Goal: Task Accomplishment & Management: Use online tool/utility

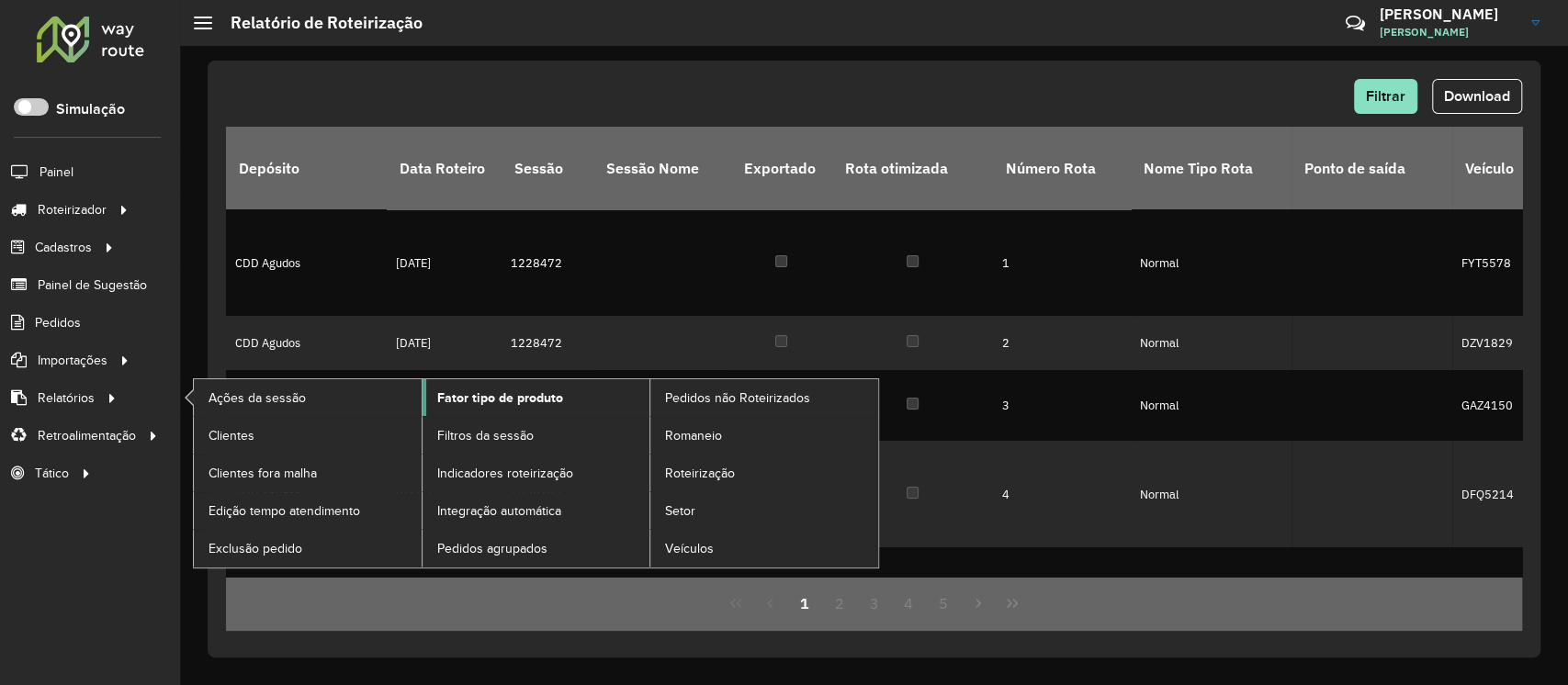
click at [479, 393] on span "Fator tipo de produto" at bounding box center [500, 398] width 126 height 19
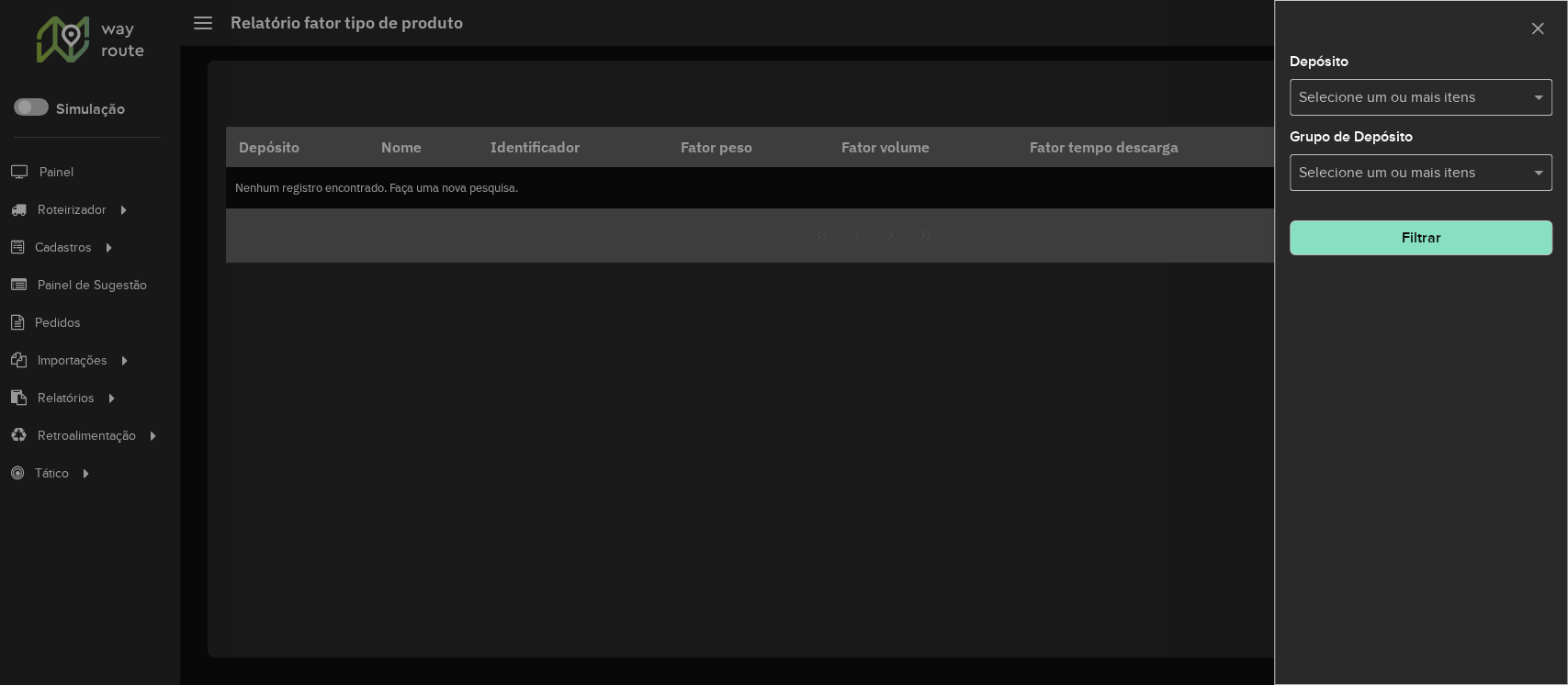
click at [58, 387] on div at bounding box center [784, 342] width 1568 height 685
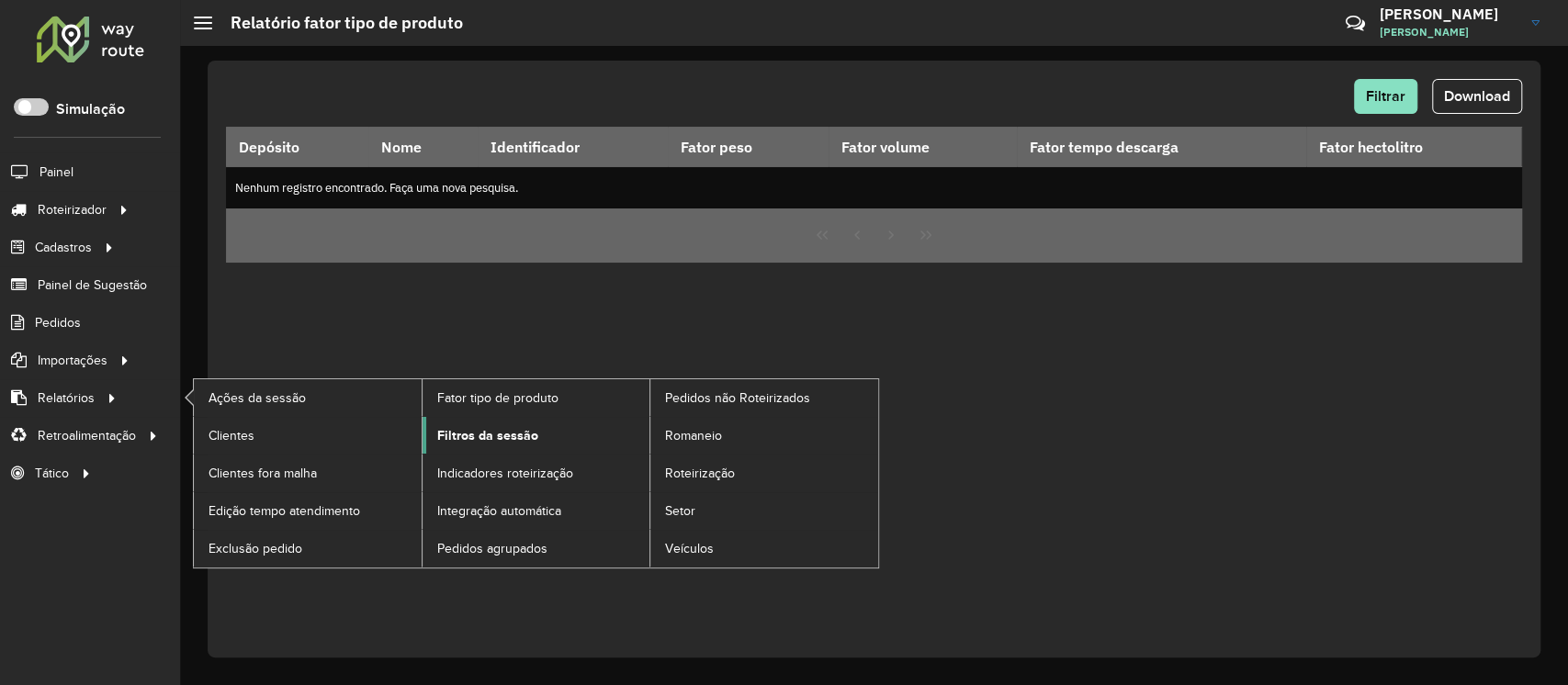
click at [471, 437] on span "Filtros da sessão" at bounding box center [488, 435] width 101 height 19
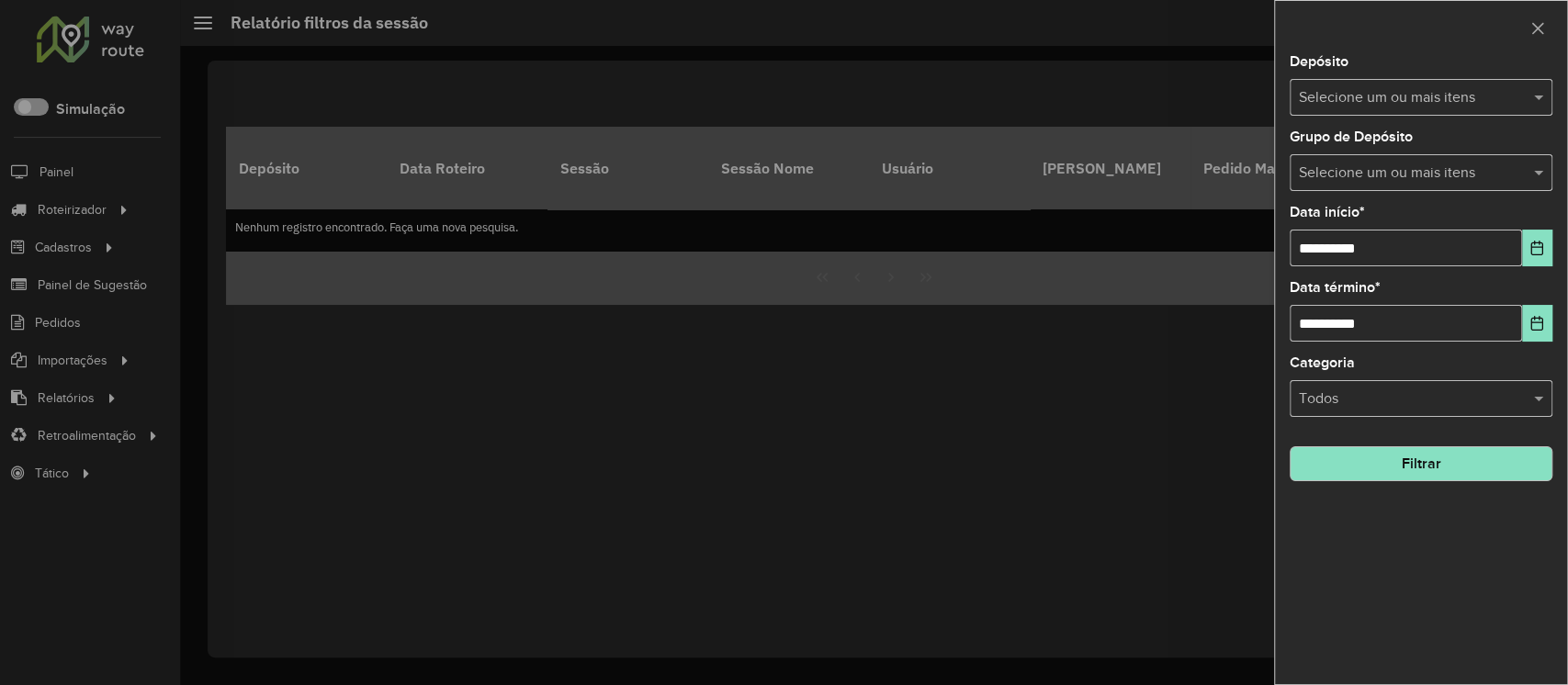
click at [1373, 113] on div "Selecione um ou mais itens" at bounding box center [1421, 97] width 263 height 37
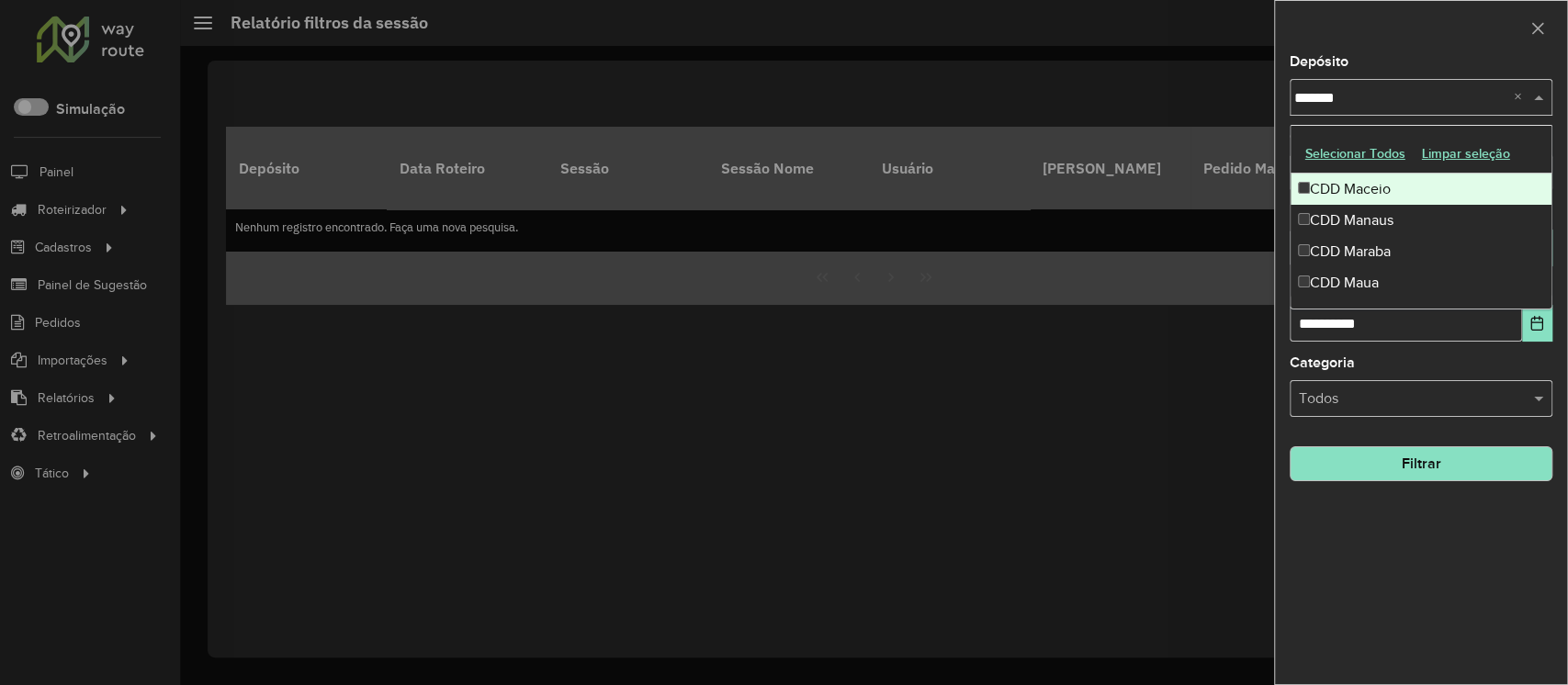
type input "********"
click at [1367, 189] on div "CDD Maua" at bounding box center [1421, 189] width 261 height 31
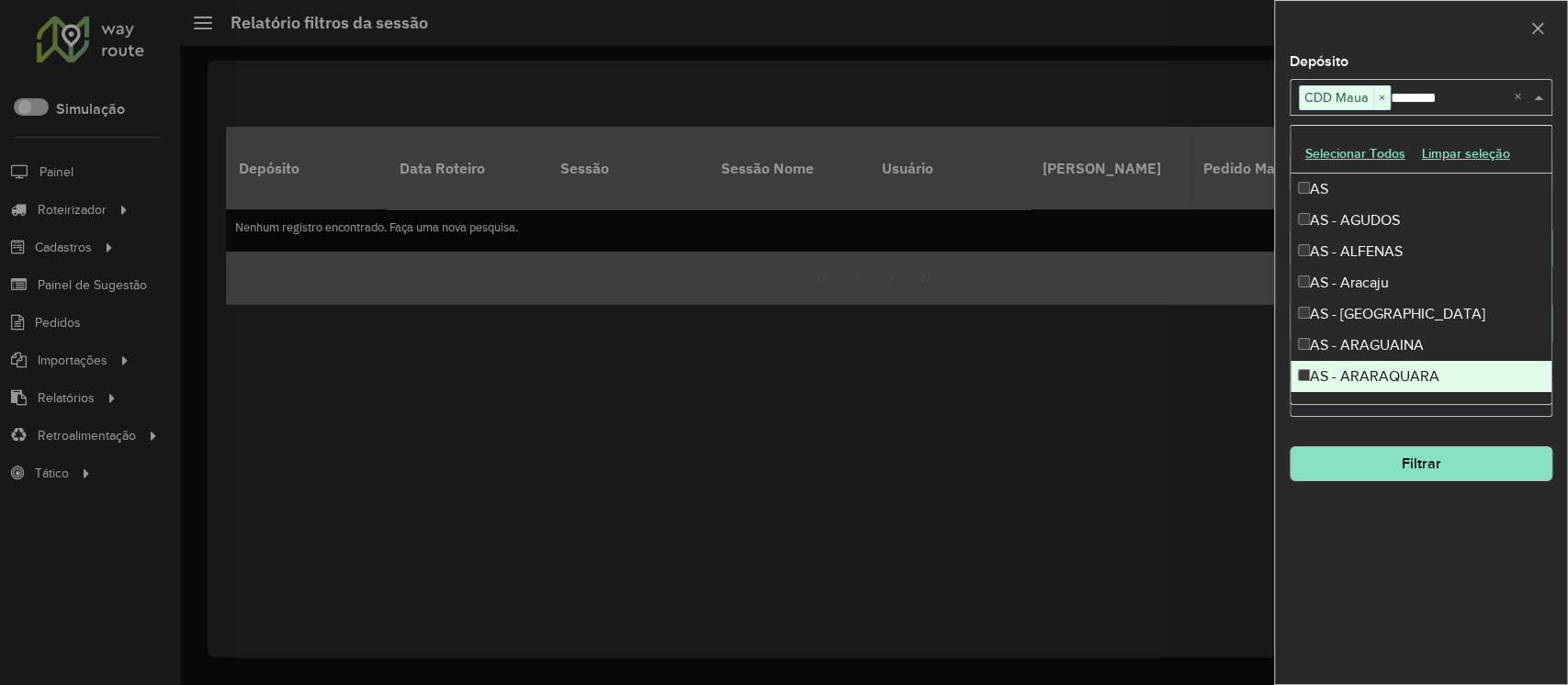
click at [1460, 503] on div "**********" at bounding box center [1420, 370] width 292 height 629
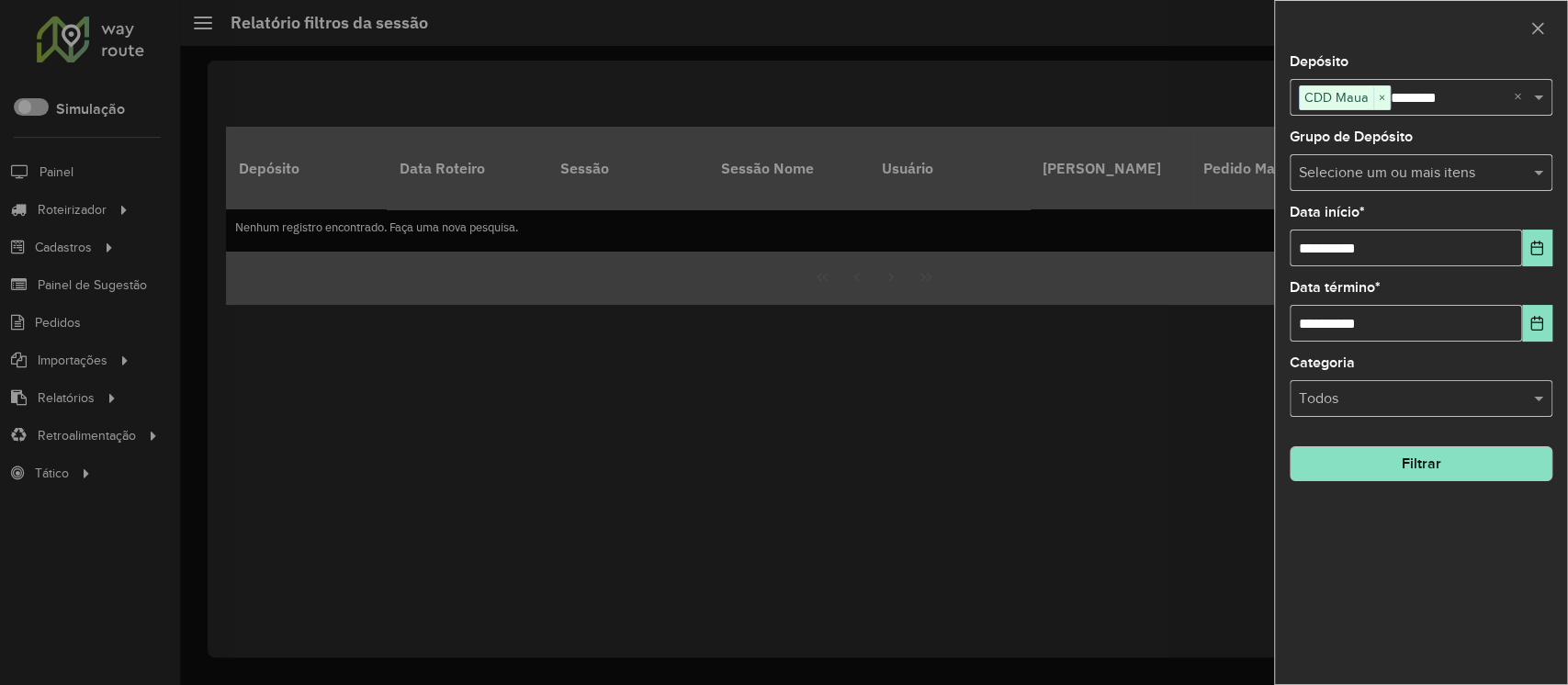
click at [1440, 458] on button "Filtrar" at bounding box center [1421, 463] width 263 height 35
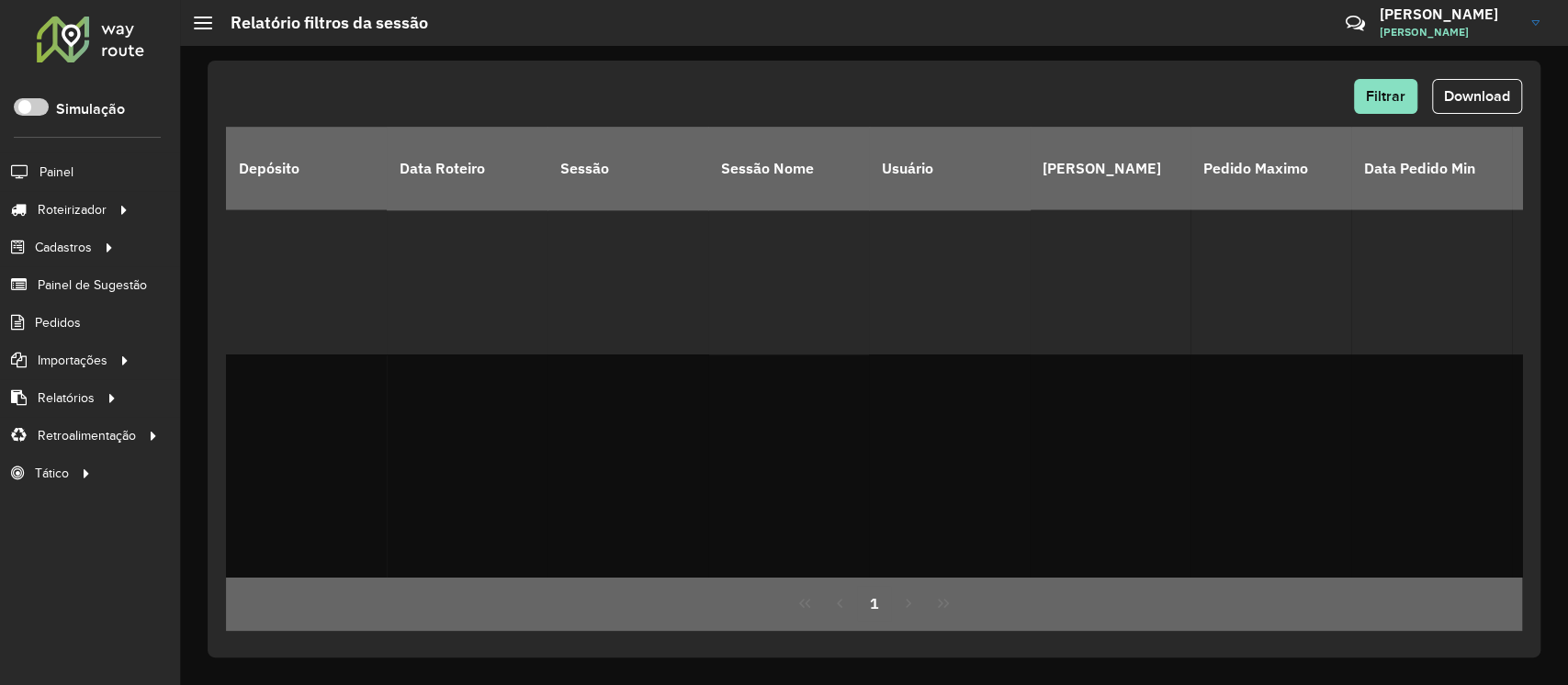
scroll to position [1823, 1]
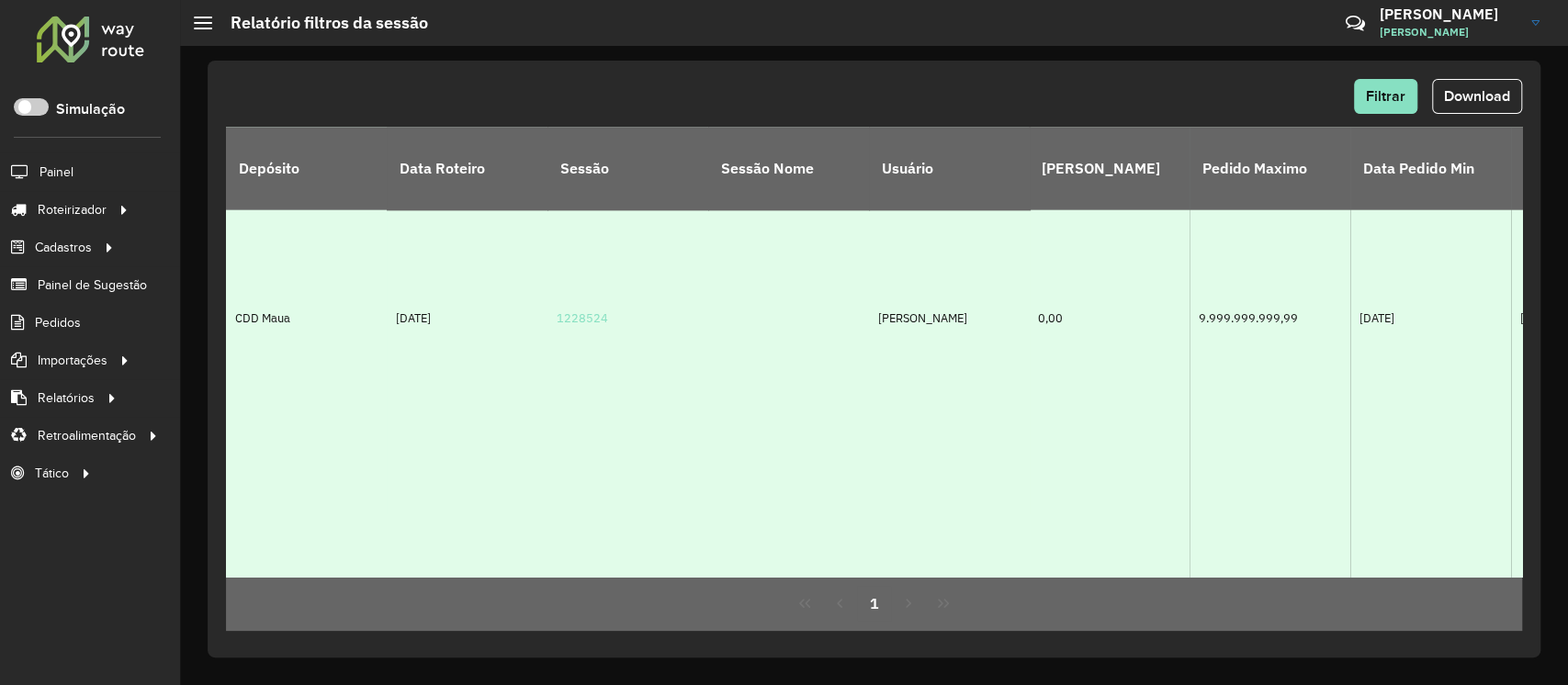
drag, startPoint x: 988, startPoint y: 299, endPoint x: 865, endPoint y: 301, distance: 123.0
copy tr "PEDRO LUIS CIRINO"
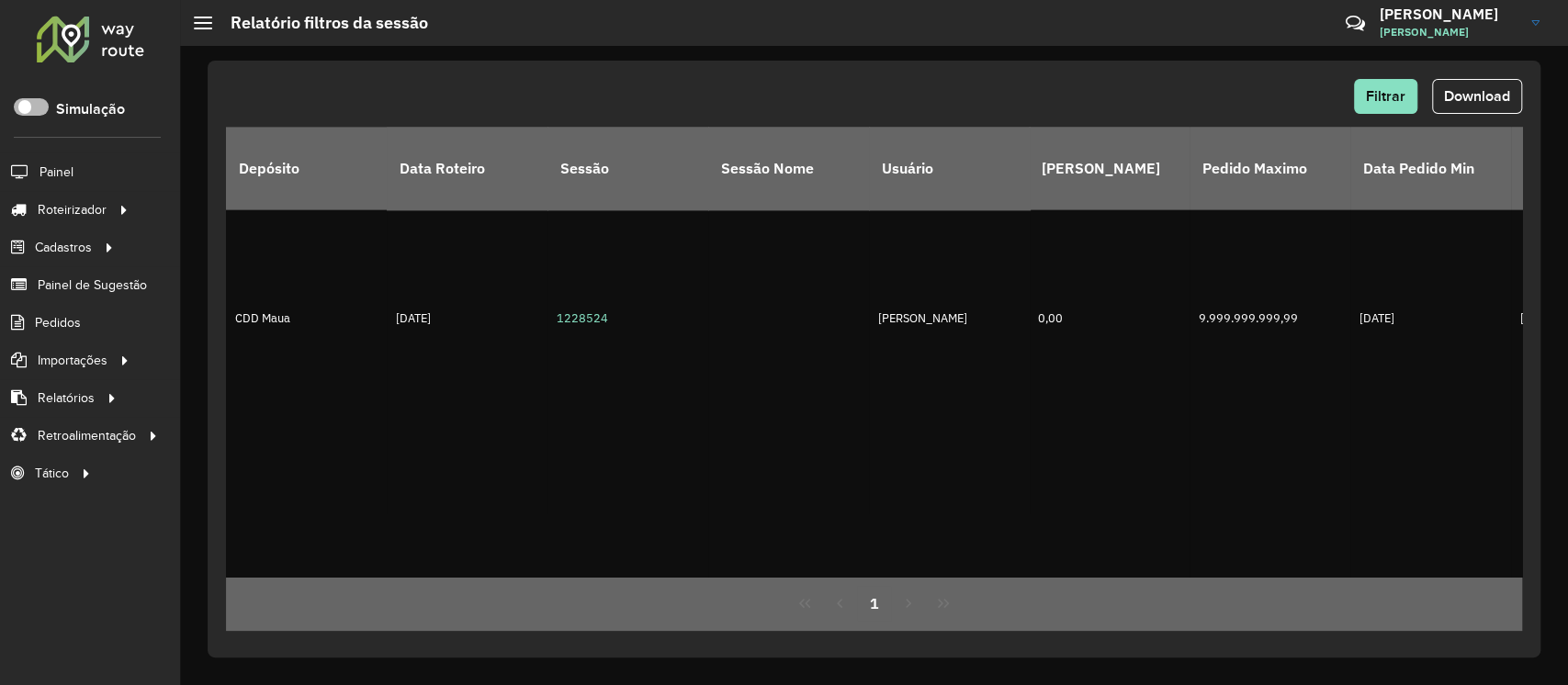
click at [38, 108] on span at bounding box center [31, 107] width 35 height 17
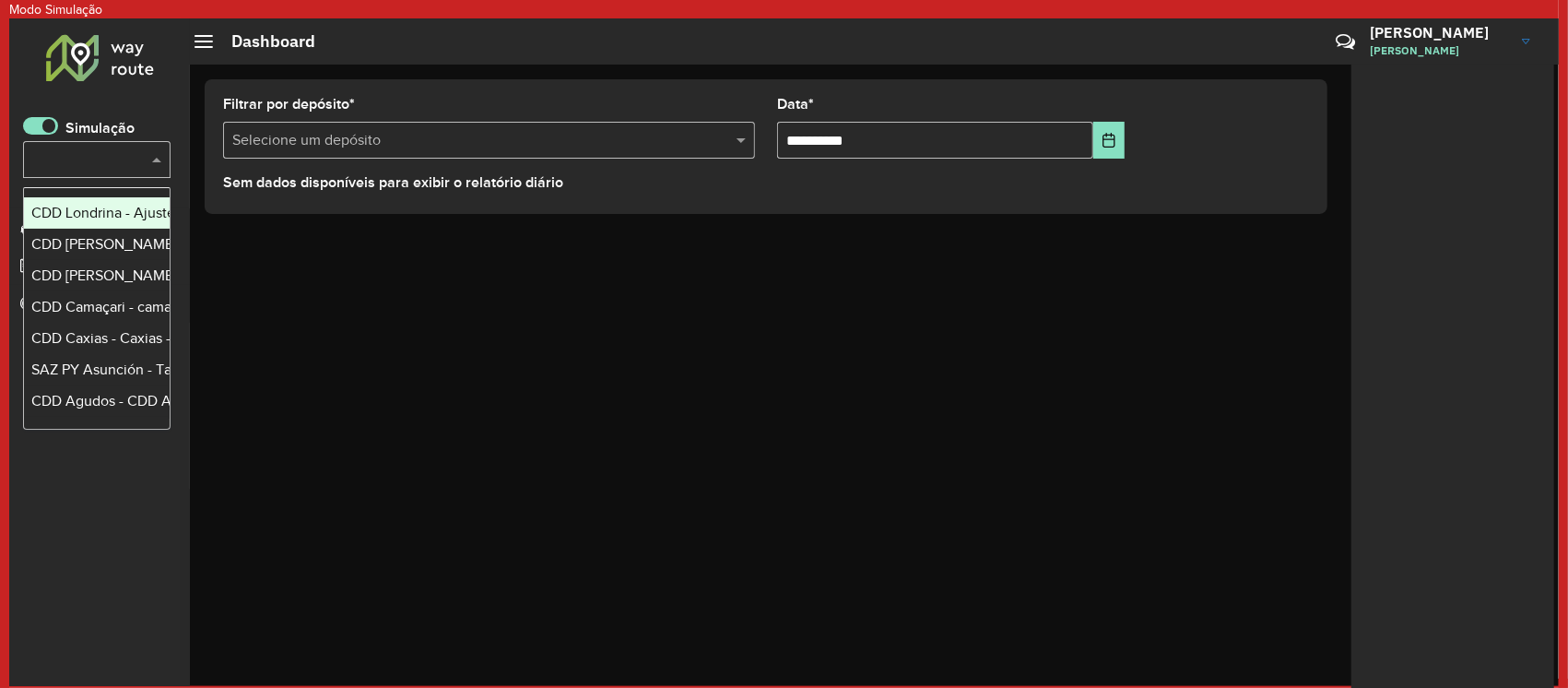
click at [102, 169] on input "text" at bounding box center [78, 160] width 92 height 22
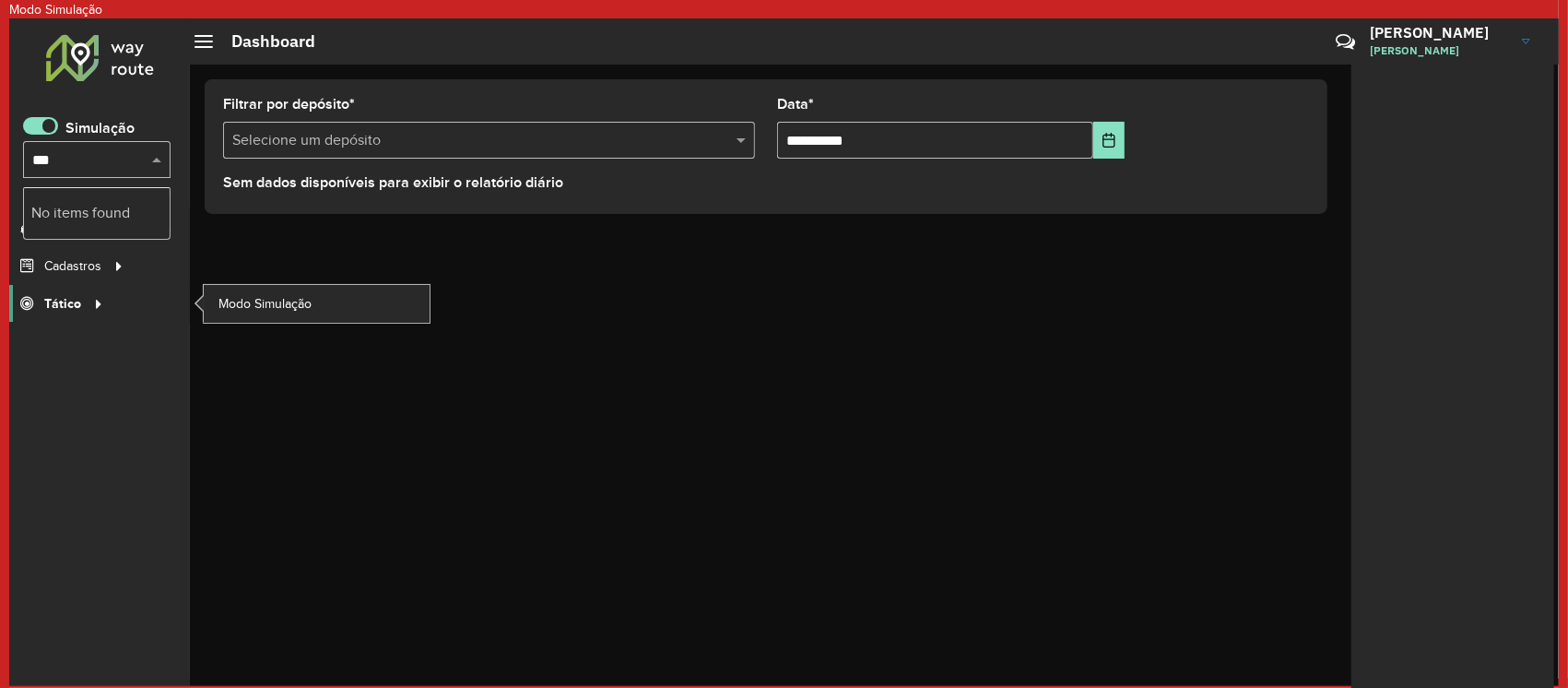
type input "***"
click at [77, 300] on span "Tático" at bounding box center [62, 303] width 37 height 19
click at [236, 299] on span "Modo Simulação" at bounding box center [267, 303] width 99 height 19
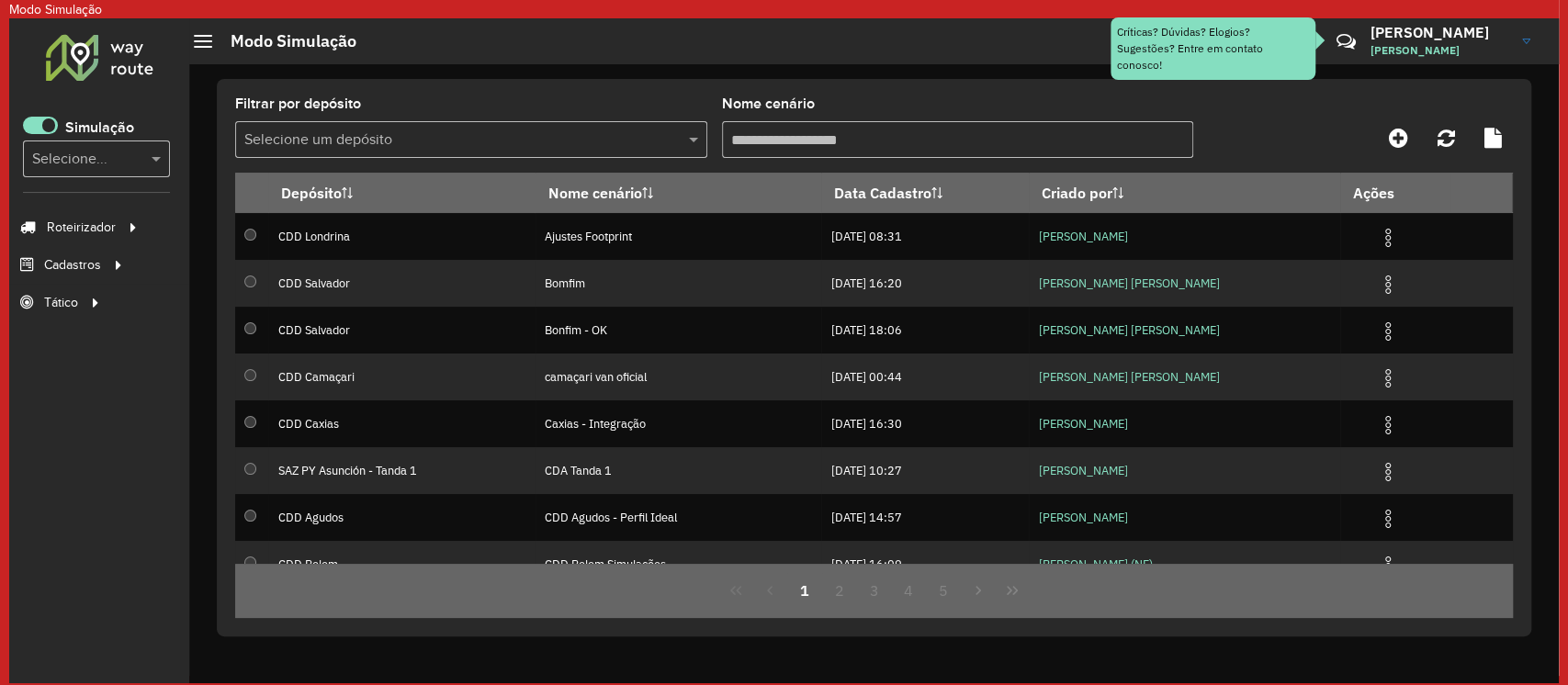
click at [570, 151] on input "text" at bounding box center [452, 140] width 417 height 22
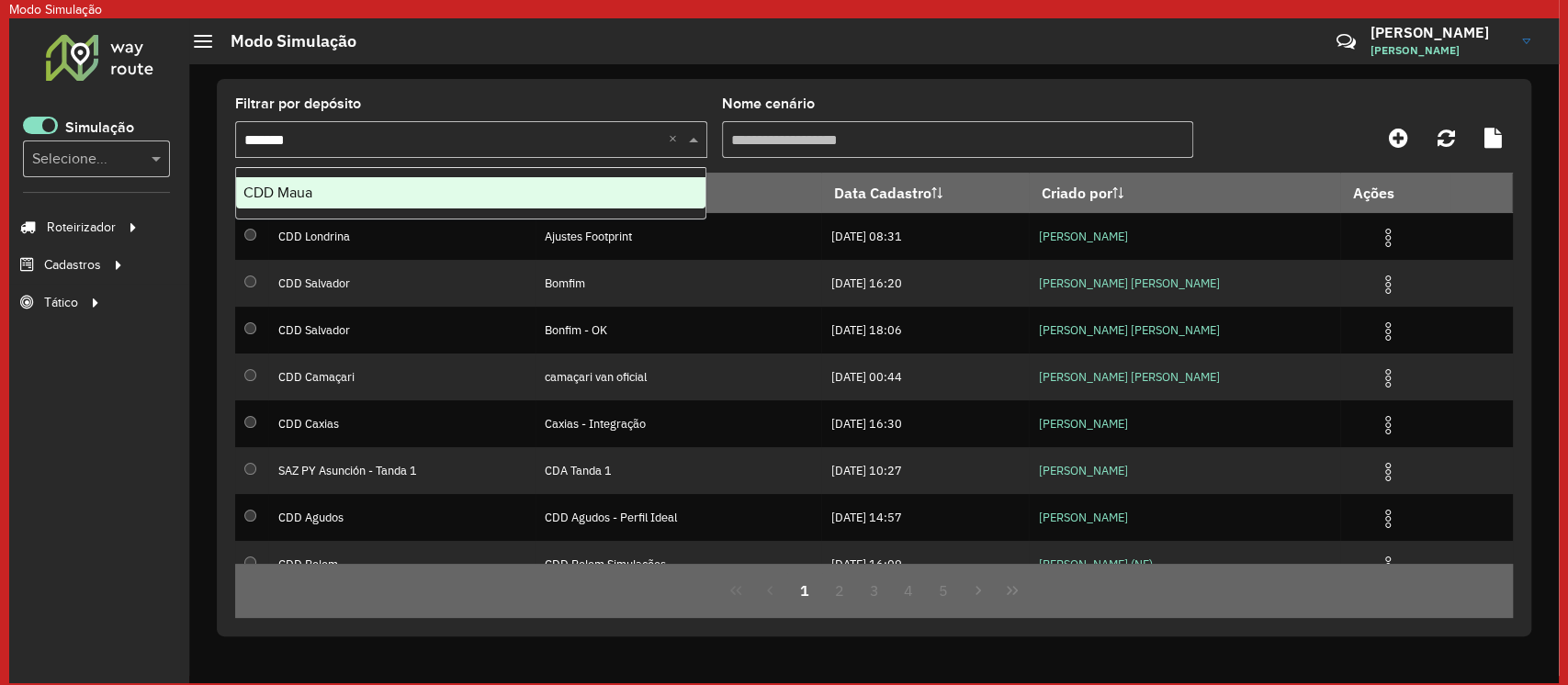
type input "********"
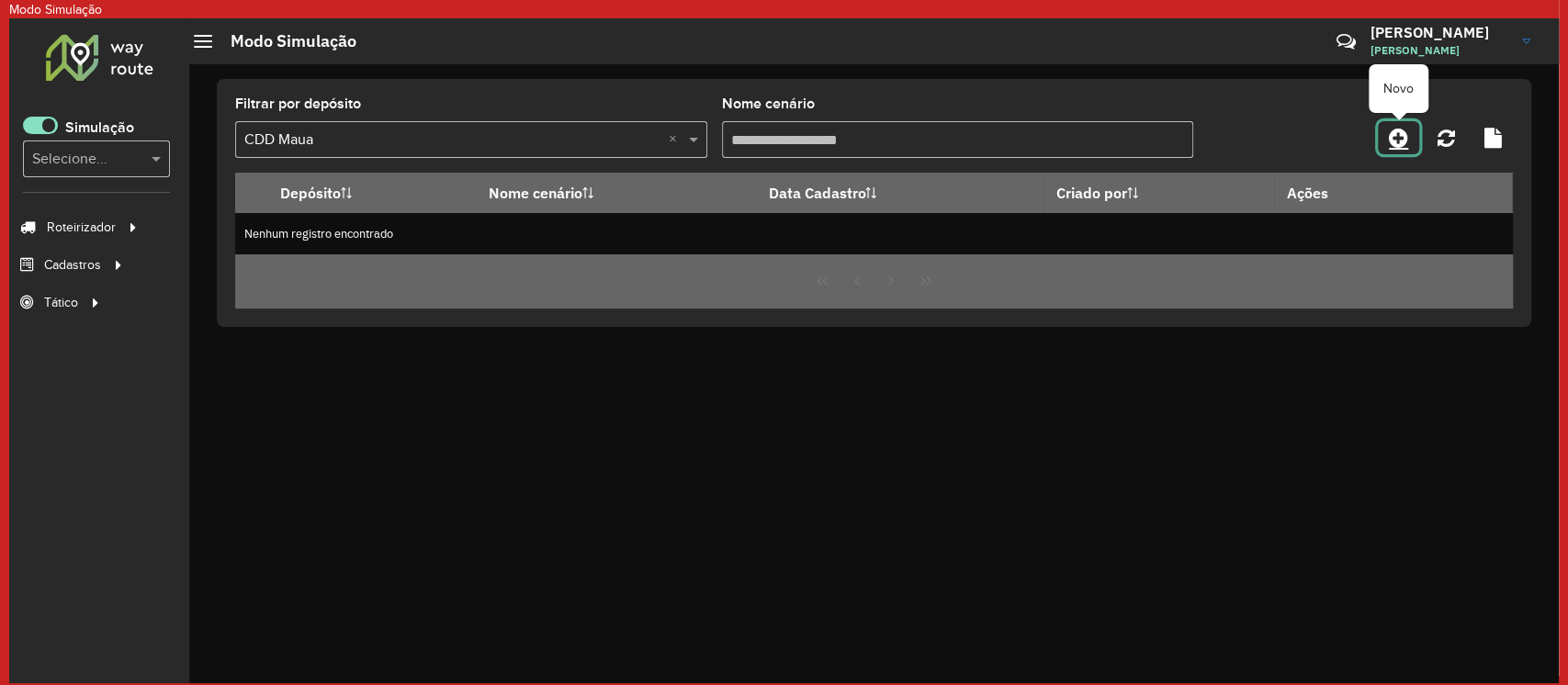
click at [1395, 134] on icon at bounding box center [1398, 137] width 19 height 22
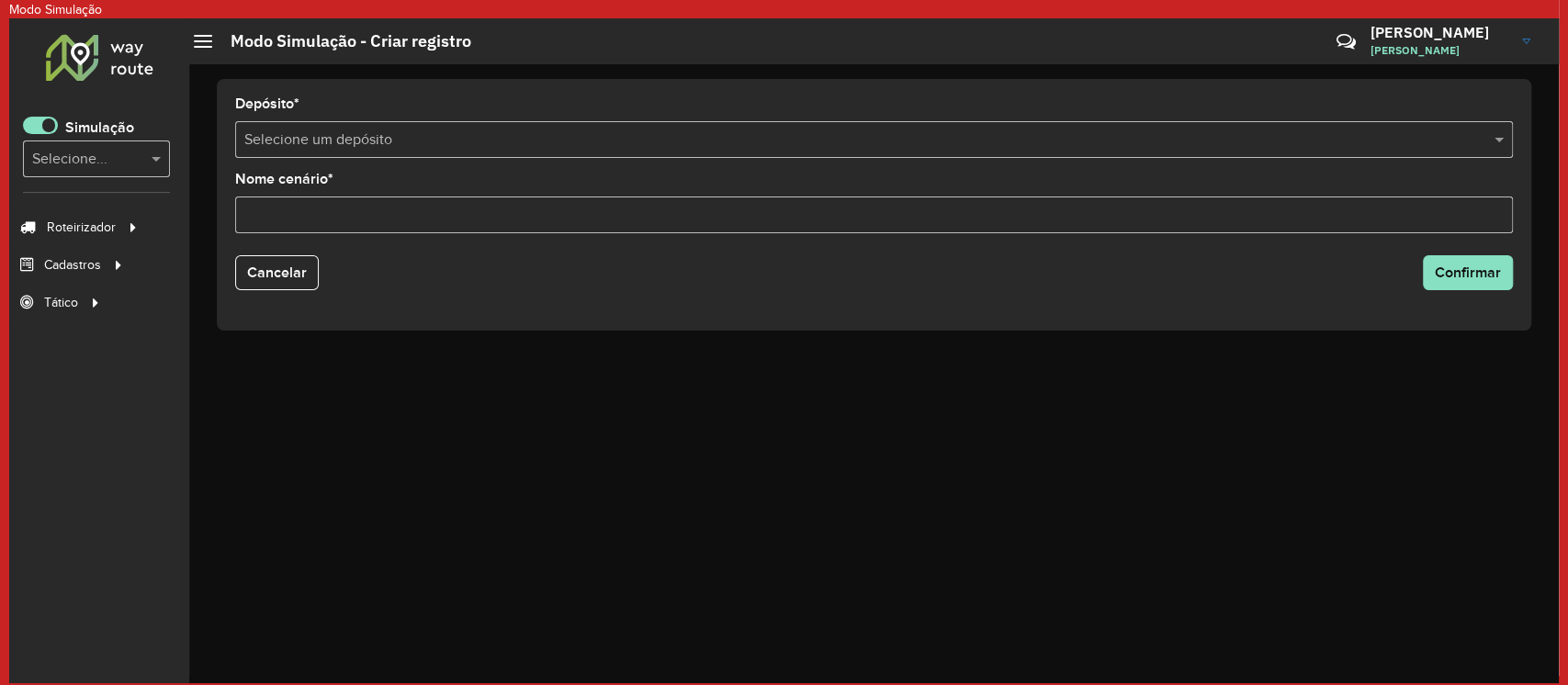
click at [403, 124] on div "Selecione um depósito" at bounding box center [874, 139] width 1277 height 37
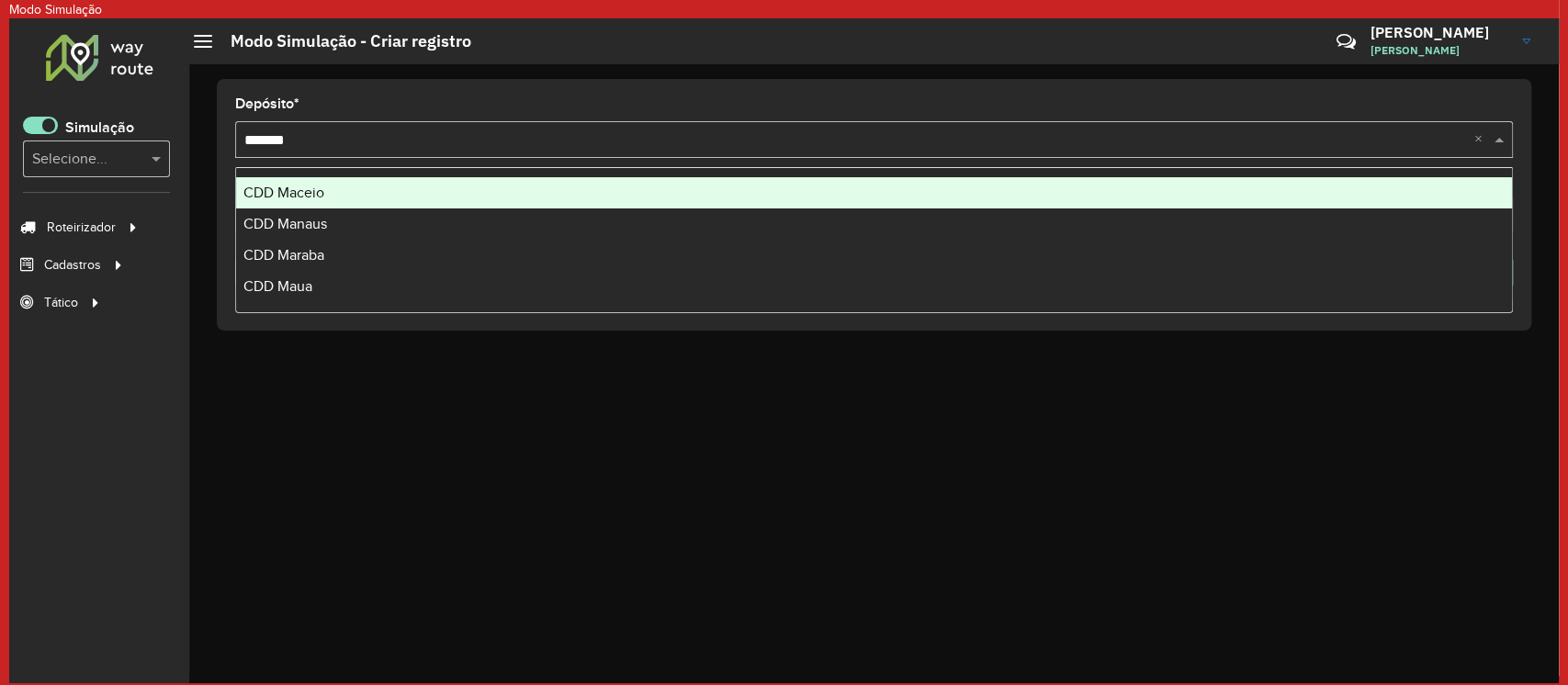
type input "********"
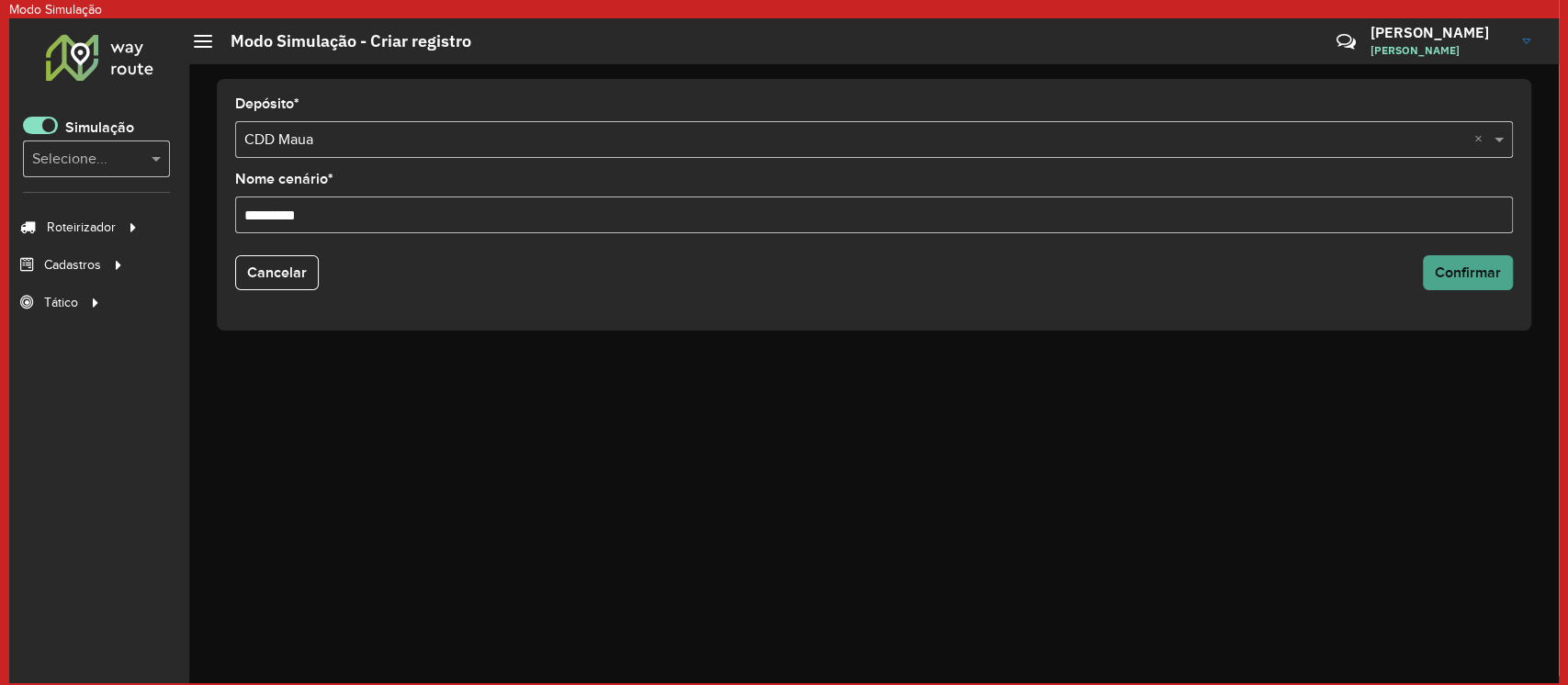
type input "*********"
click at [1446, 269] on span "Confirmar" at bounding box center [1467, 272] width 66 height 15
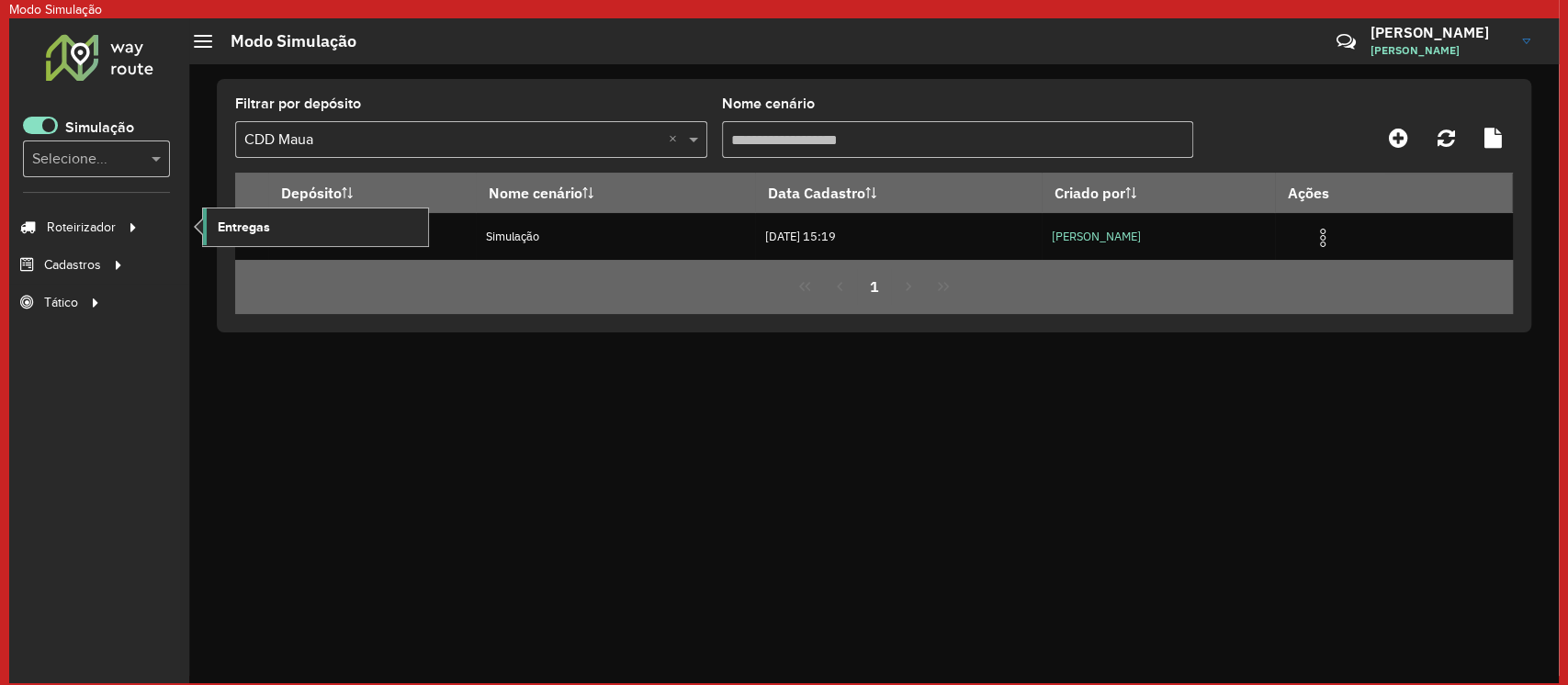
click at [214, 225] on link "Entregas" at bounding box center [316, 227] width 225 height 37
click at [34, 121] on span at bounding box center [40, 125] width 35 height 17
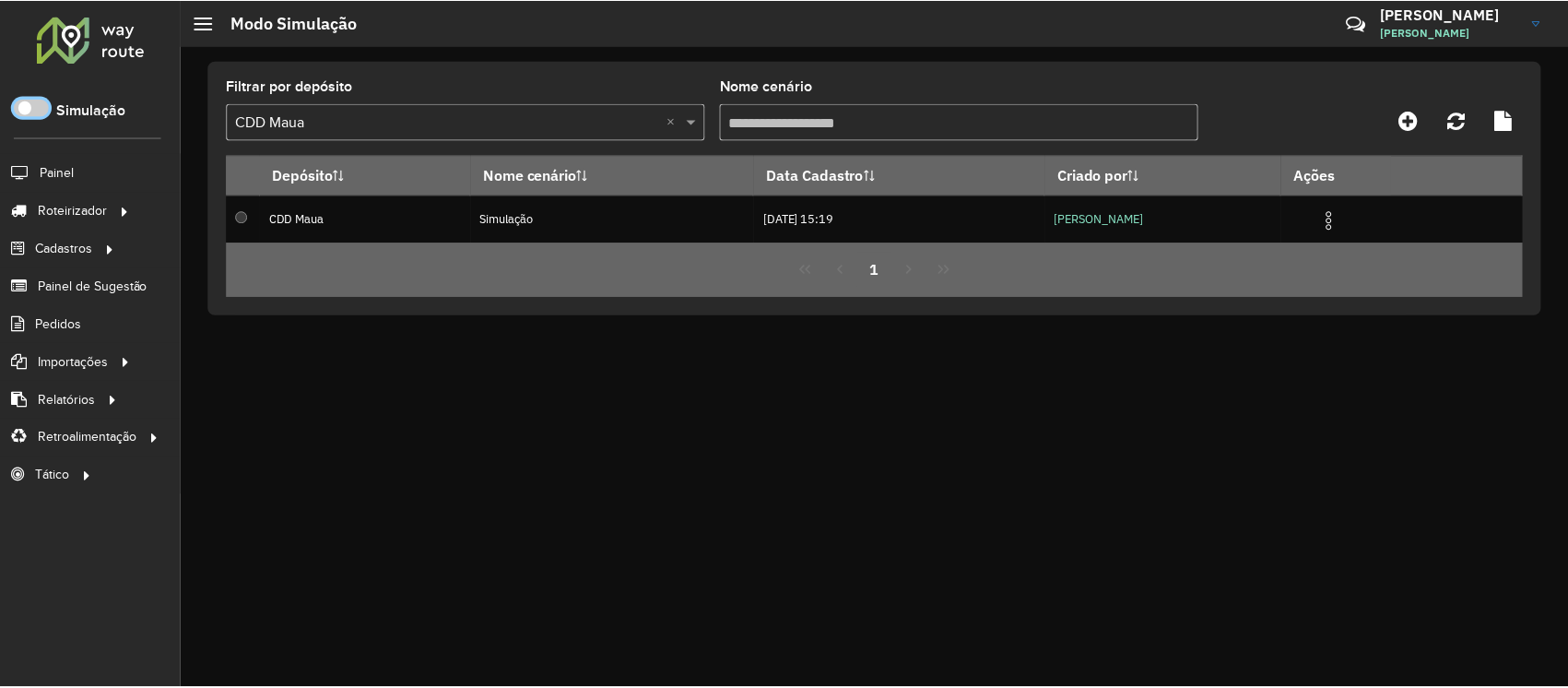
scroll to position [11, 6]
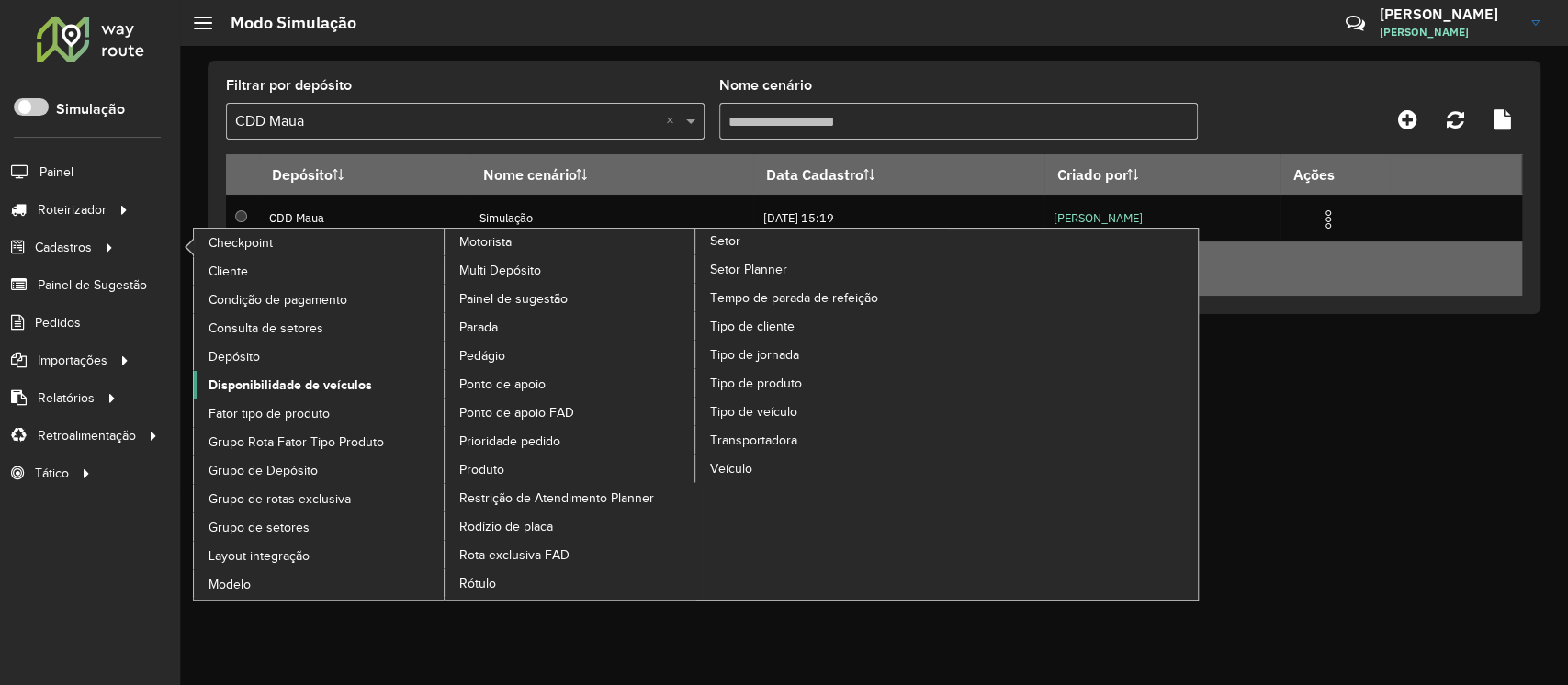
click at [264, 375] on span "Disponibilidade de veículos" at bounding box center [291, 385] width 164 height 19
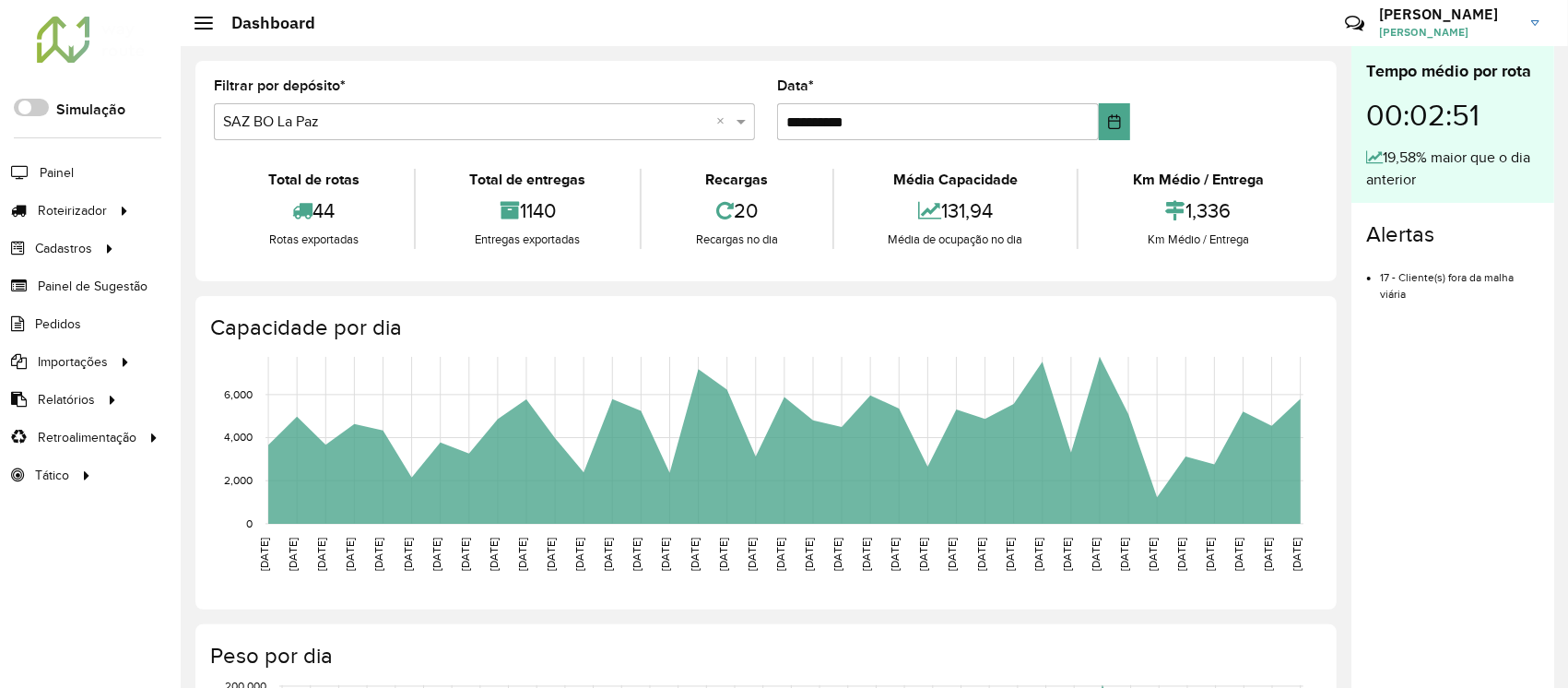
click at [1544, 28] on link "RAPHAEL RAPHAEL DA SILVA" at bounding box center [1466, 23] width 174 height 48
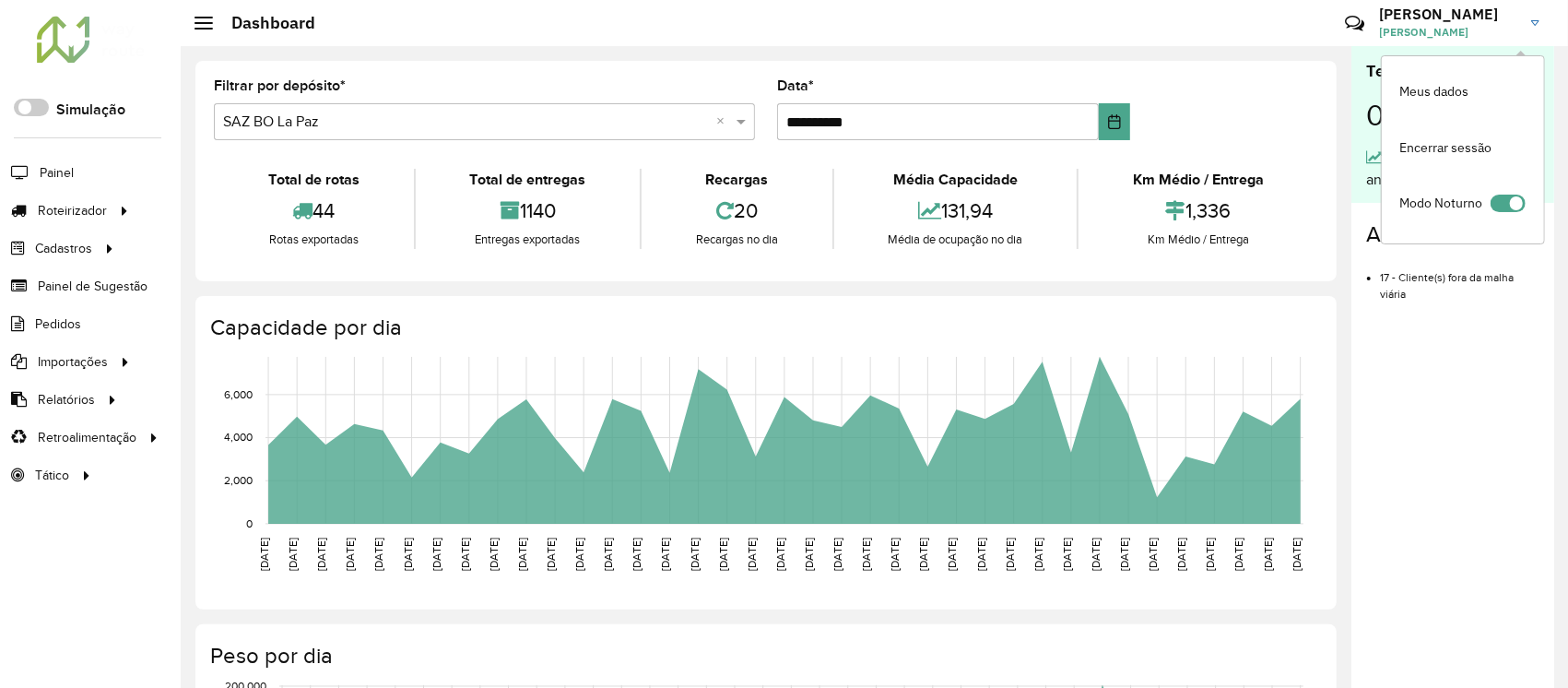
click at [1446, 198] on span "Modo Noturno" at bounding box center [1442, 203] width 83 height 19
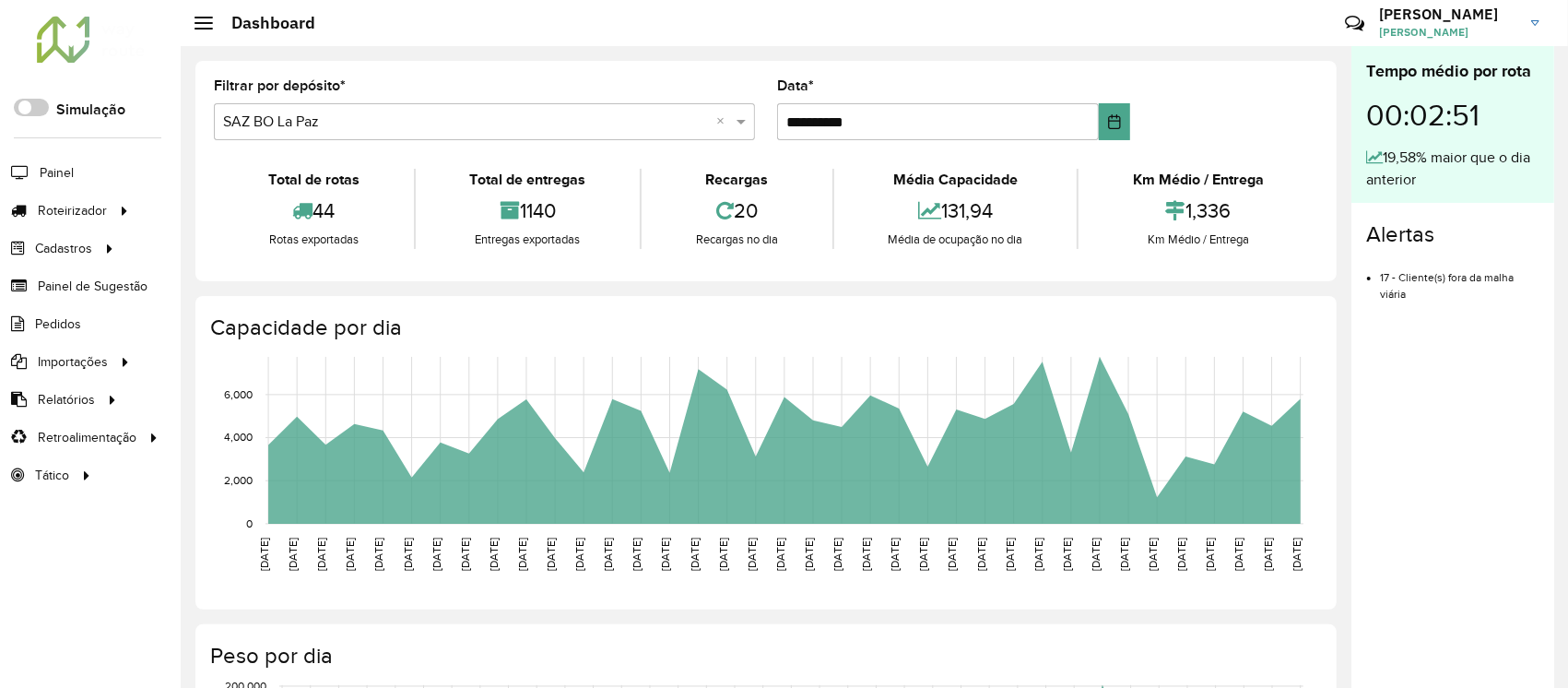
click at [1534, 25] on img at bounding box center [1535, 23] width 9 height 6
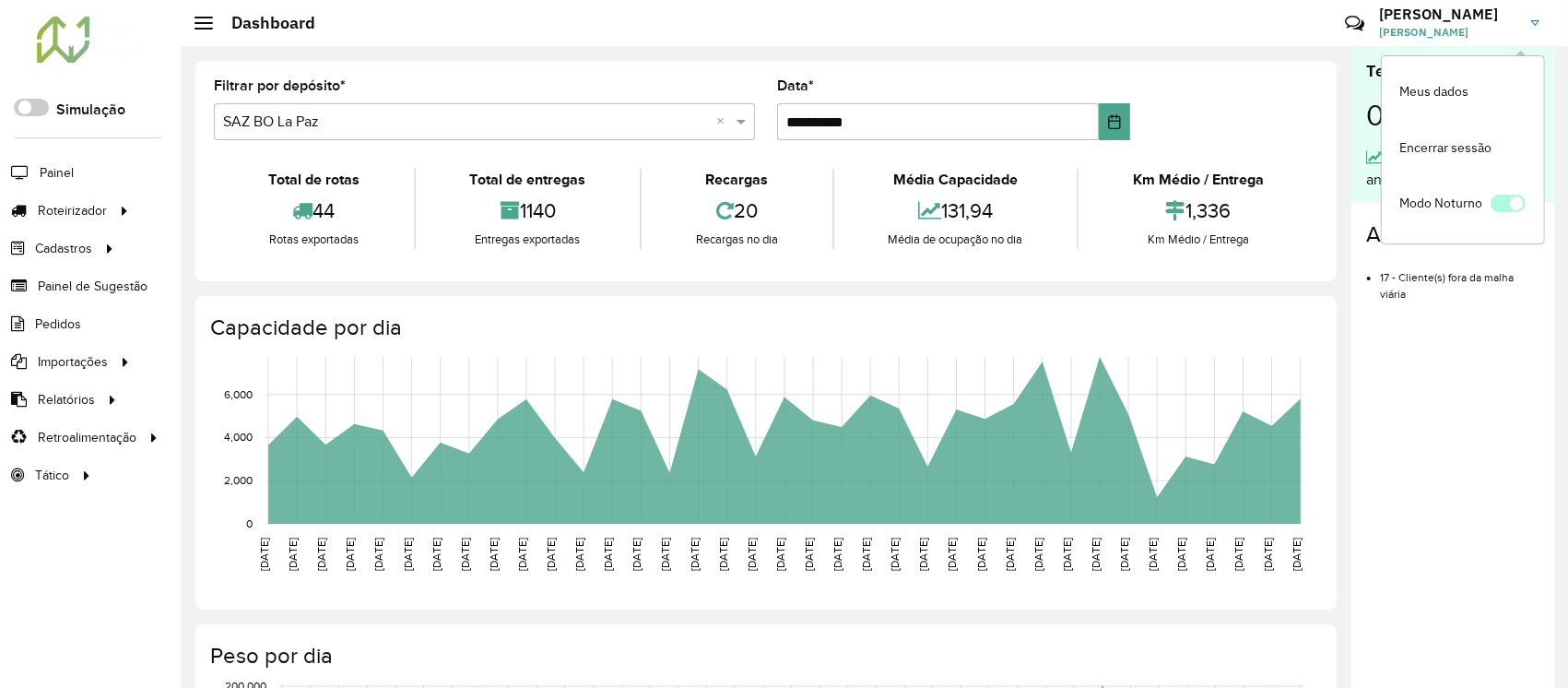
click at [1500, 204] on span at bounding box center [1508, 203] width 35 height 17
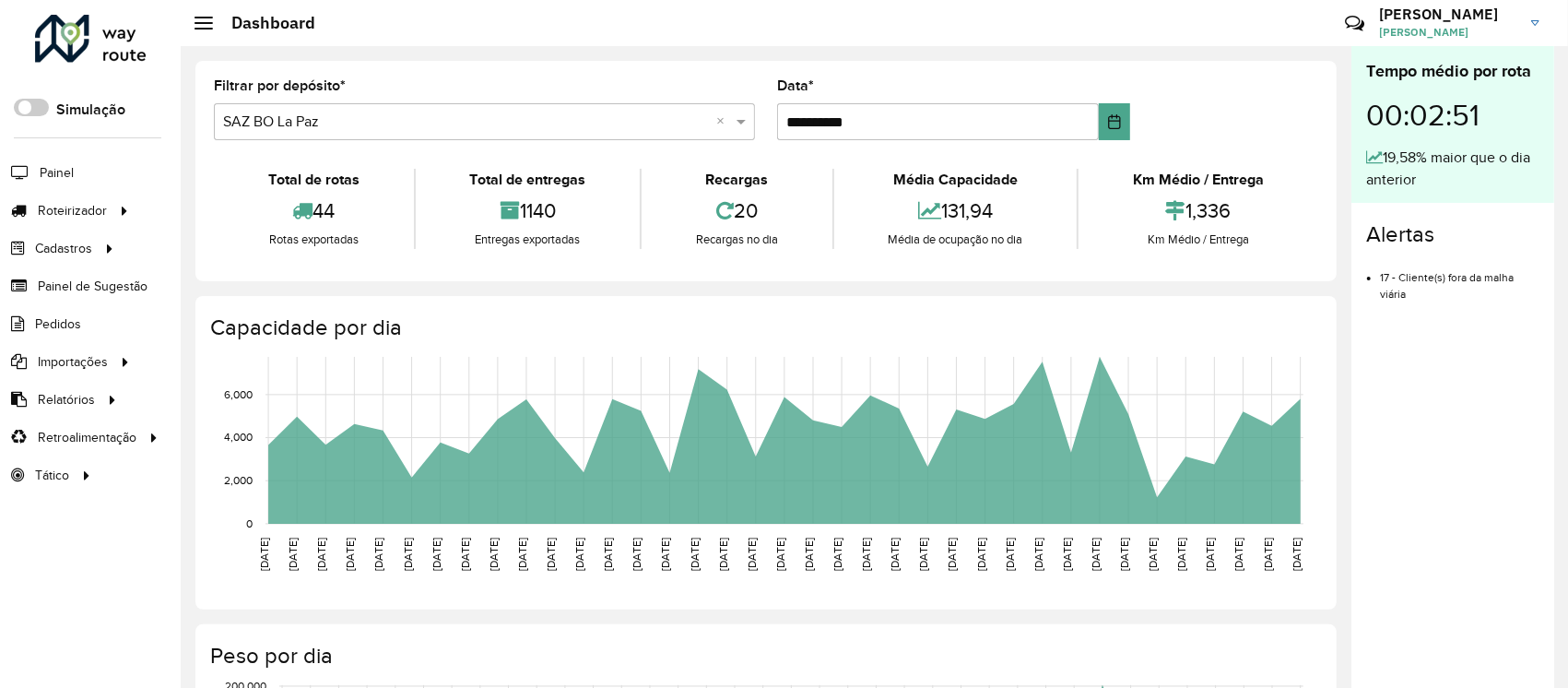
click at [1540, 23] on link "RAPHAEL RAPHAEL DA SILVA" at bounding box center [1466, 23] width 174 height 48
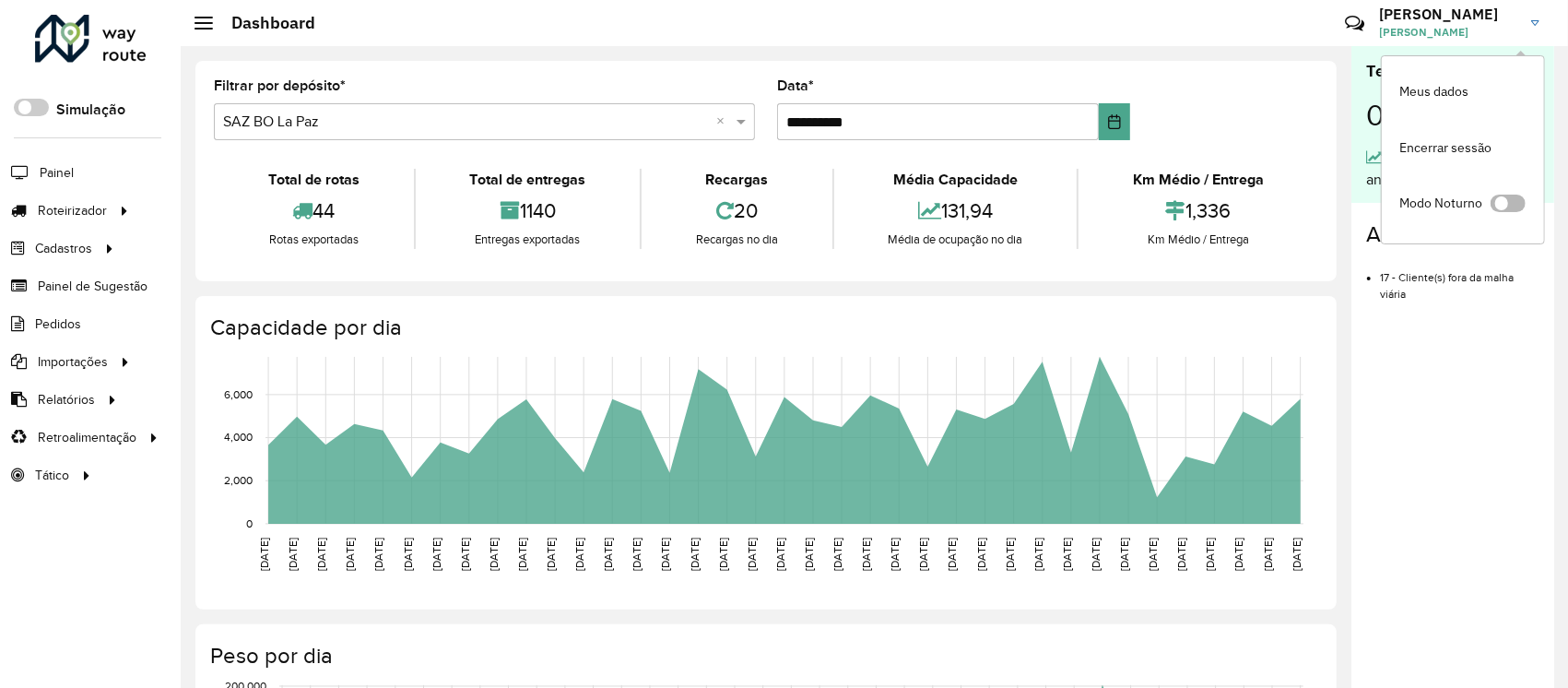
click at [1508, 199] on span at bounding box center [1508, 203] width 35 height 17
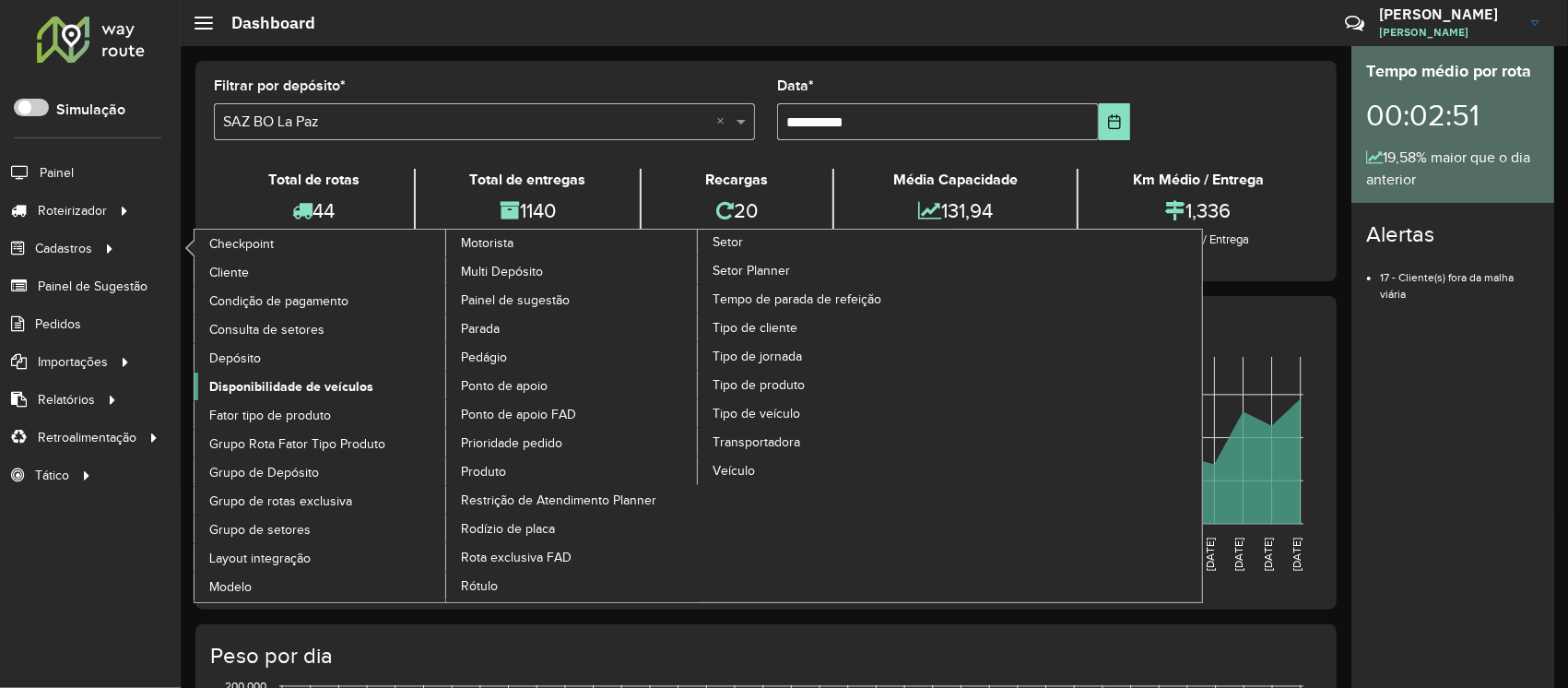
click at [280, 383] on span "Disponibilidade de veículos" at bounding box center [292, 387] width 165 height 19
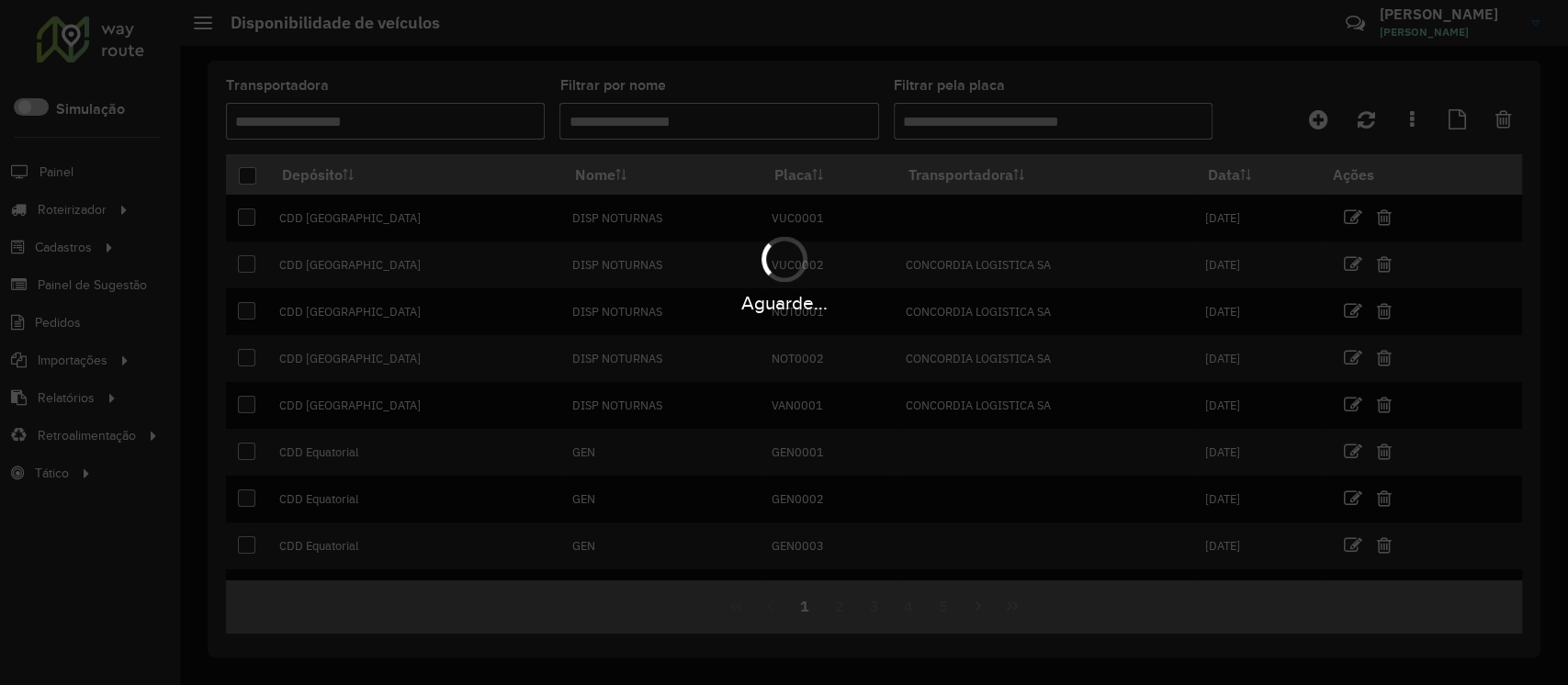
click at [452, 123] on div "Aguarde..." at bounding box center [784, 342] width 1568 height 685
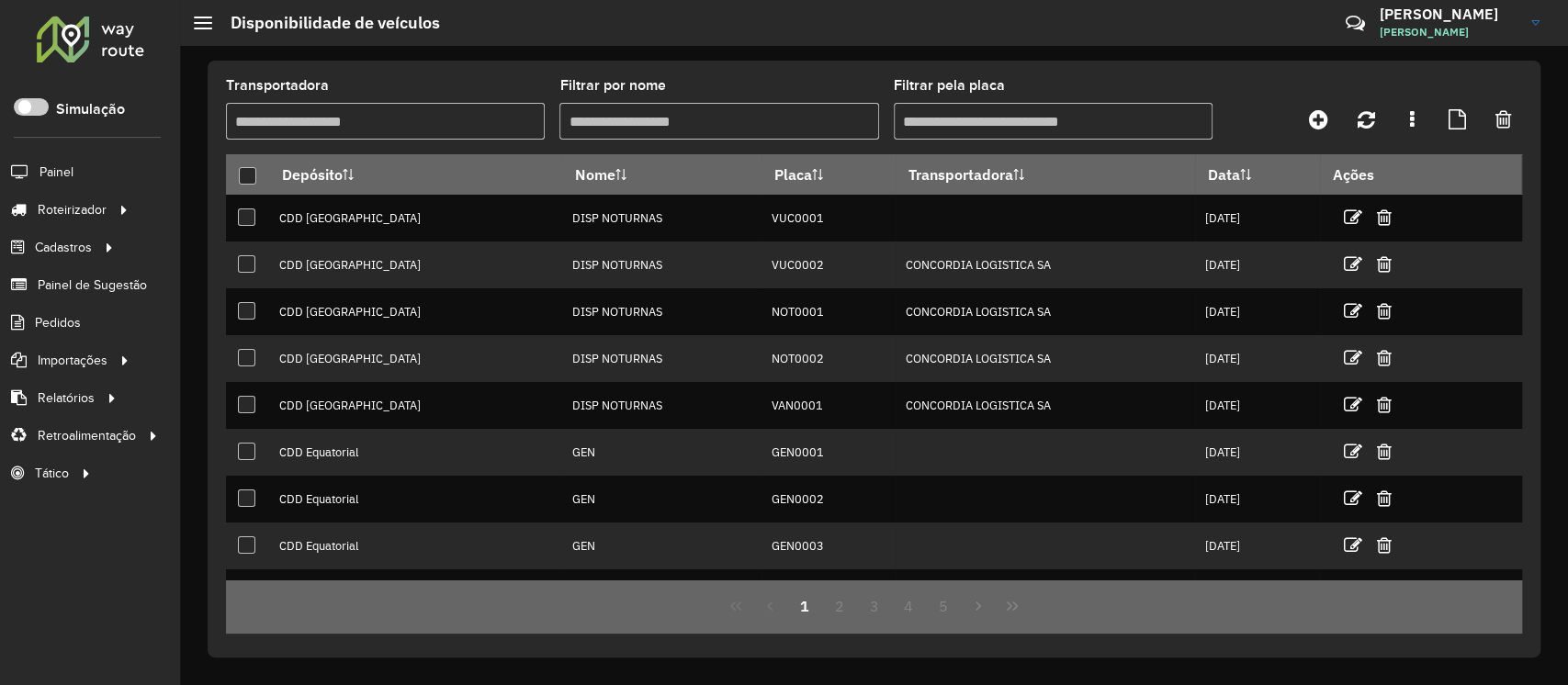
click at [452, 123] on input "Transportadora" at bounding box center [385, 121] width 318 height 37
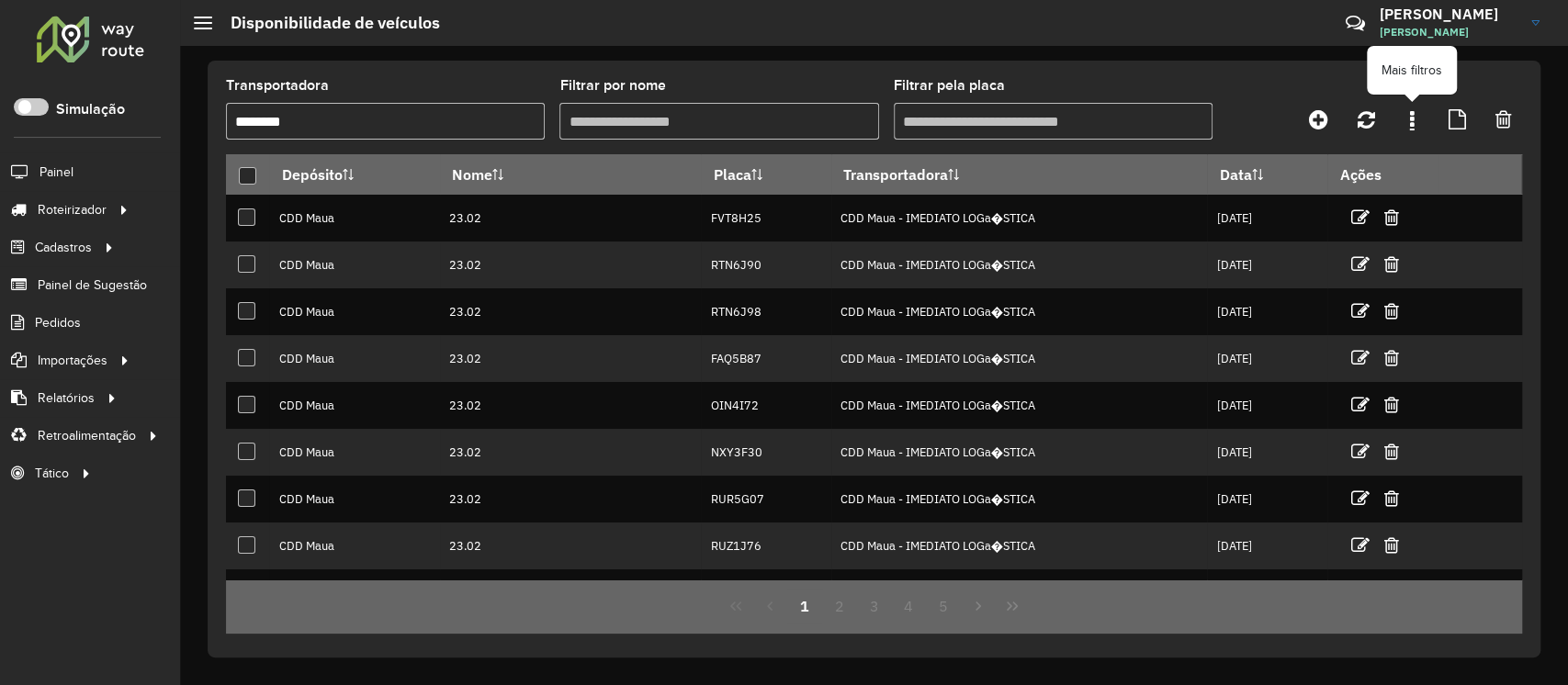
type input "********"
click at [1415, 114] on link at bounding box center [1412, 119] width 37 height 33
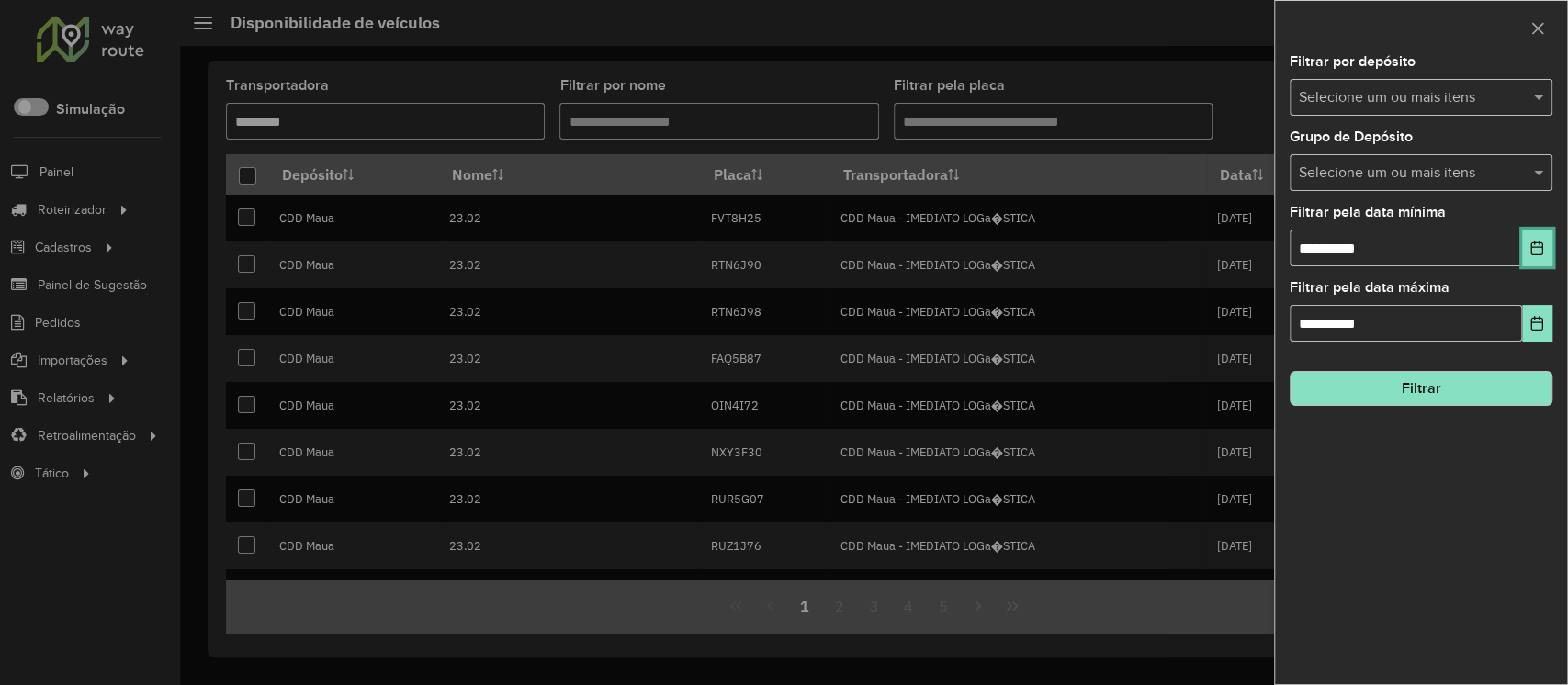
click at [1537, 251] on icon "Choose Date" at bounding box center [1536, 247] width 14 height 14
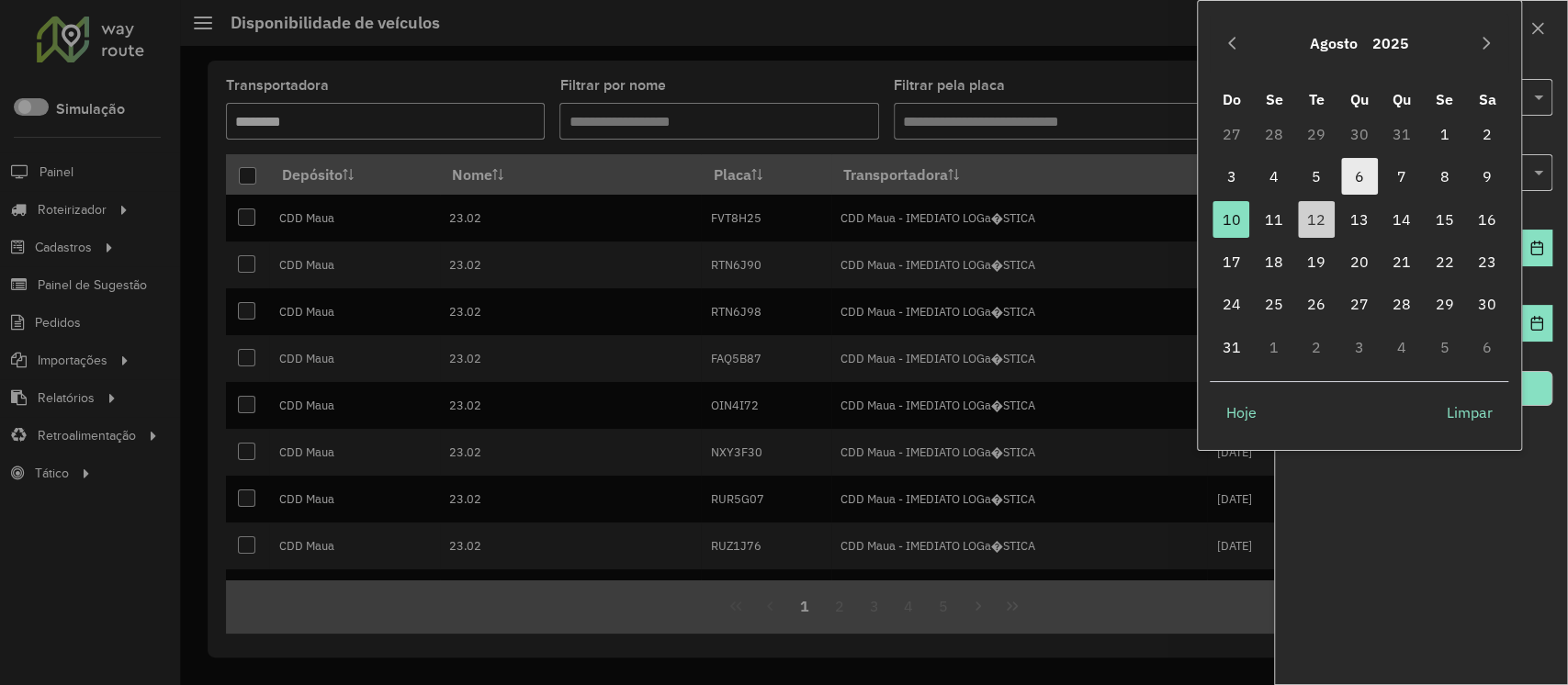
click at [1367, 184] on span "6" at bounding box center [1359, 176] width 37 height 37
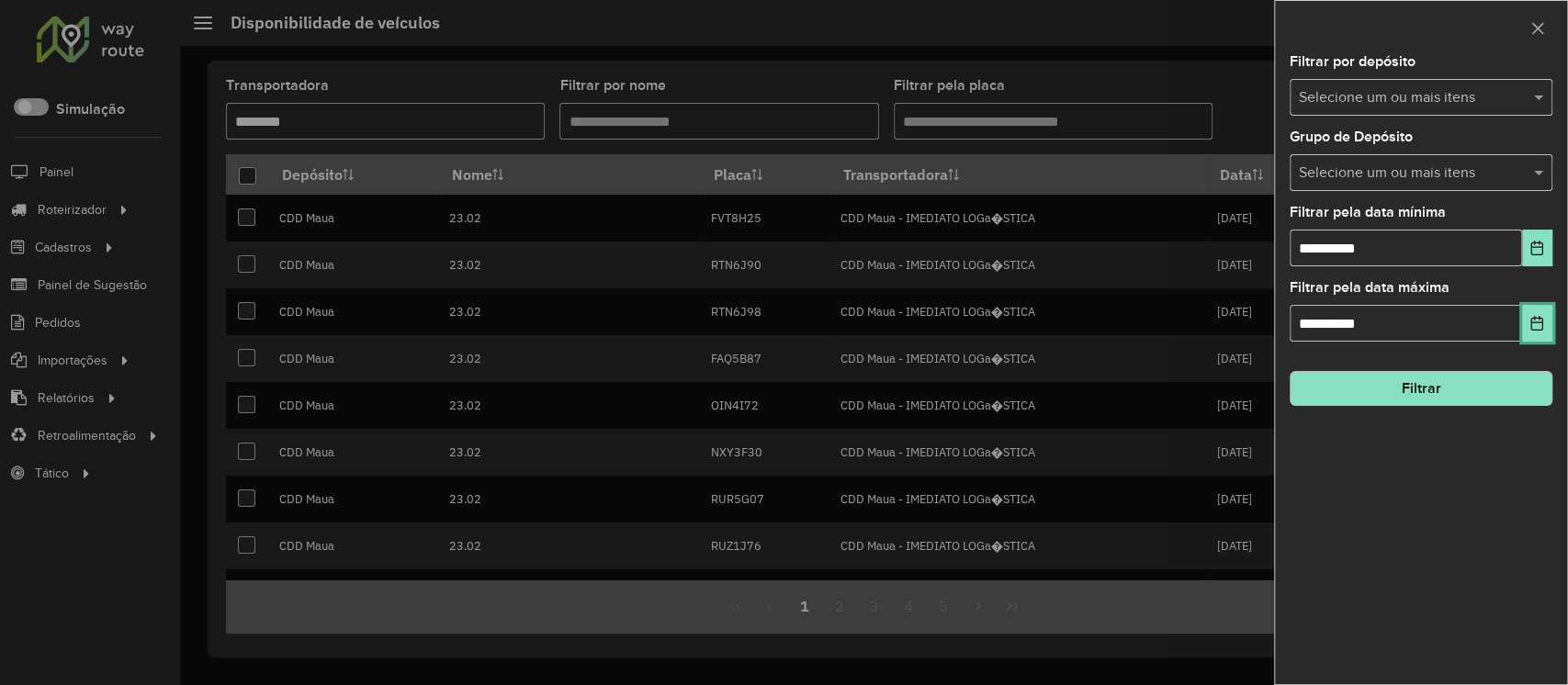
click at [1532, 319] on icon "Choose Date" at bounding box center [1536, 322] width 14 height 14
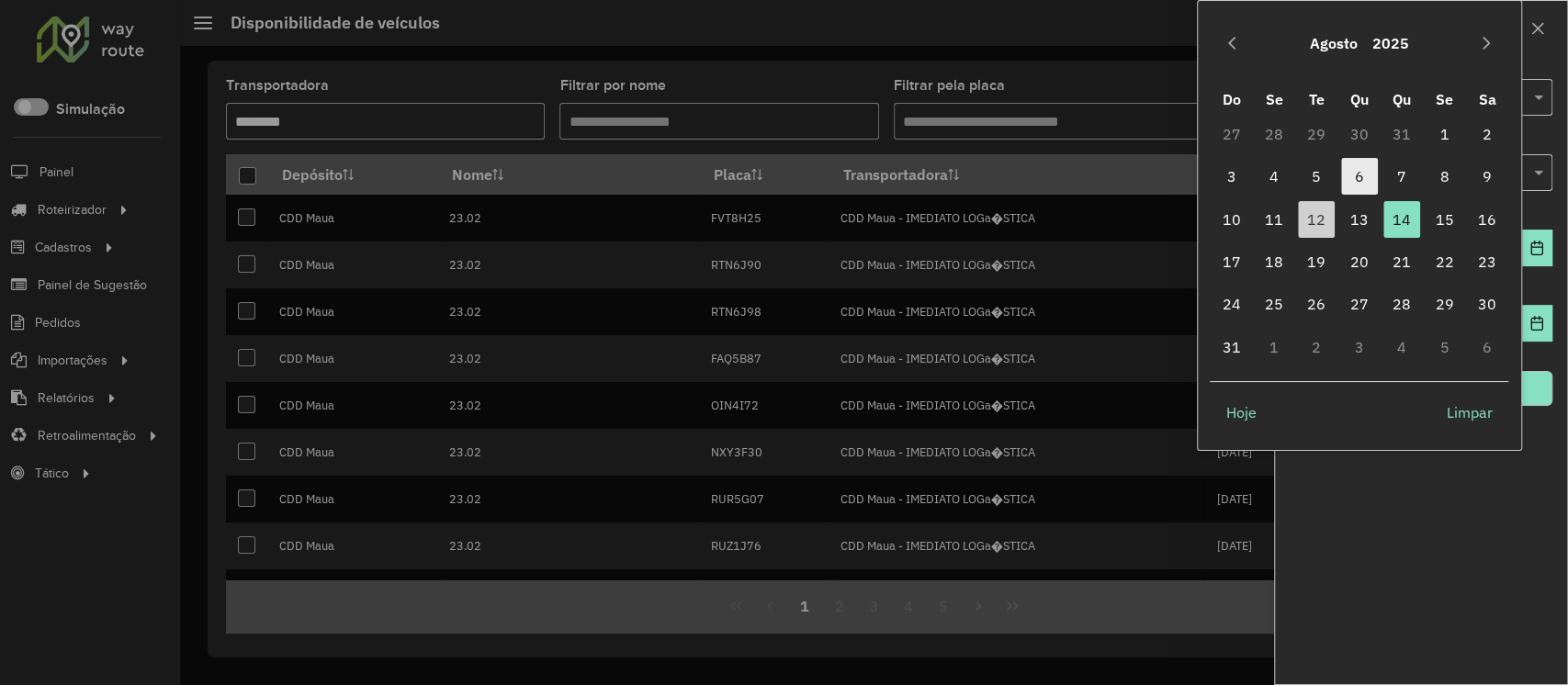
click at [1362, 174] on span "6" at bounding box center [1359, 176] width 37 height 37
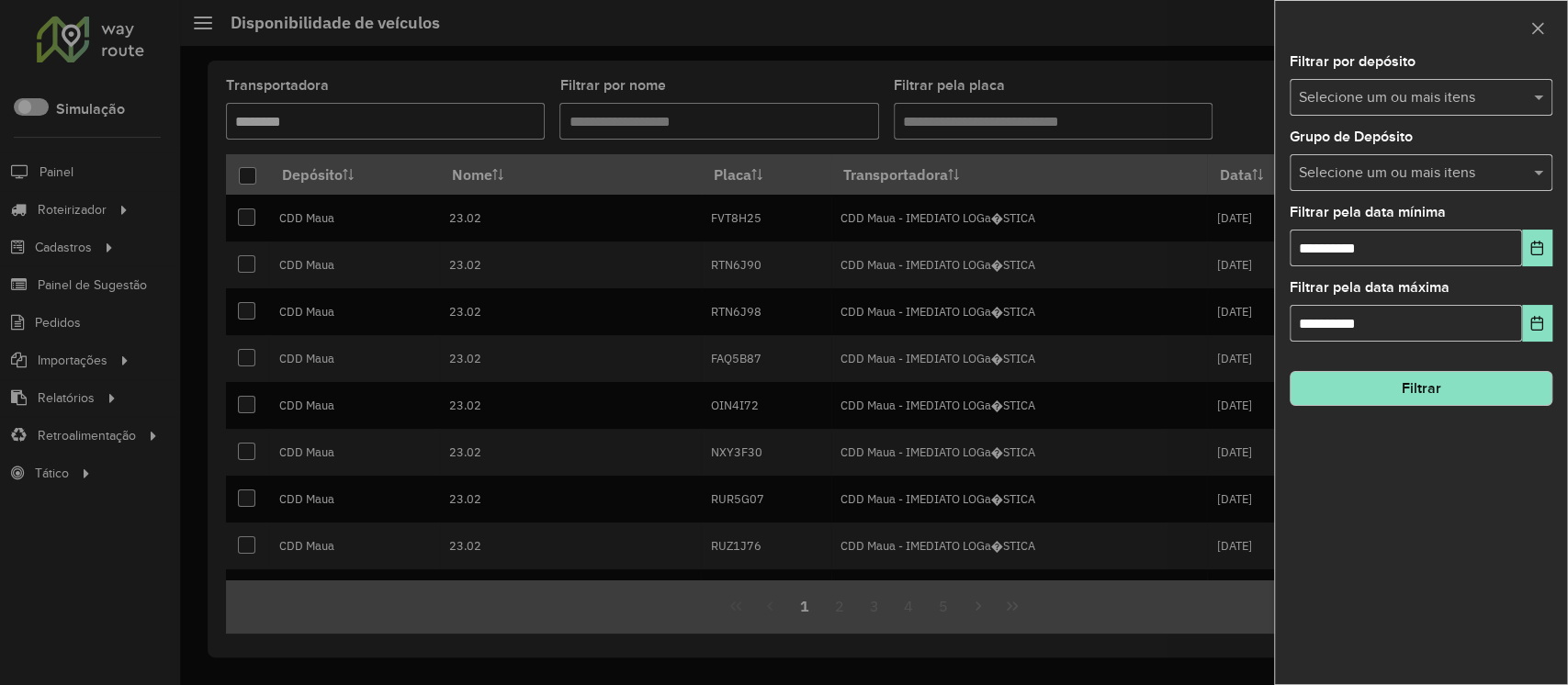
click at [1413, 389] on button "Filtrar" at bounding box center [1421, 388] width 263 height 35
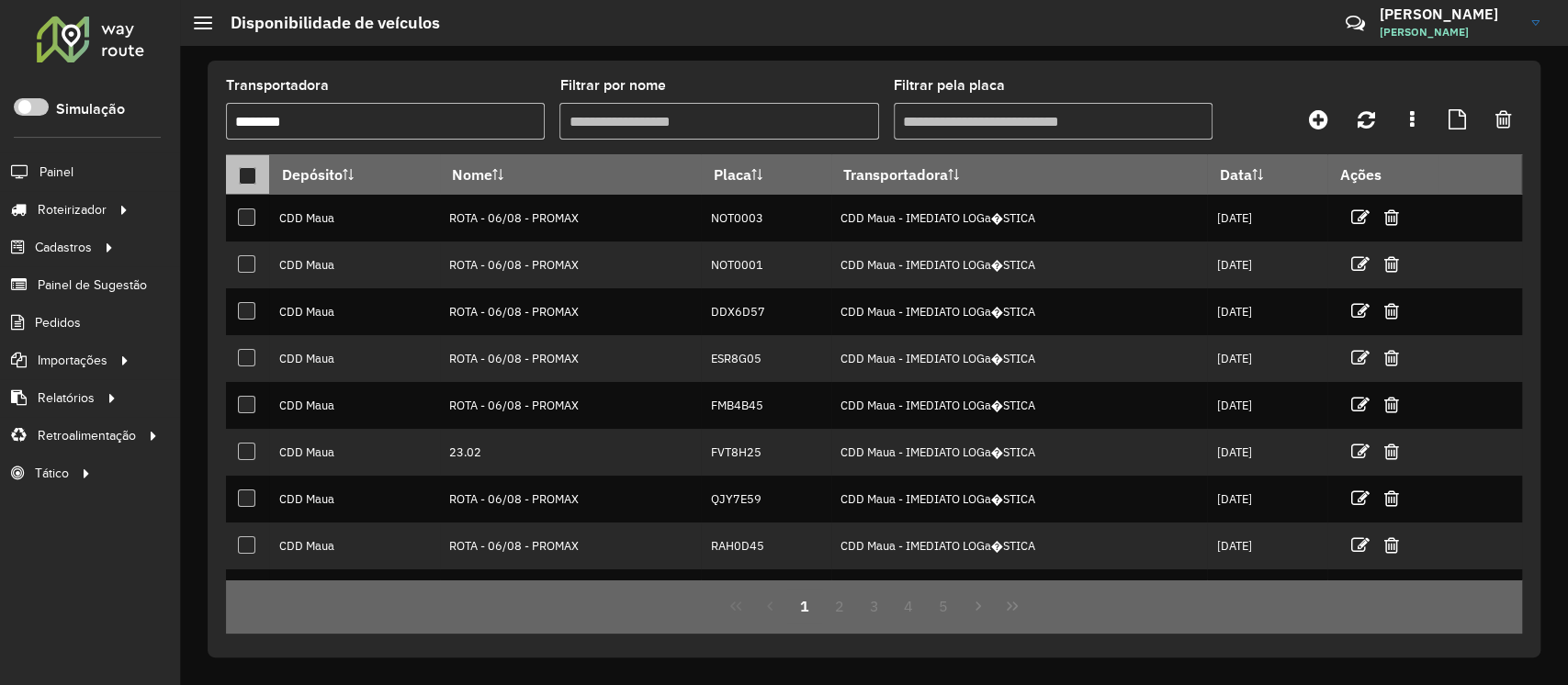
click at [251, 175] on div at bounding box center [248, 175] width 17 height 17
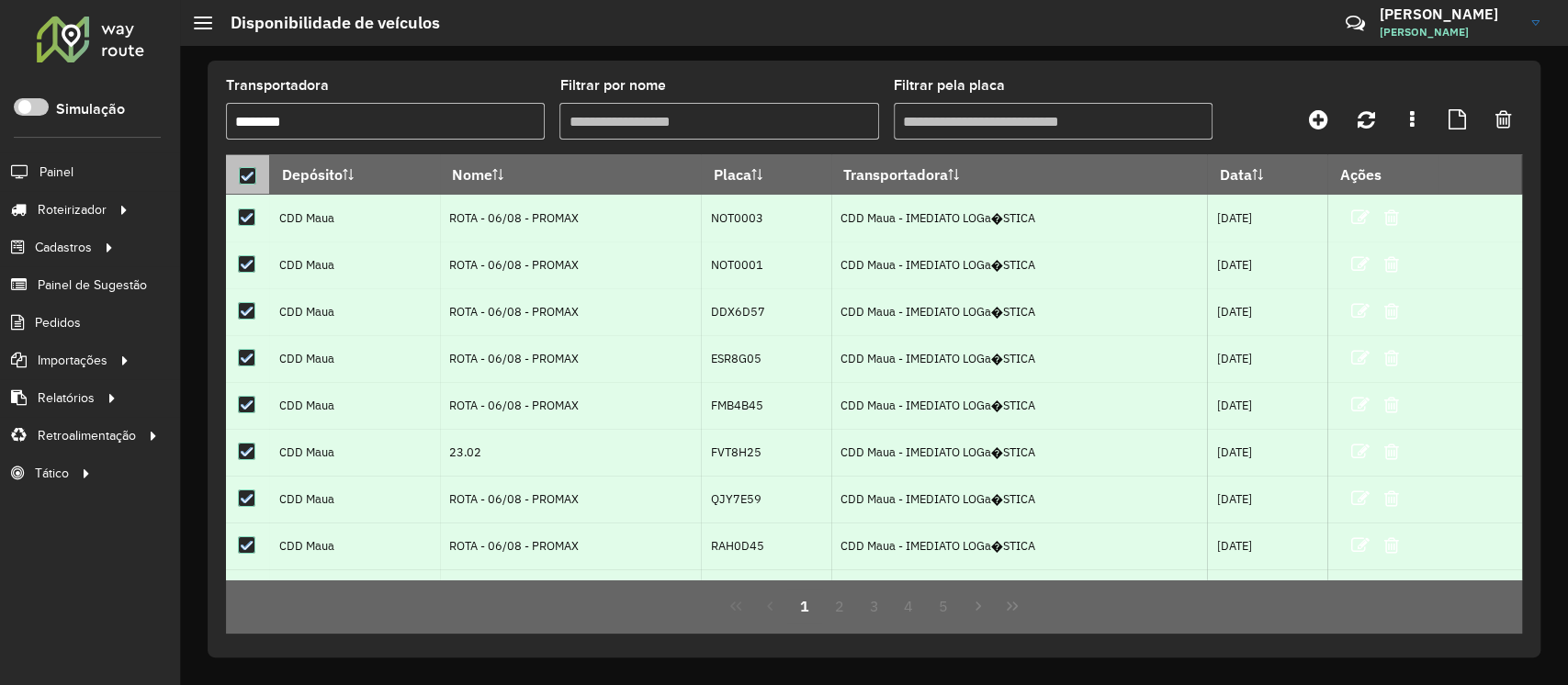
click at [250, 177] on icon at bounding box center [246, 175] width 12 height 12
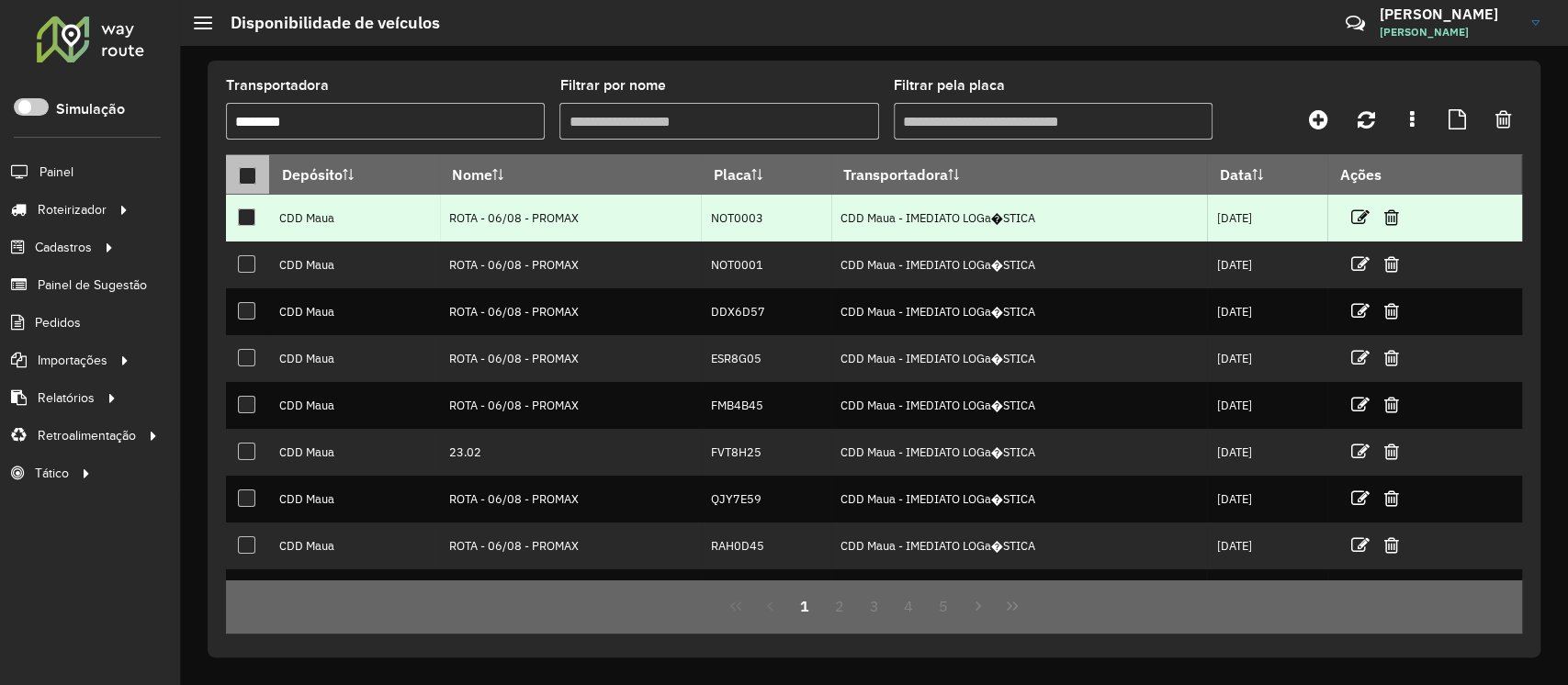
drag, startPoint x: 585, startPoint y: 218, endPoint x: 448, endPoint y: 221, distance: 137.0
click at [448, 221] on td "ROTA - 06/08 - PROMAX" at bounding box center [571, 217] width 262 height 47
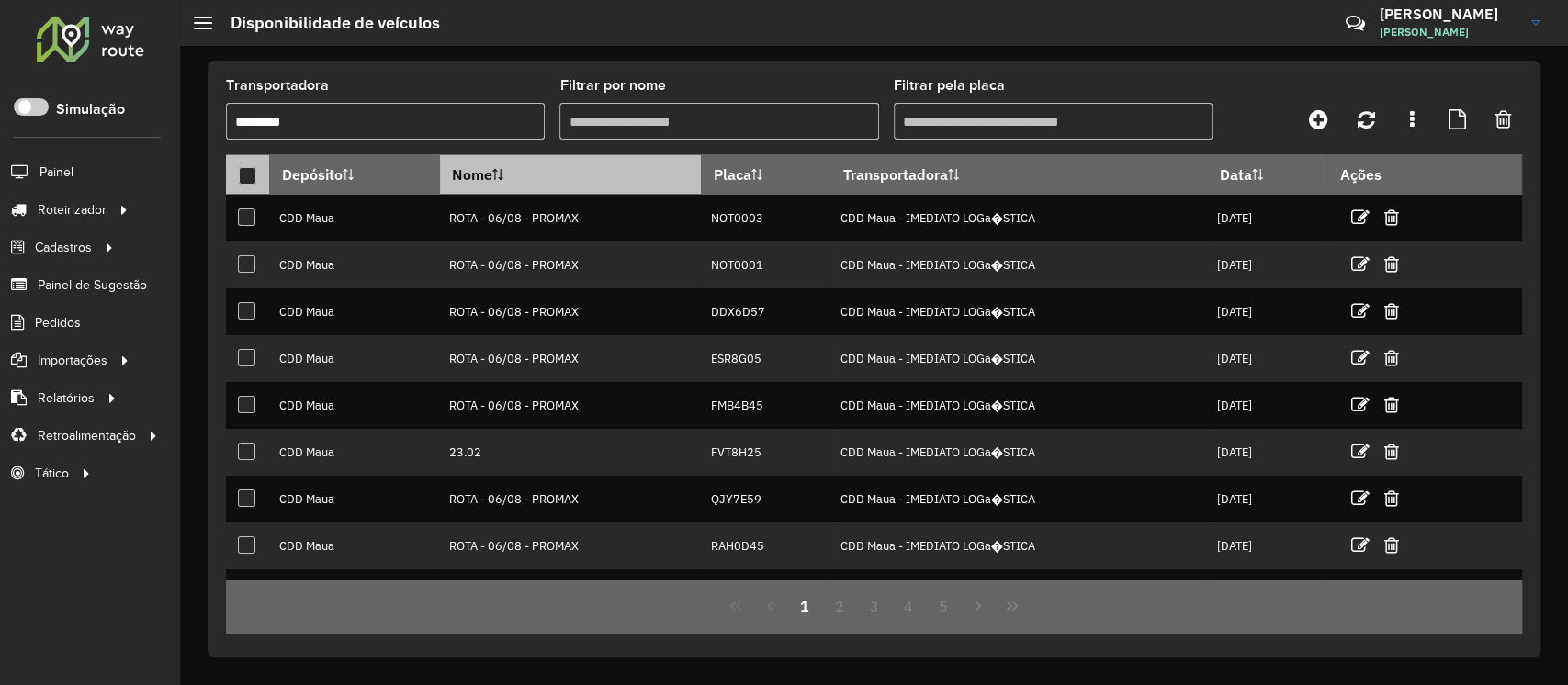
copy td "ROTA - 06/08 - PROMAX"
click at [628, 125] on input "Filtrar por nome" at bounding box center [719, 121] width 318 height 37
paste input "**********"
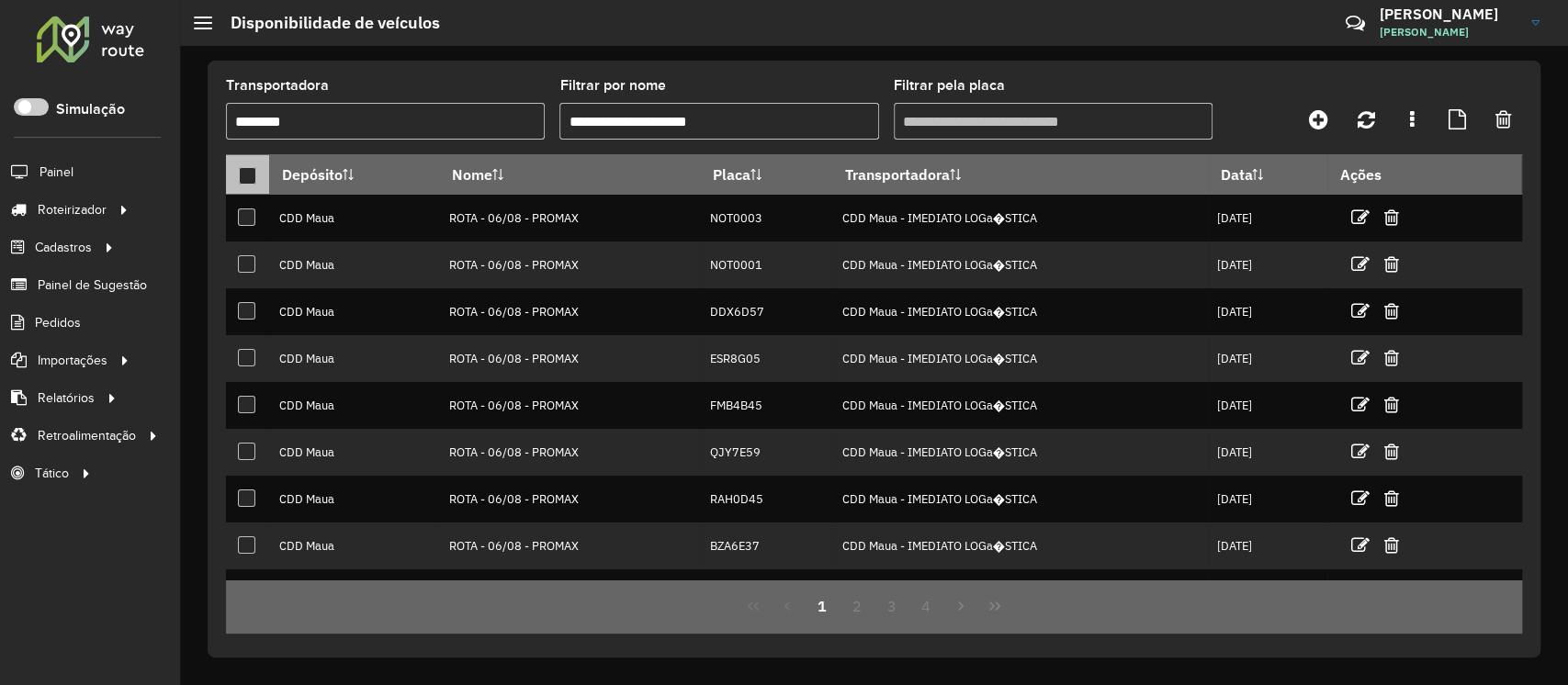
type input "**********"
click at [250, 172] on div at bounding box center [248, 175] width 17 height 17
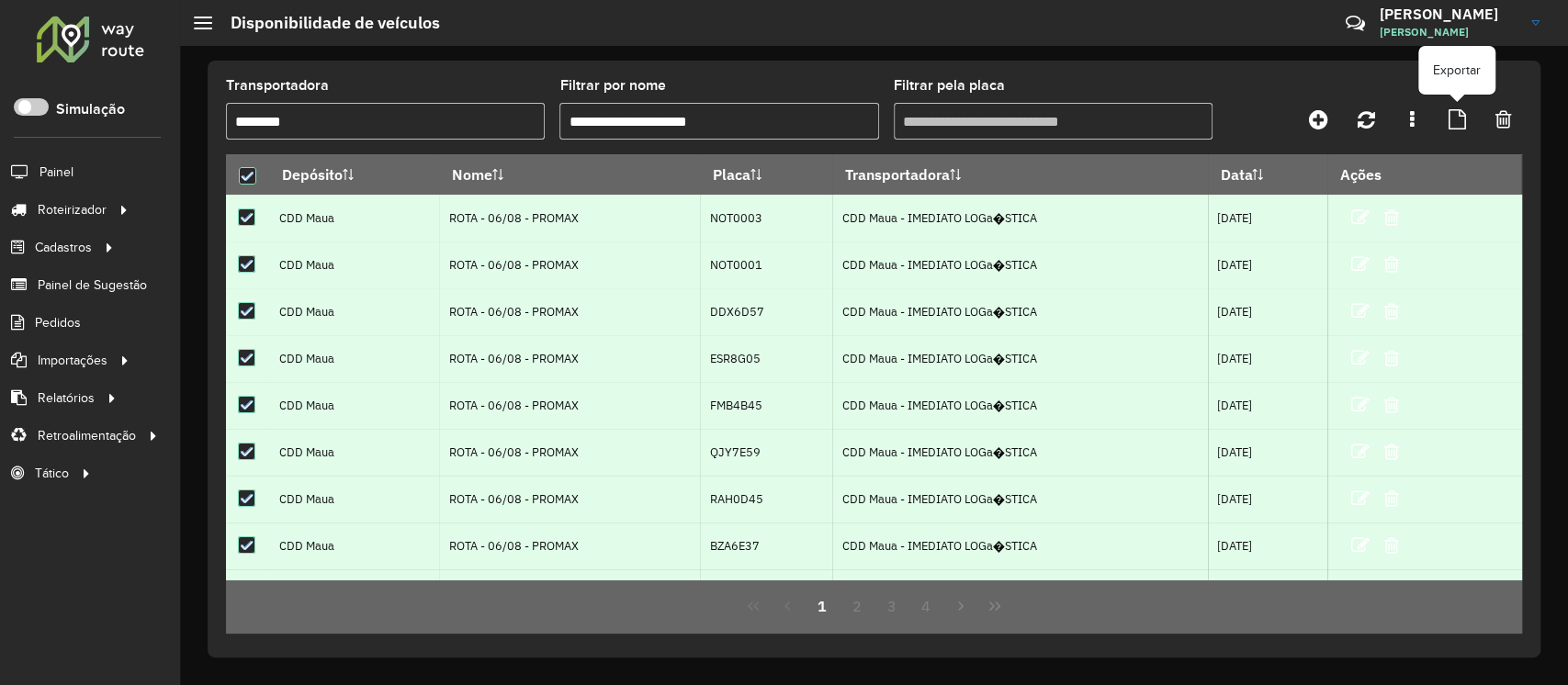
click at [1447, 123] on link at bounding box center [1456, 119] width 39 height 33
click at [92, 48] on div at bounding box center [91, 38] width 112 height 48
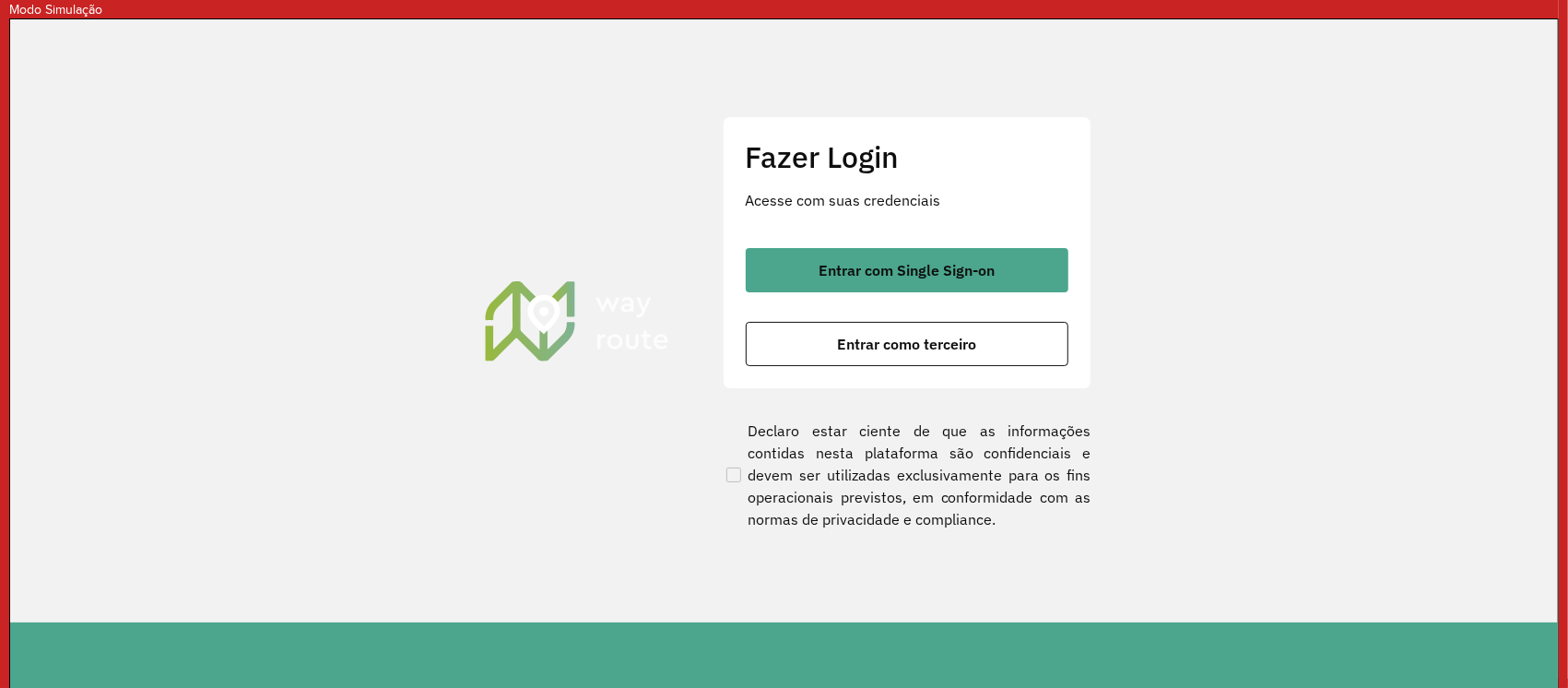
click at [1168, 229] on section "Fazer Login Acesse com suas credenciais Entrar com Single Sign-on Entrar como t…" at bounding box center [784, 321] width 1548 height 603
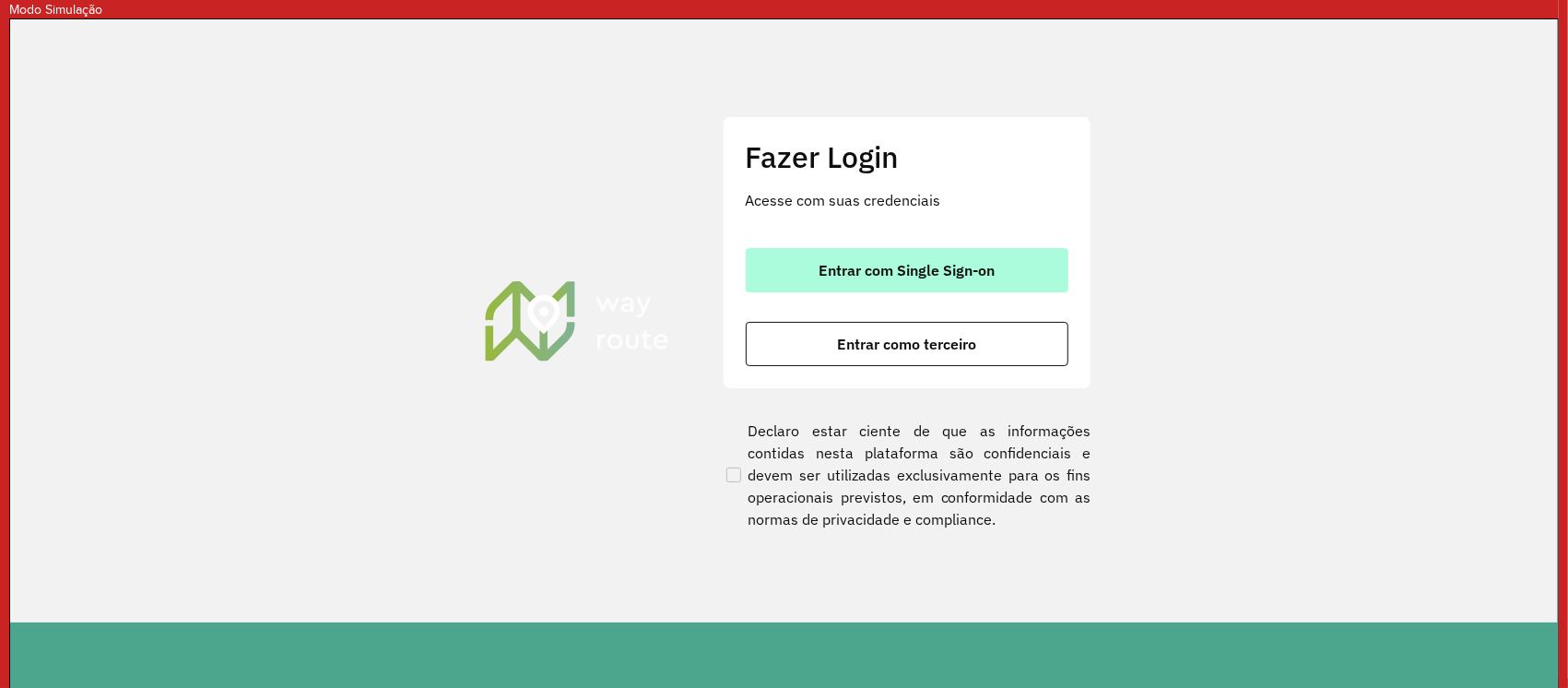
click at [919, 268] on span "Entrar com Single Sign-on" at bounding box center [907, 270] width 176 height 14
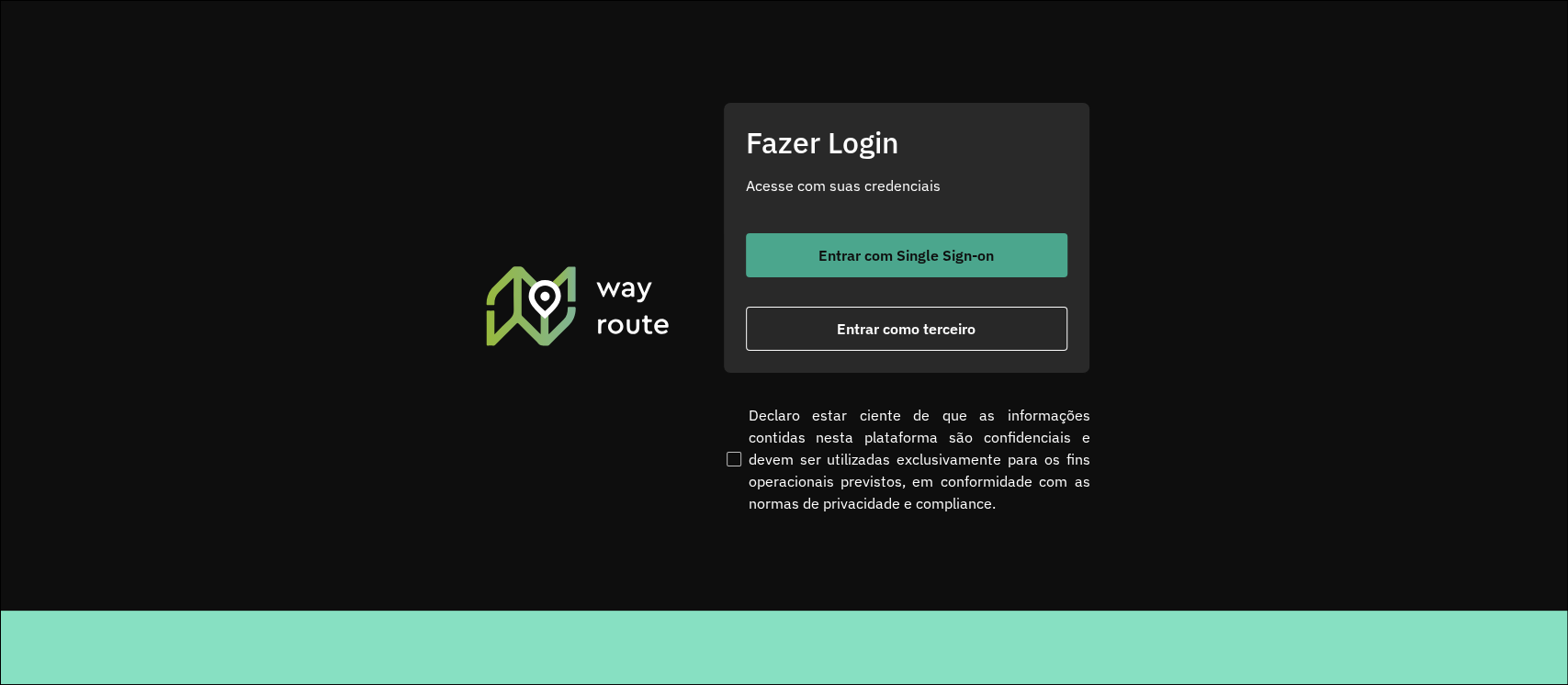
click at [867, 255] on span "Entrar com Single Sign-on" at bounding box center [906, 254] width 175 height 14
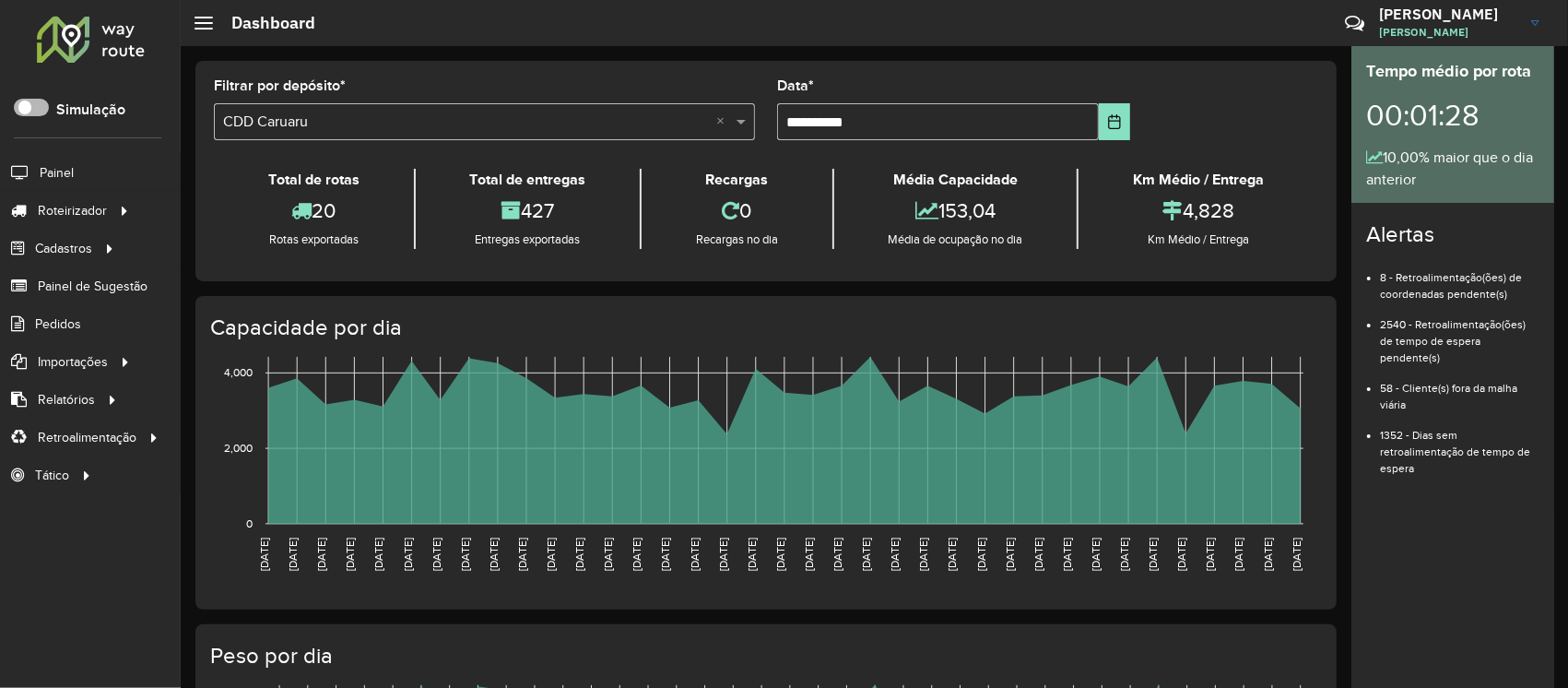
click at [20, 107] on span at bounding box center [31, 107] width 35 height 17
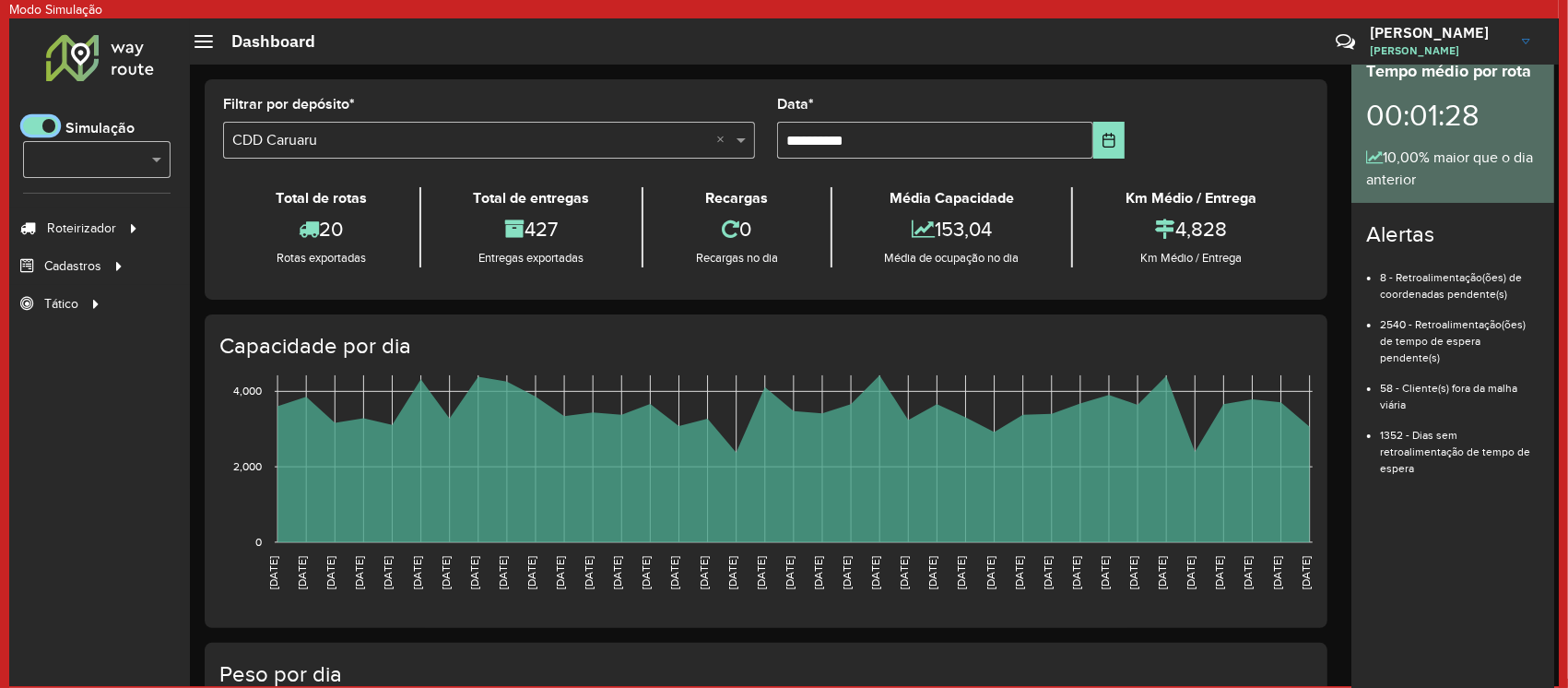
scroll to position [11, 6]
click at [136, 162] on div at bounding box center [97, 160] width 147 height 23
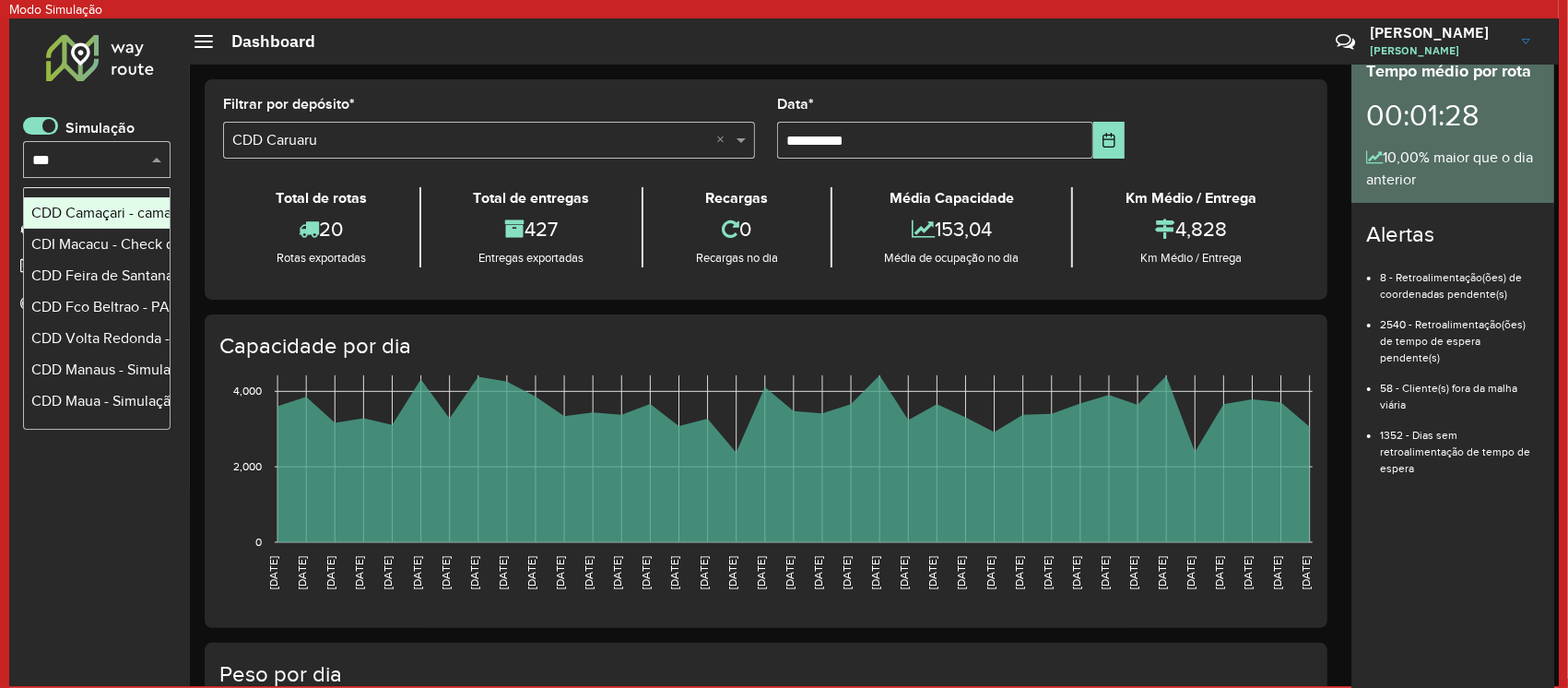
type input "****"
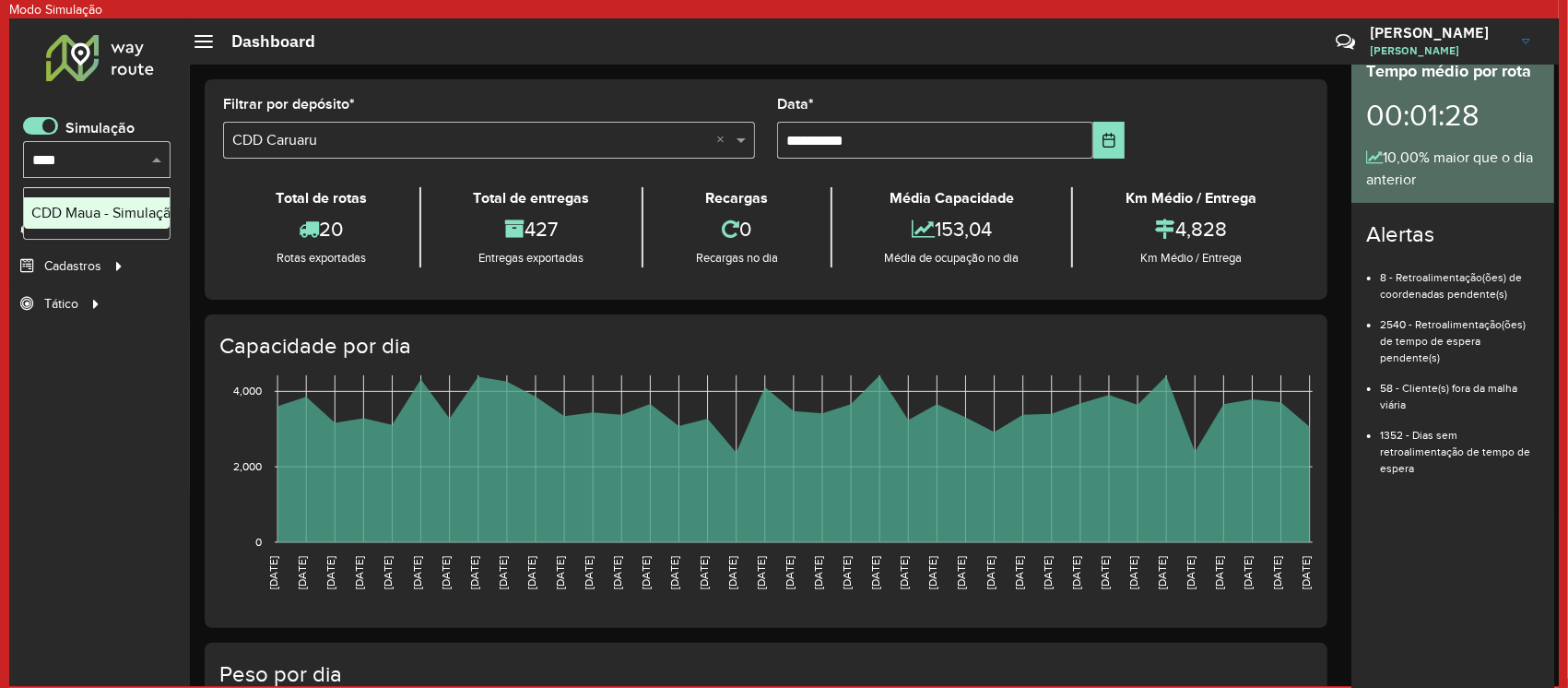
click at [101, 214] on div "CDD Maua - Simulação" at bounding box center [97, 212] width 131 height 22
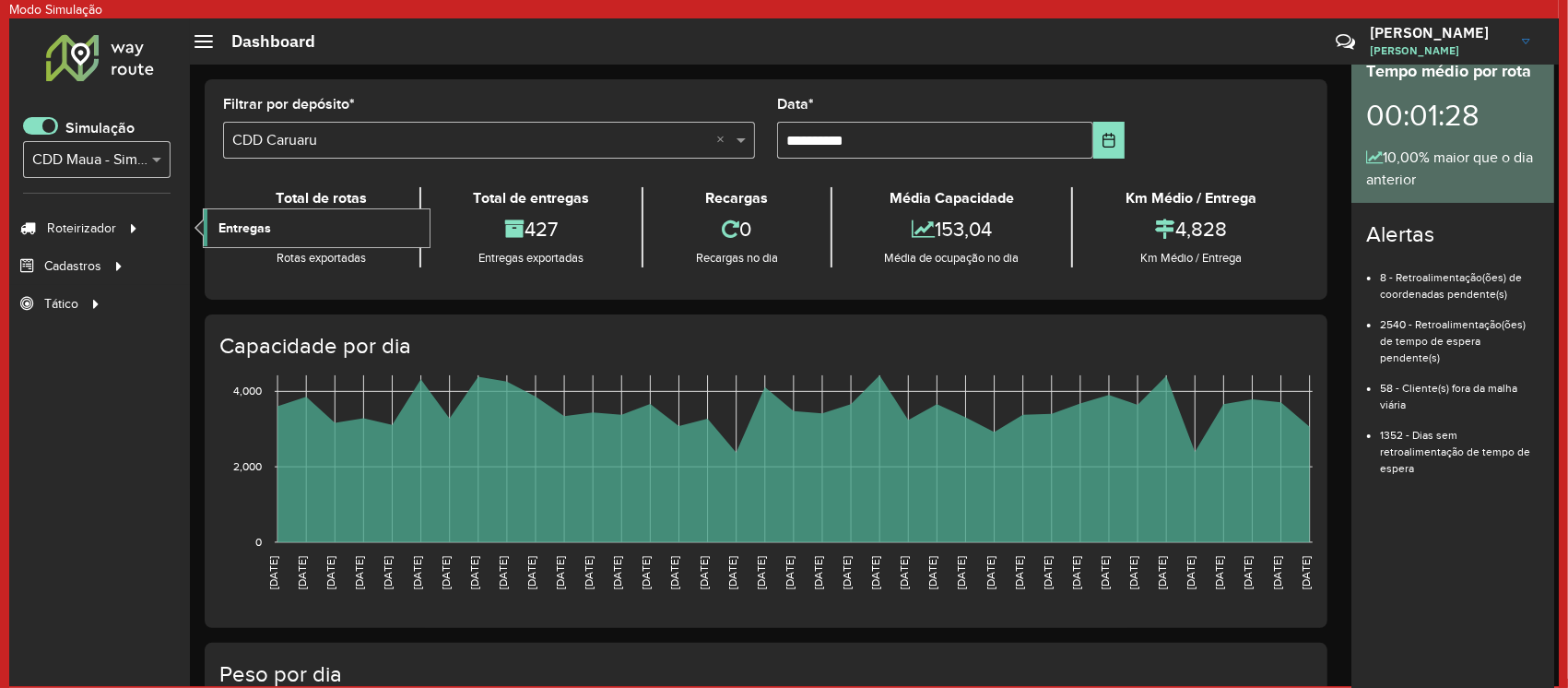
click at [265, 234] on span "Entregas" at bounding box center [244, 228] width 53 height 19
click at [46, 125] on span at bounding box center [40, 125] width 35 height 17
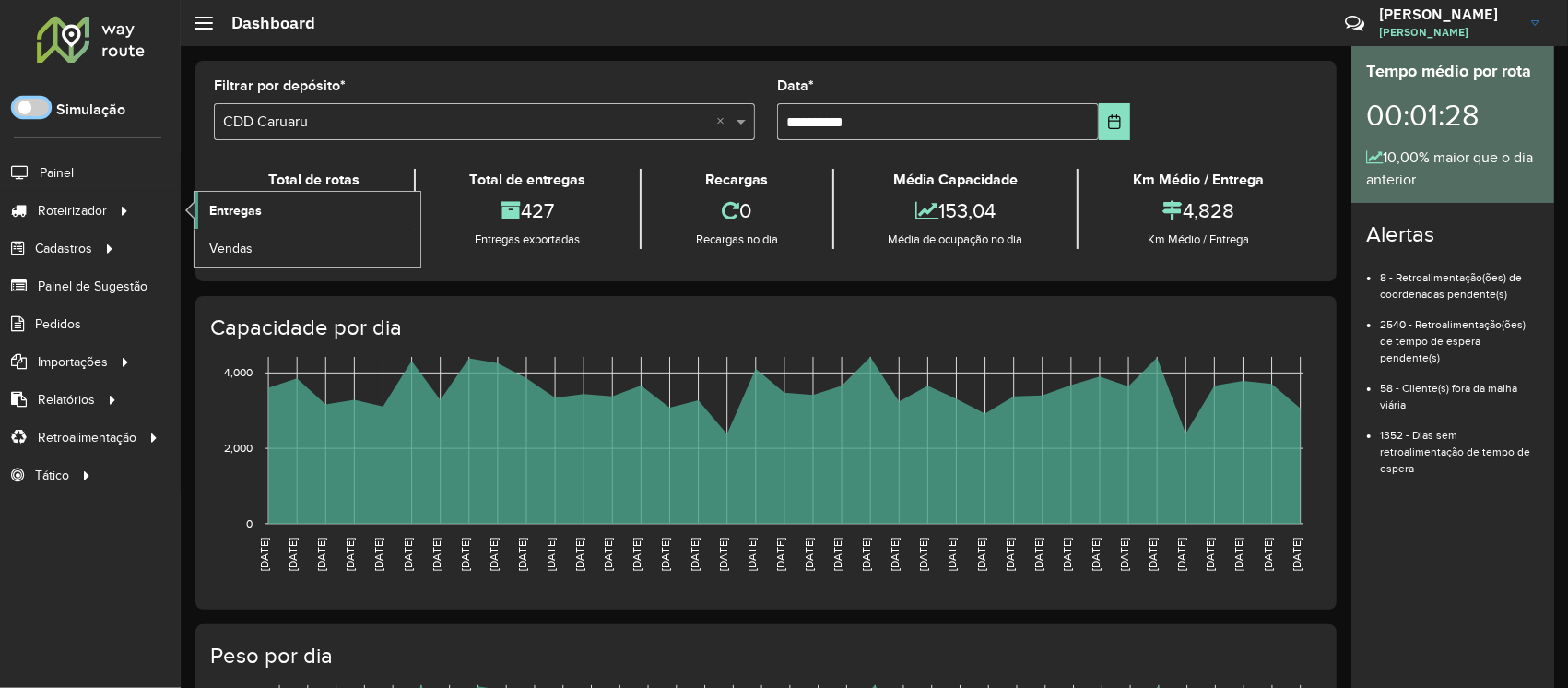
click at [238, 203] on span "Entregas" at bounding box center [235, 211] width 53 height 19
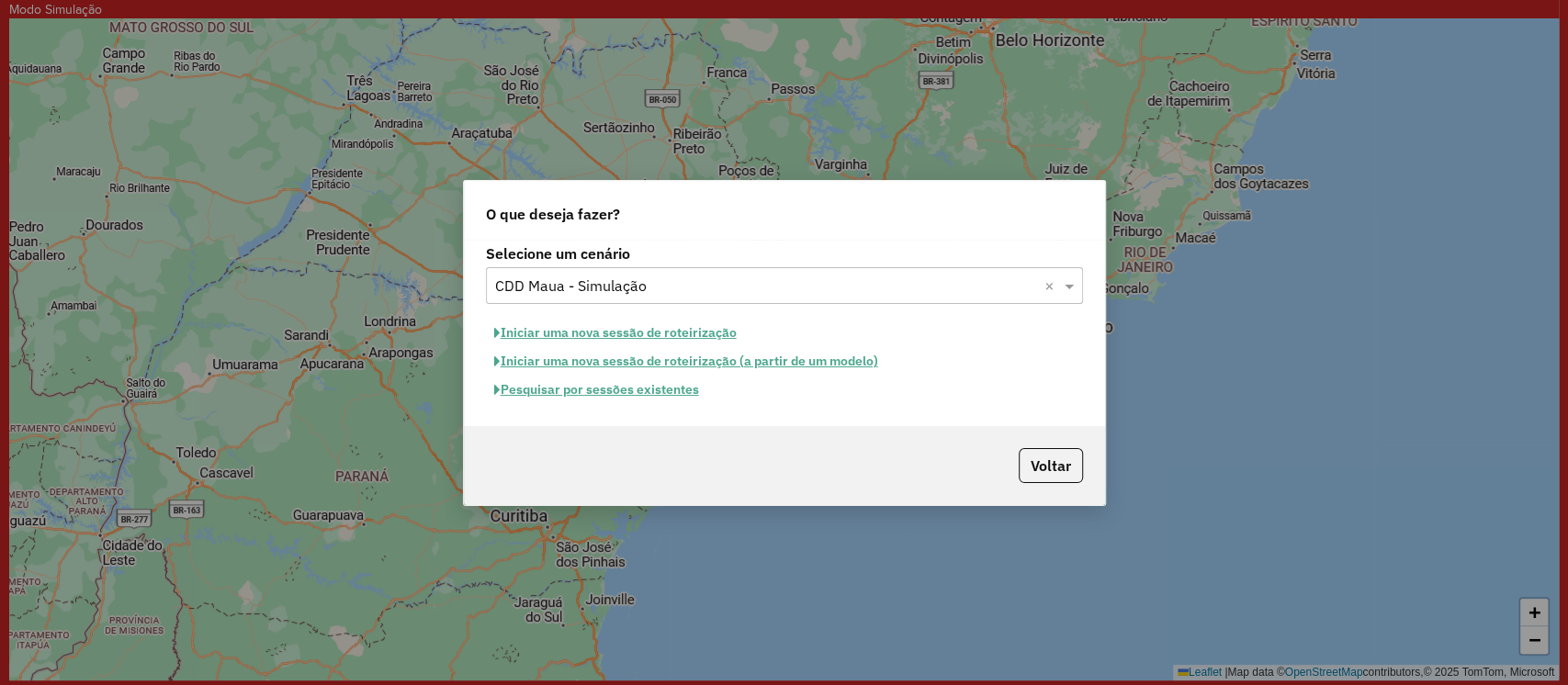
click at [620, 330] on button "Iniciar uma nova sessão de roteirização" at bounding box center [616, 332] width 259 height 29
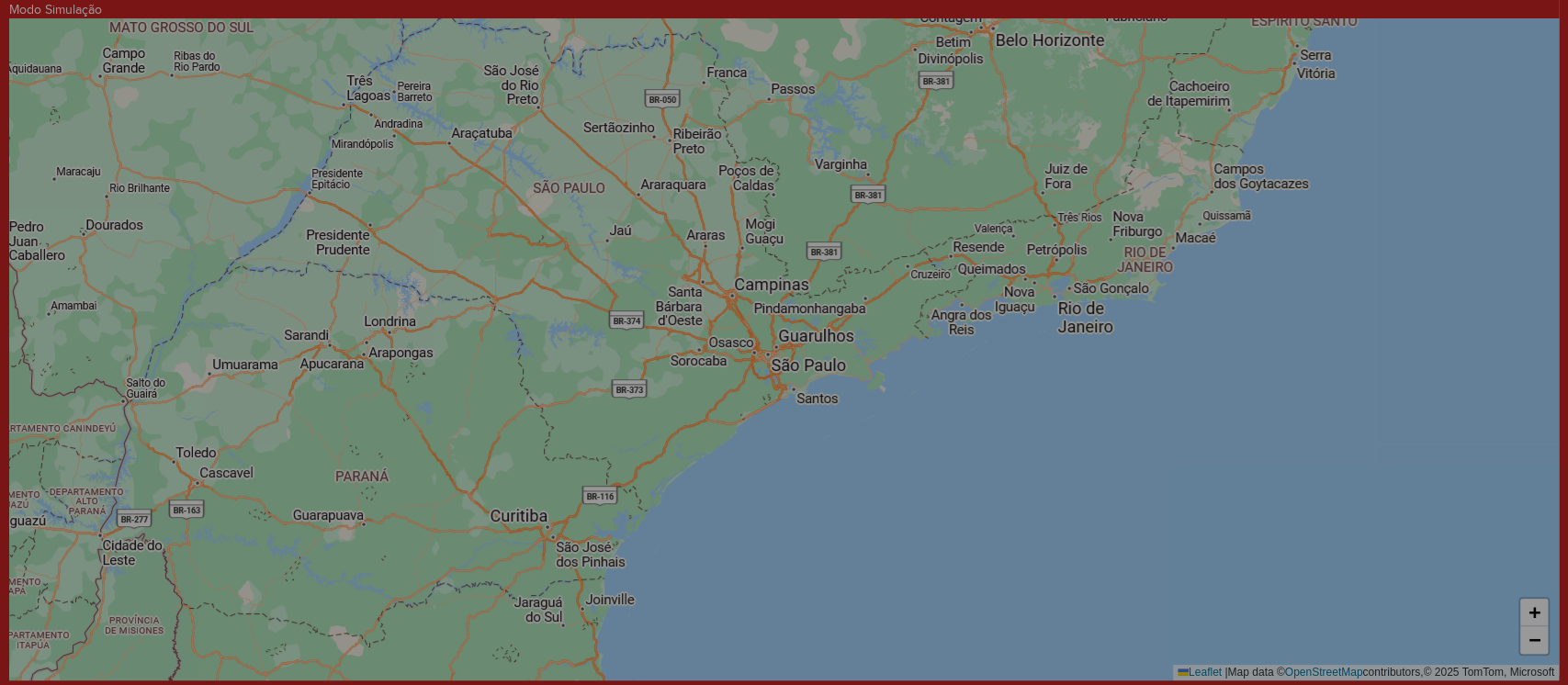
select select "*"
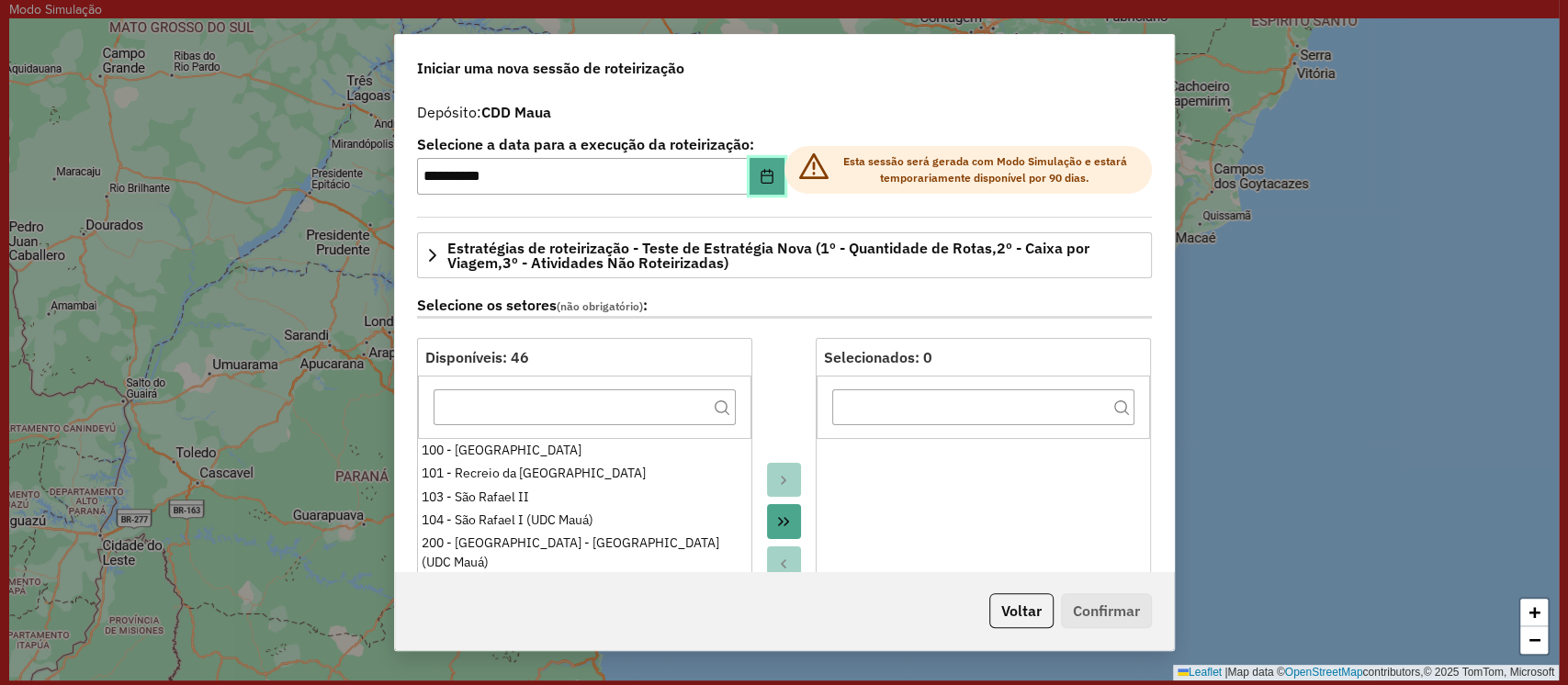
click at [760, 180] on icon "Choose Date" at bounding box center [766, 175] width 14 height 14
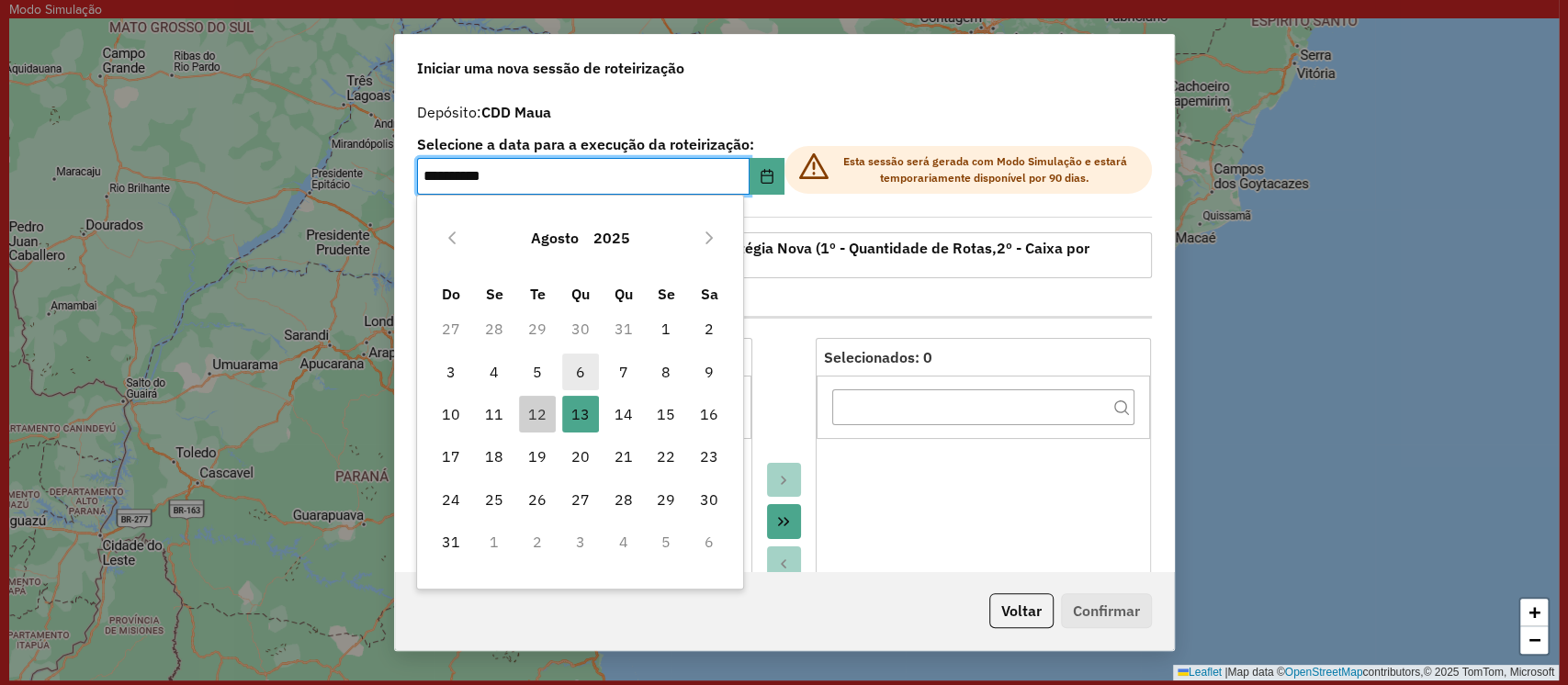
click at [577, 377] on span "6" at bounding box center [580, 372] width 37 height 37
type input "**********"
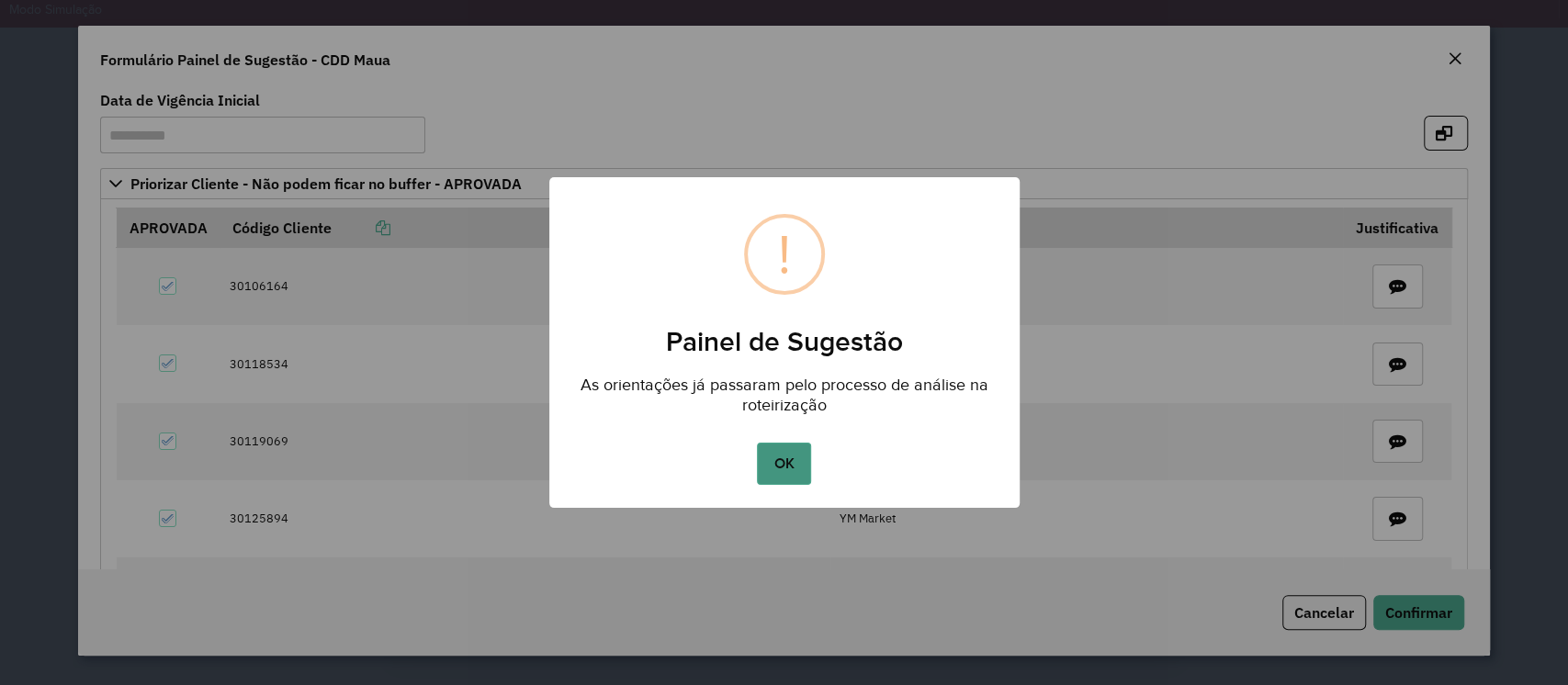
click at [784, 458] on button "OK" at bounding box center [784, 463] width 54 height 42
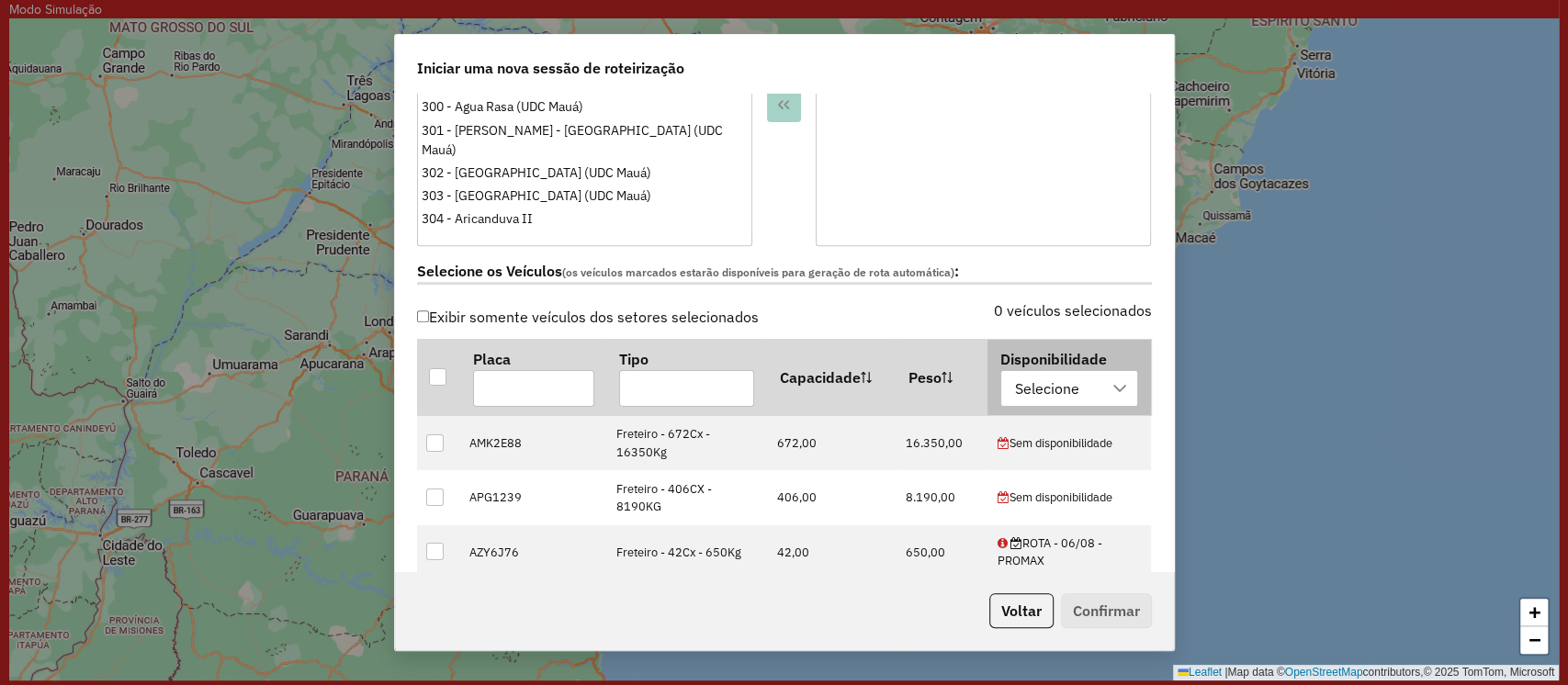
scroll to position [581, 0]
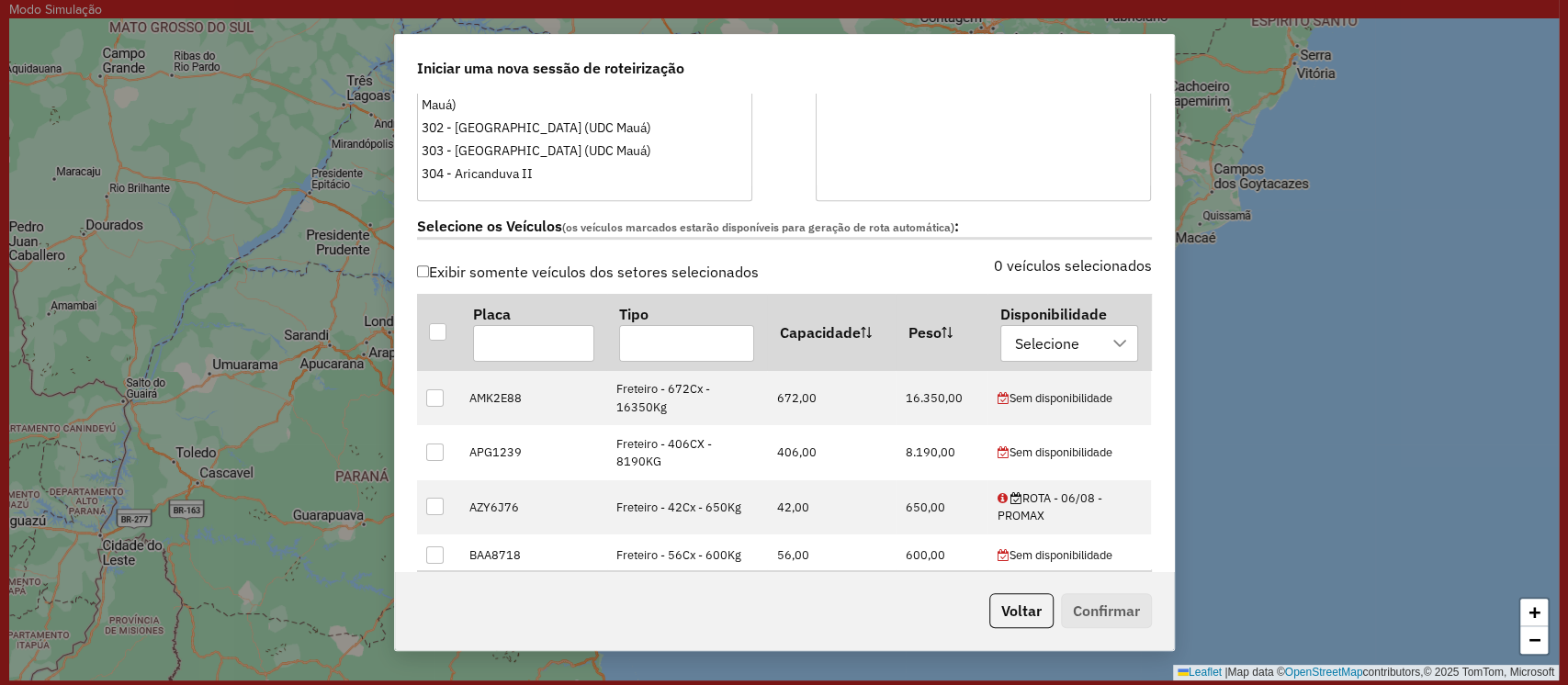
click at [1044, 333] on div "Selecione" at bounding box center [1047, 343] width 77 height 35
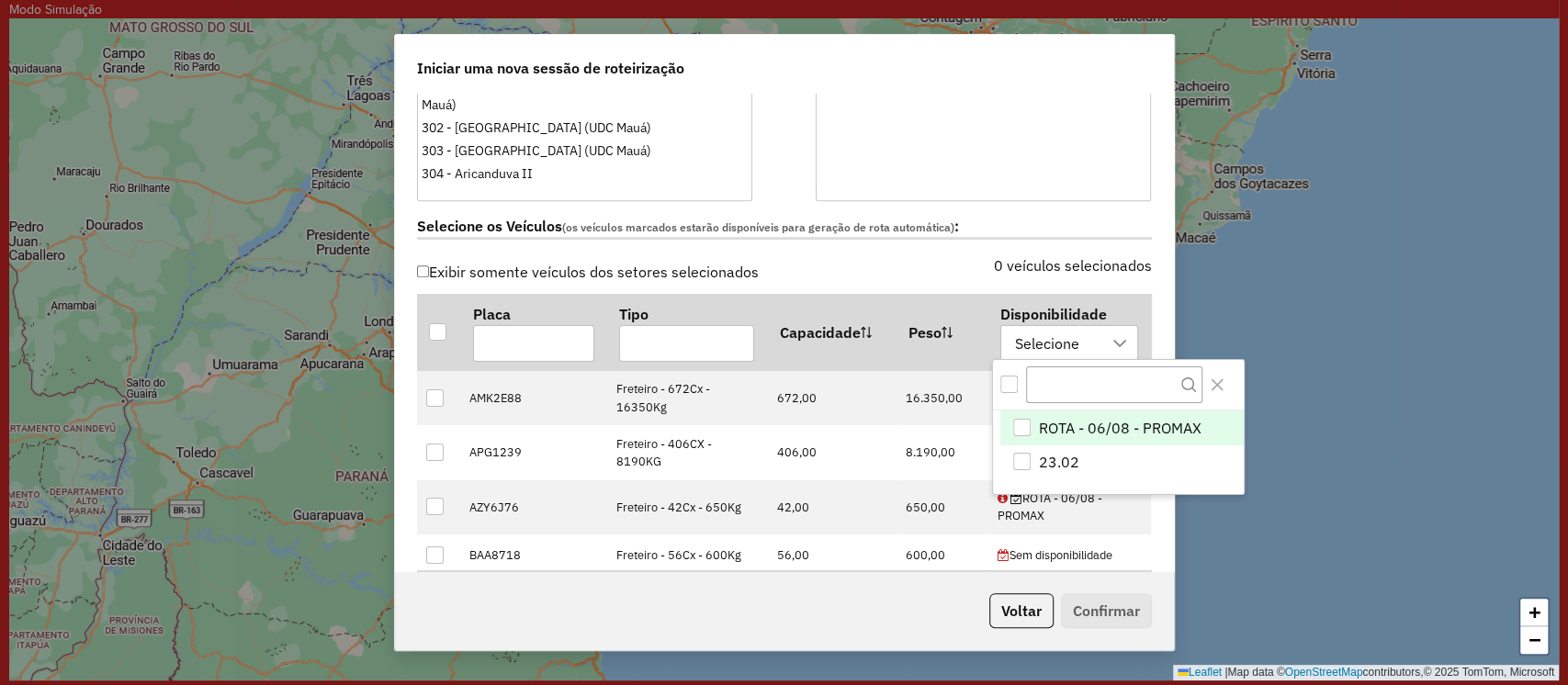
scroll to position [13, 83]
click at [1022, 424] on div "ROTA - 06/08 - PROMAX" at bounding box center [1022, 427] width 17 height 17
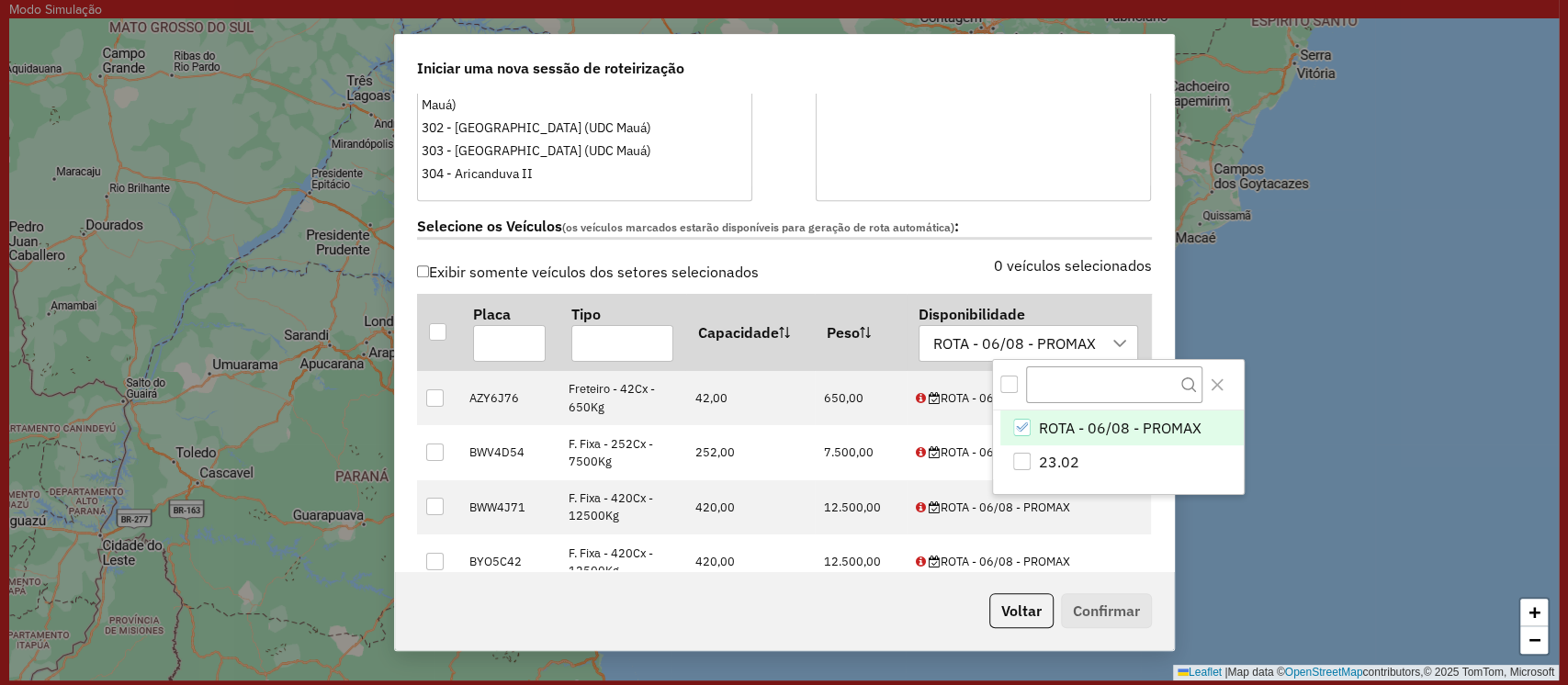
click at [828, 248] on div "Selecione os Veículos (os veículos marcados estarão disponíveis para geração de…" at bounding box center [784, 230] width 757 height 58
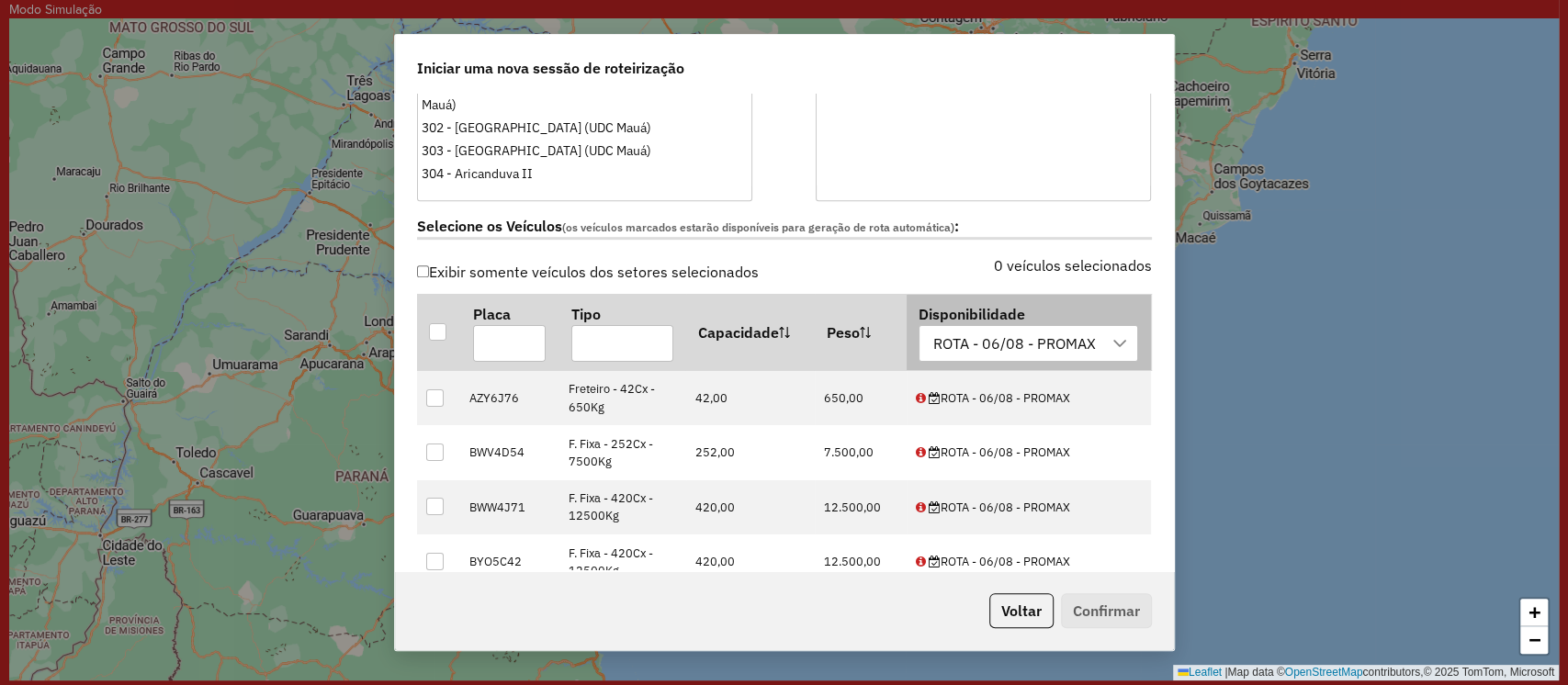
click at [1050, 345] on div "ROTA - 06/08 - PROMAX" at bounding box center [1014, 343] width 175 height 35
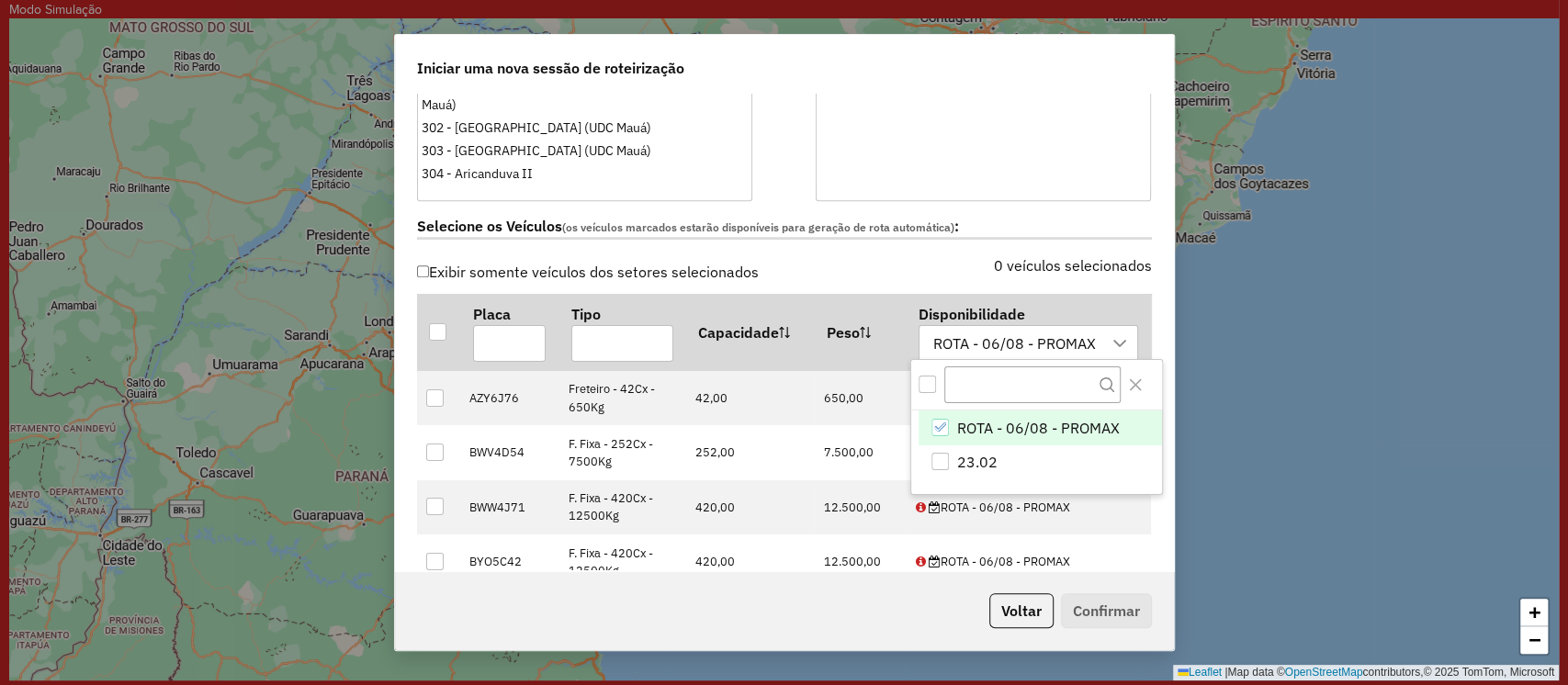
click at [787, 202] on div "Selecione os Veículos (os veículos marcados estarão disponíveis para geração de…" at bounding box center [784, 230] width 757 height 58
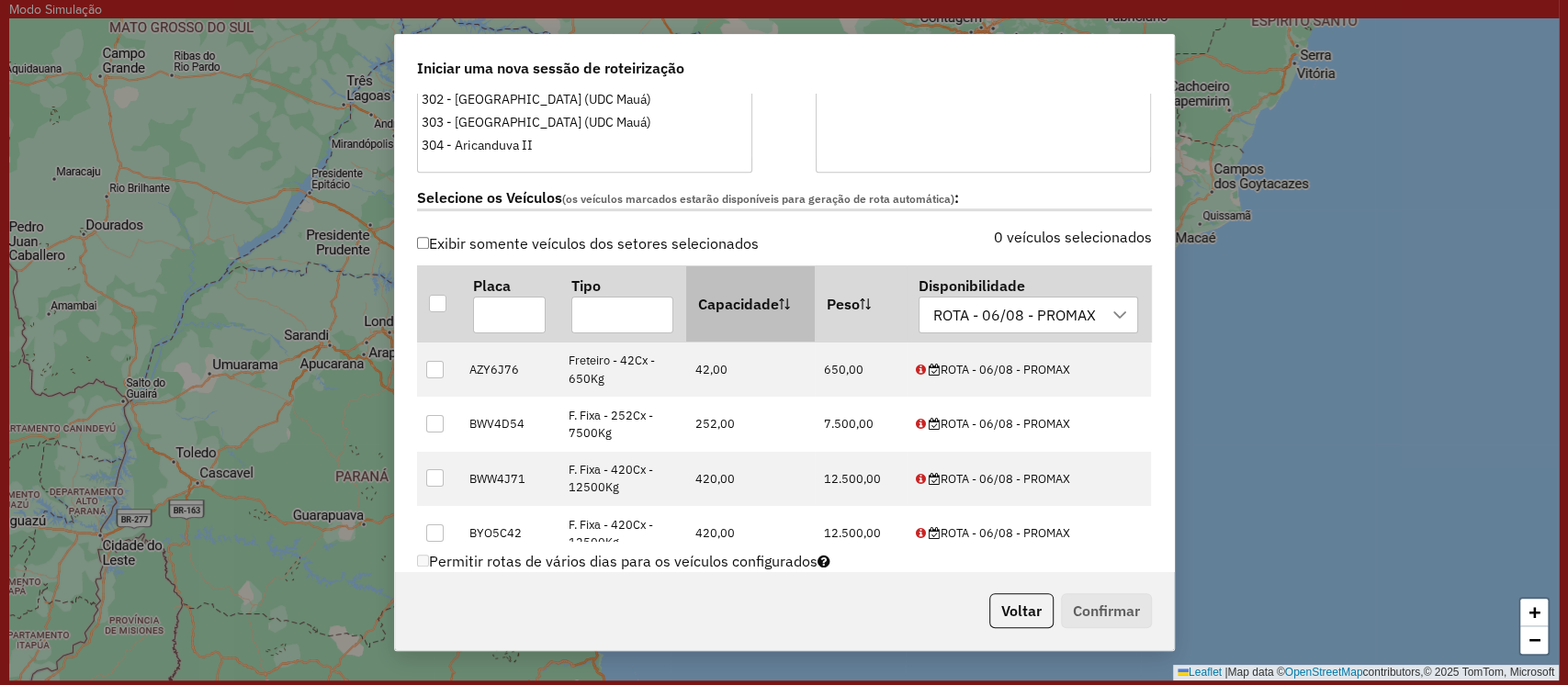
scroll to position [611, 0]
click at [441, 301] on div at bounding box center [438, 302] width 17 height 17
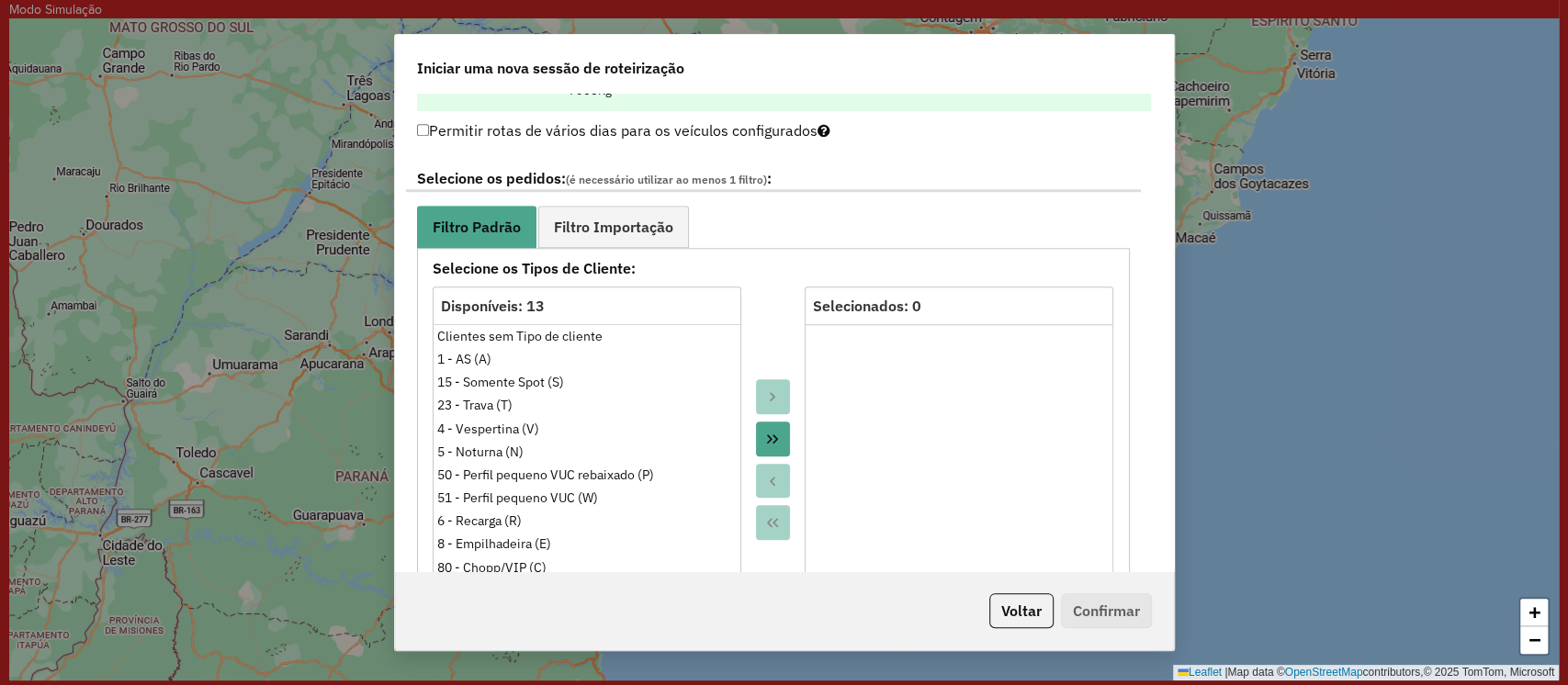
scroll to position [1020, 0]
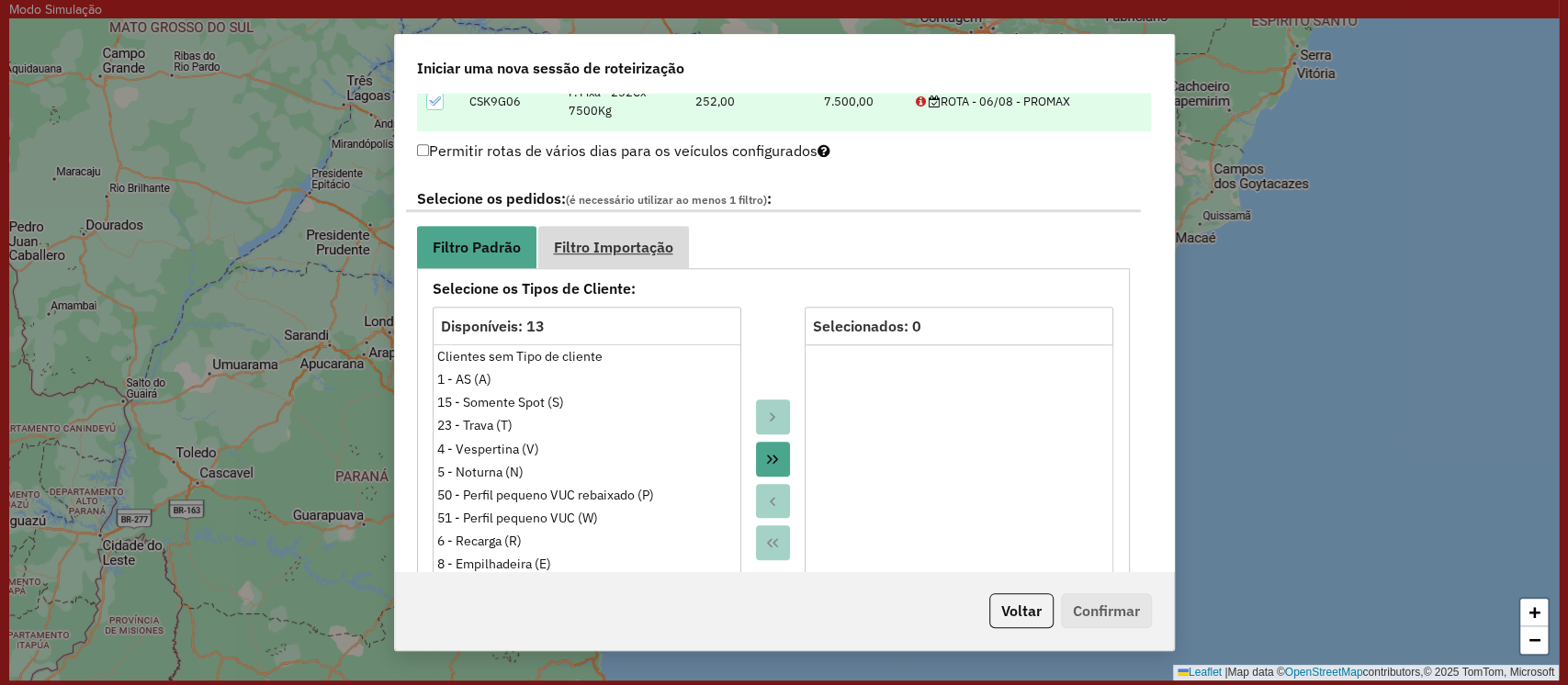
click at [591, 246] on span "Filtro Importação" at bounding box center [613, 246] width 119 height 14
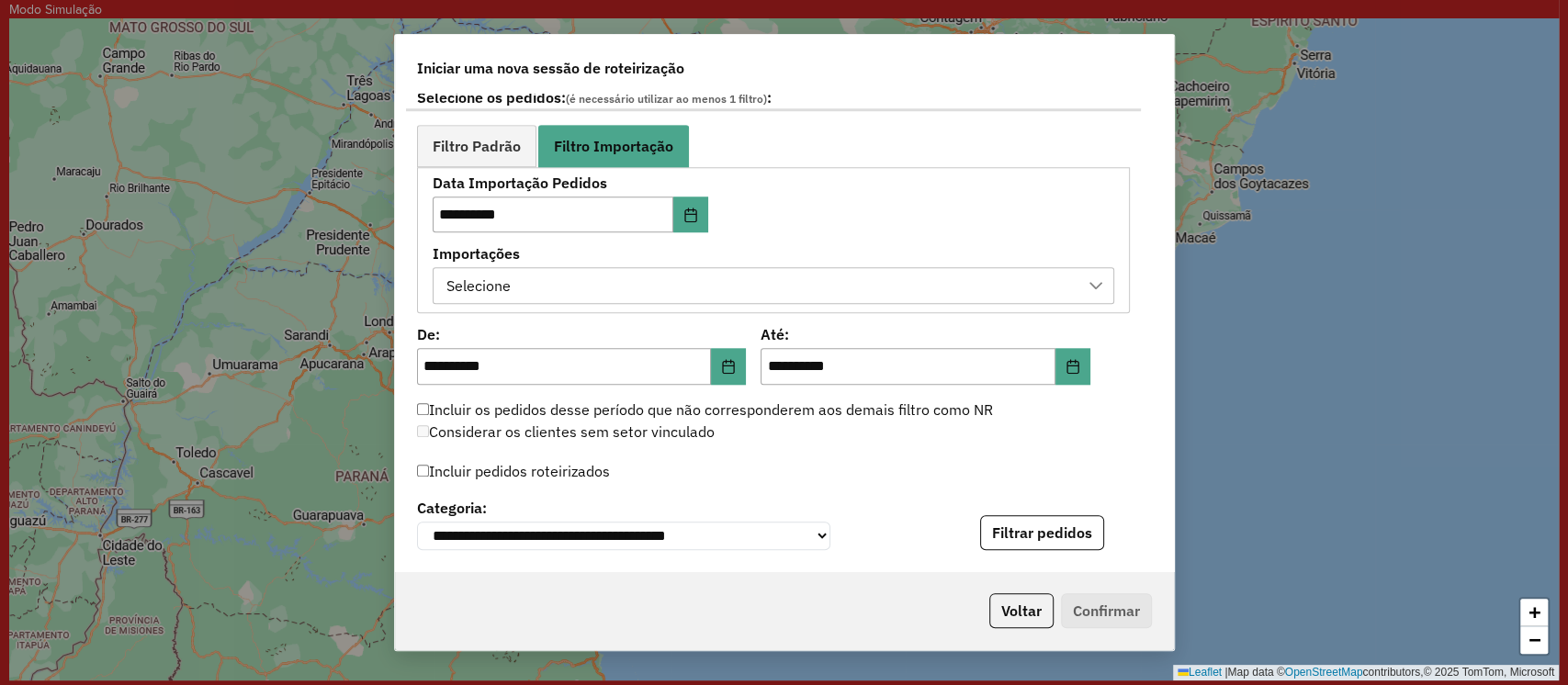
scroll to position [1120, 0]
click at [1066, 364] on icon "Choose Date" at bounding box center [1072, 367] width 14 height 14
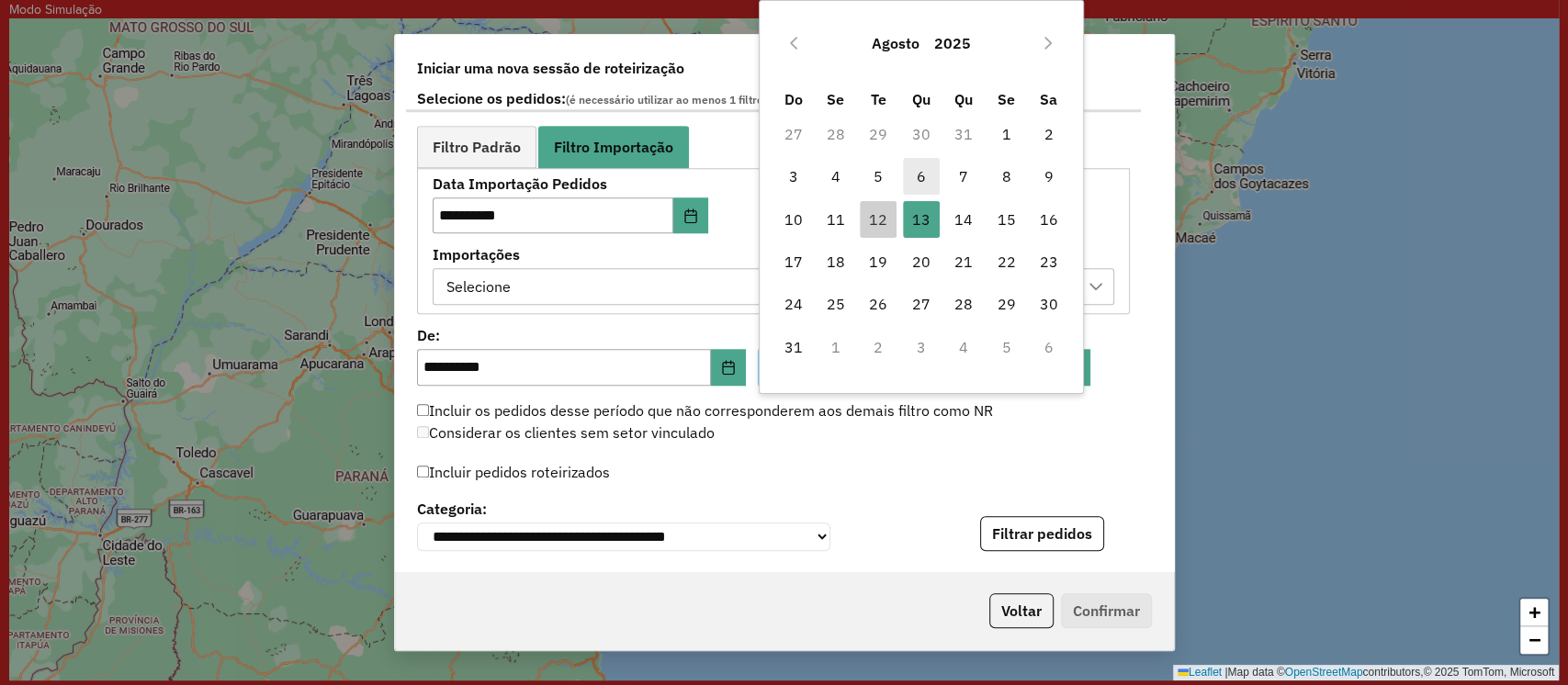
click at [917, 184] on span "6" at bounding box center [921, 176] width 37 height 37
type input "**********"
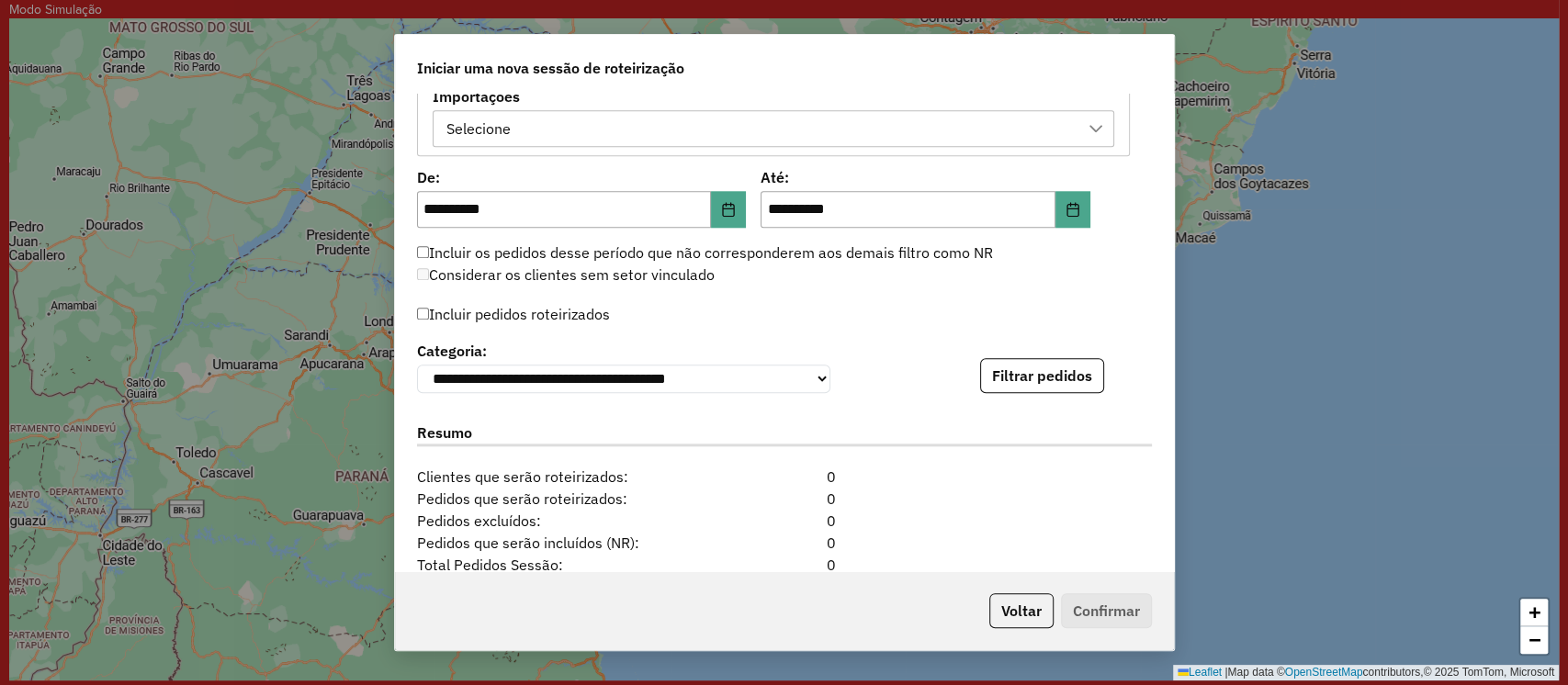
scroll to position [1297, 0]
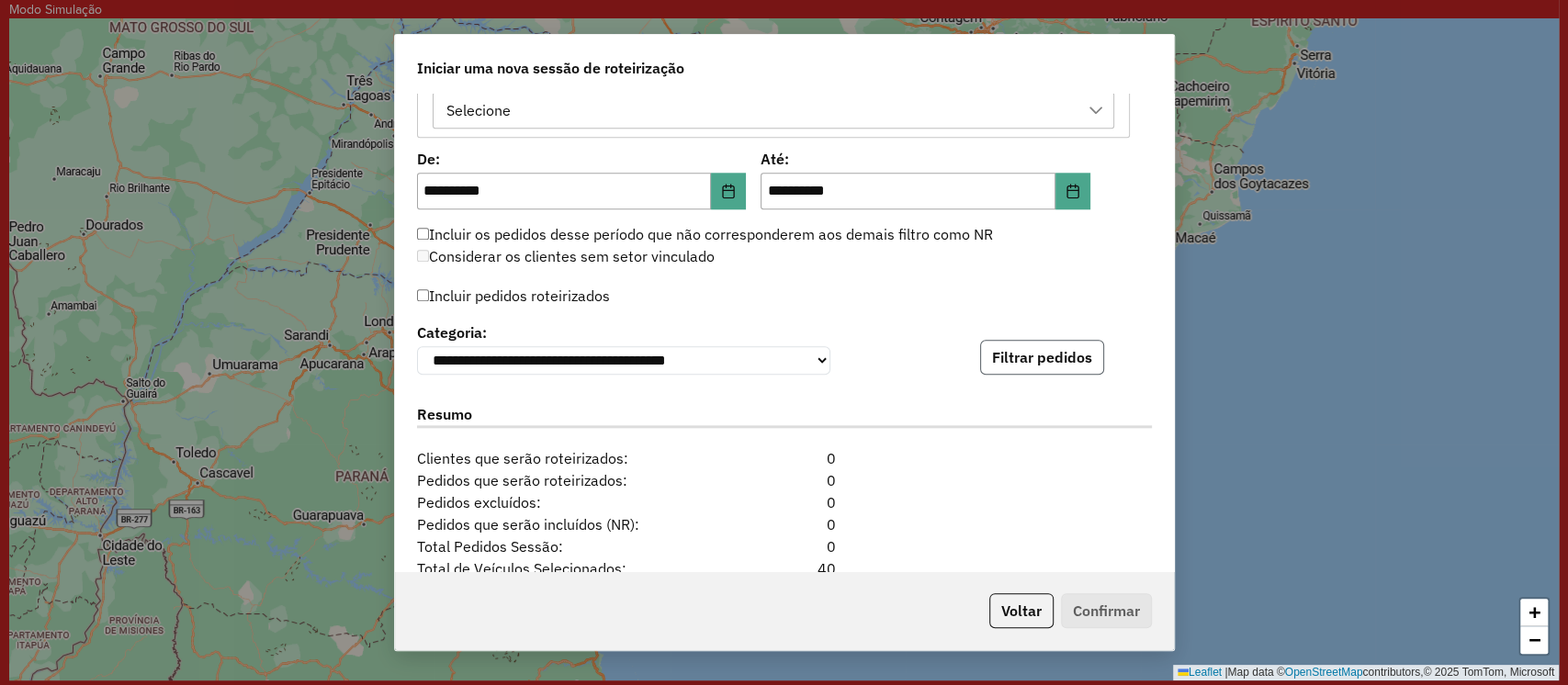
click at [1030, 364] on button "Filtrar pedidos" at bounding box center [1042, 357] width 124 height 35
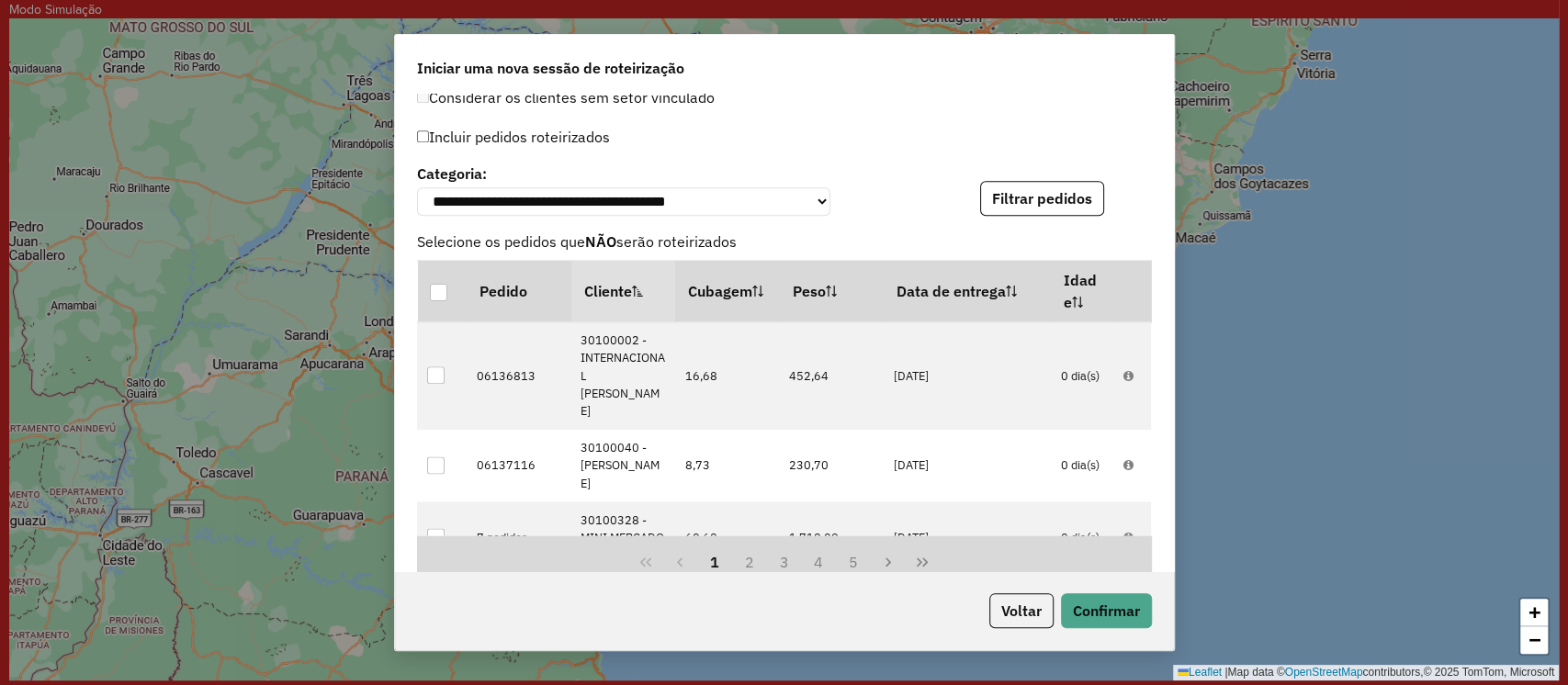
scroll to position [1784, 0]
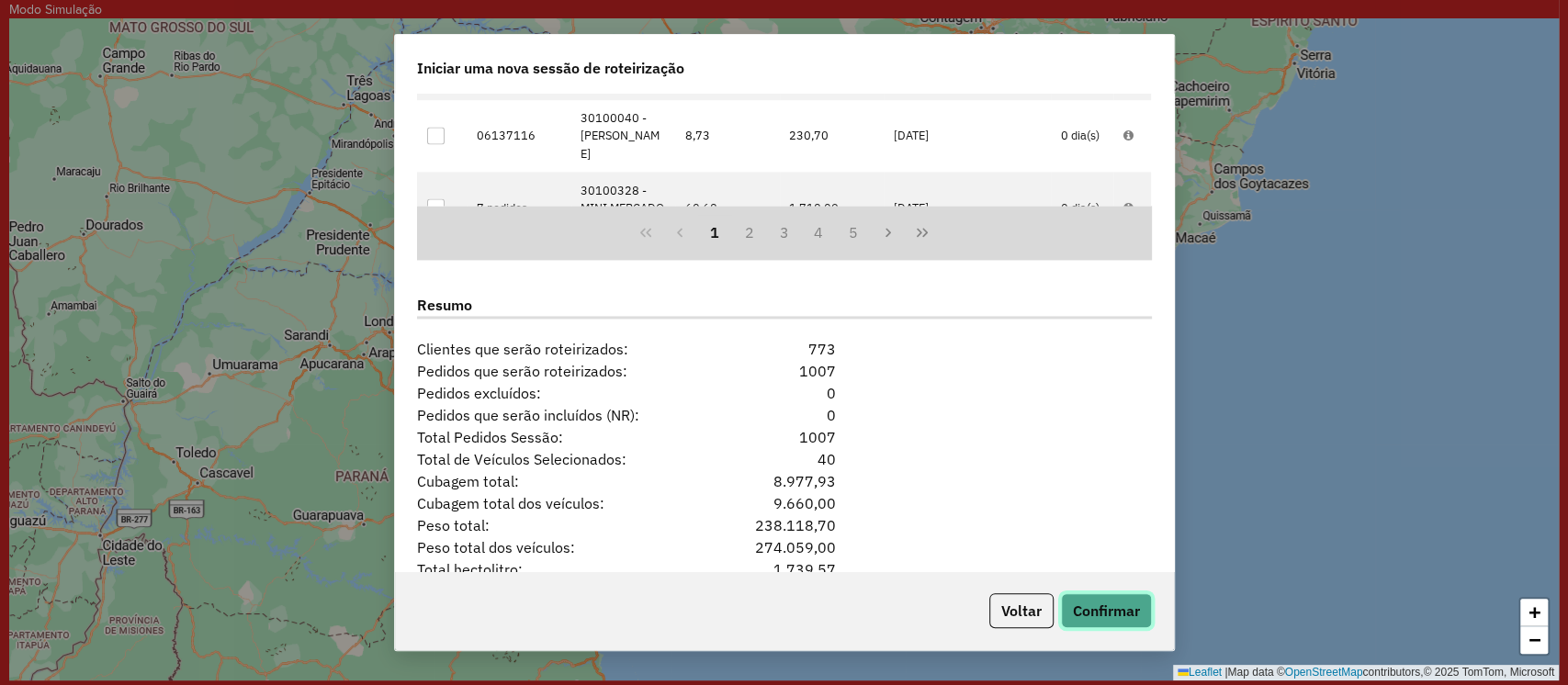
click at [1110, 610] on button "Confirmar" at bounding box center [1106, 610] width 91 height 35
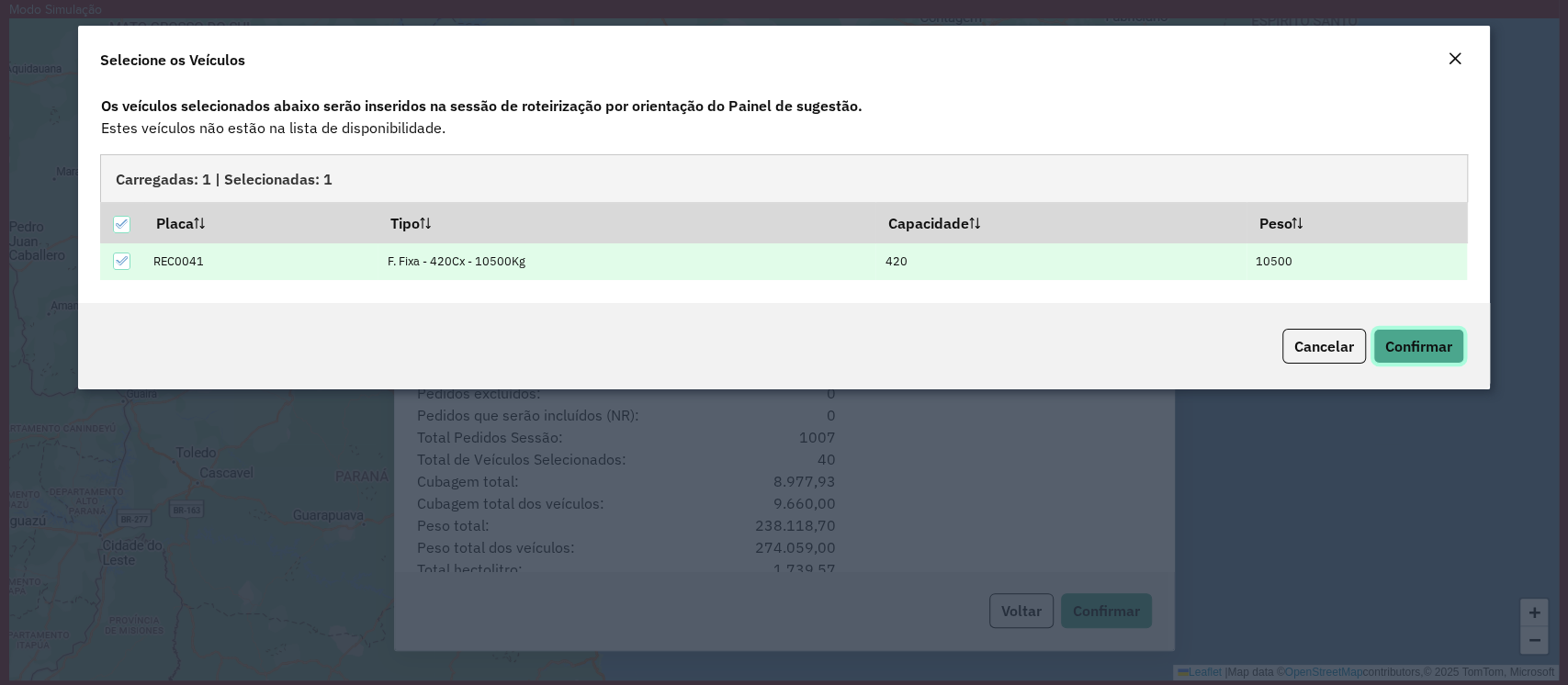
click at [1424, 341] on span "Confirmar" at bounding box center [1418, 346] width 67 height 18
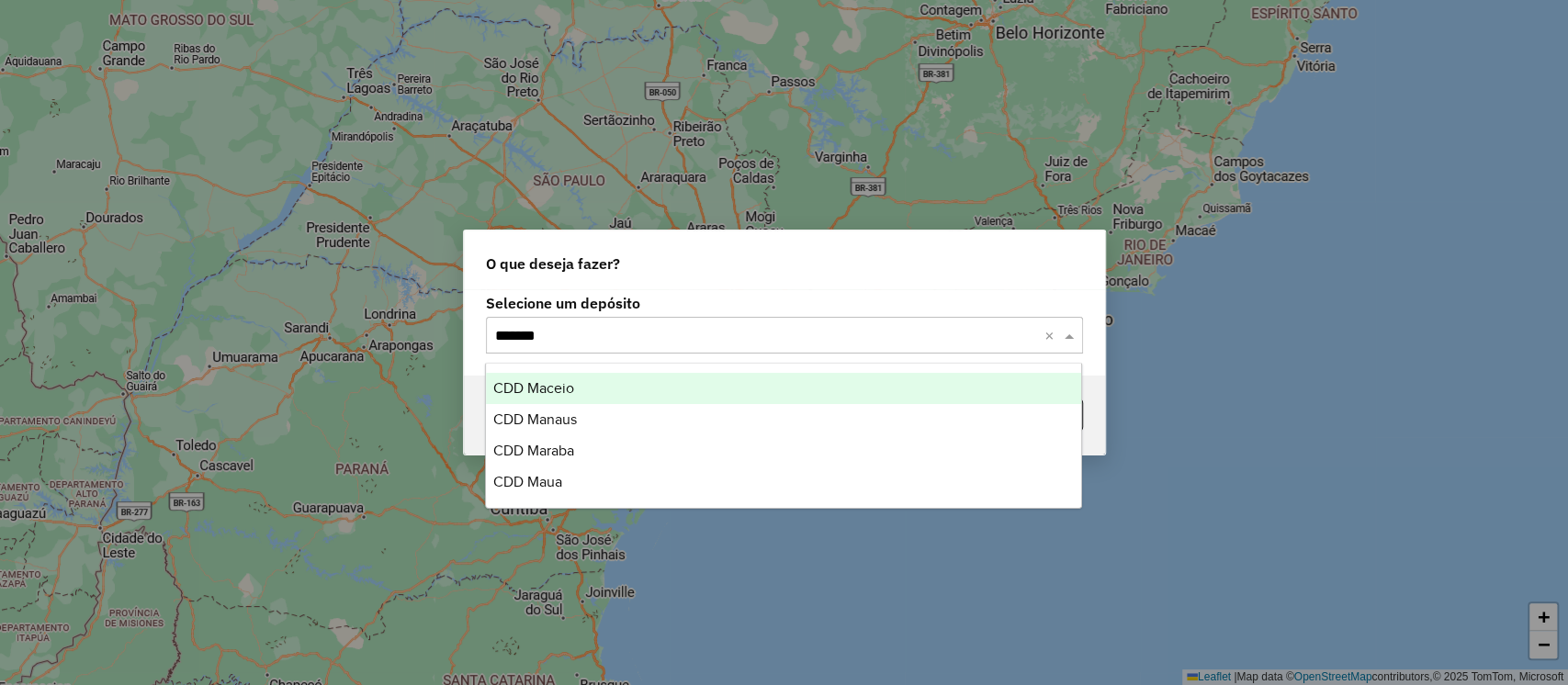
type input "********"
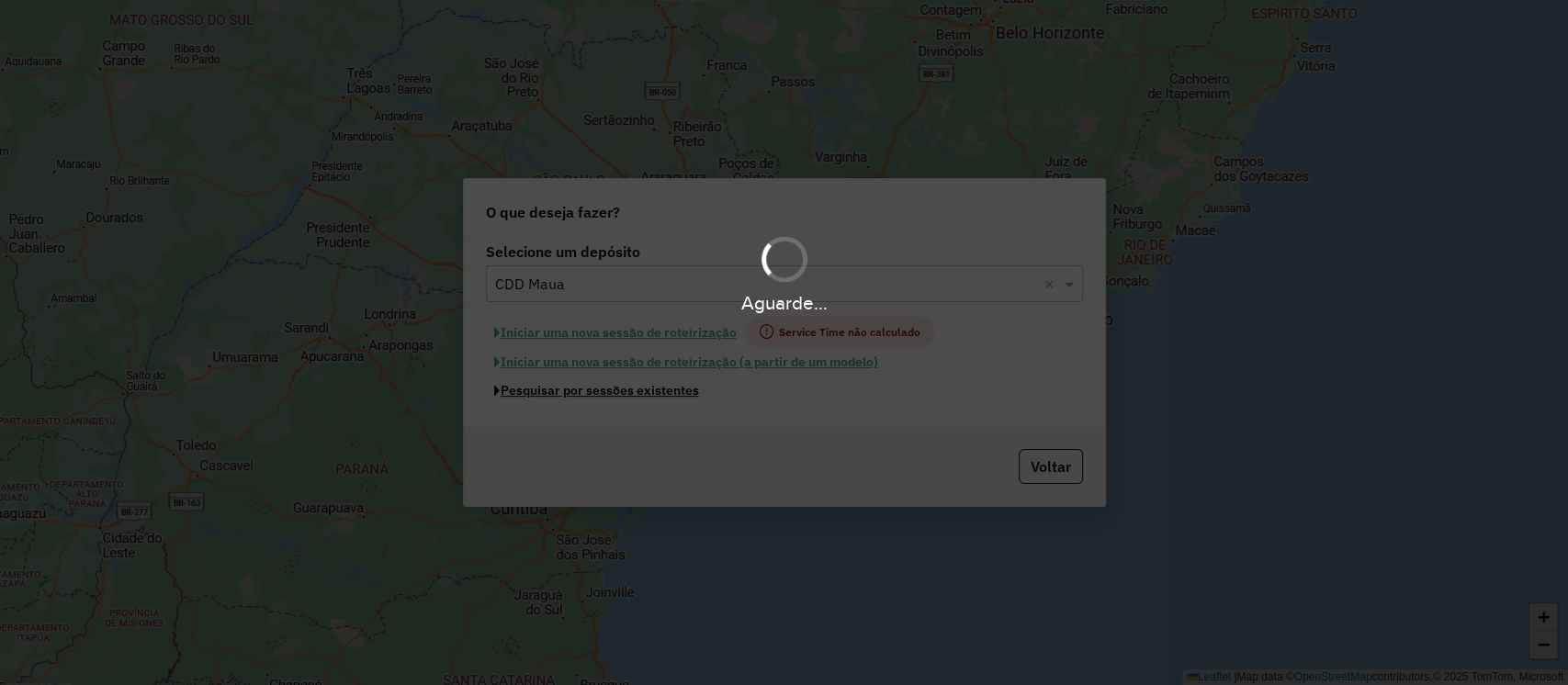
click at [486, 376] on button "Pesquisar por sessões existentes" at bounding box center [597, 391] width 221 height 29
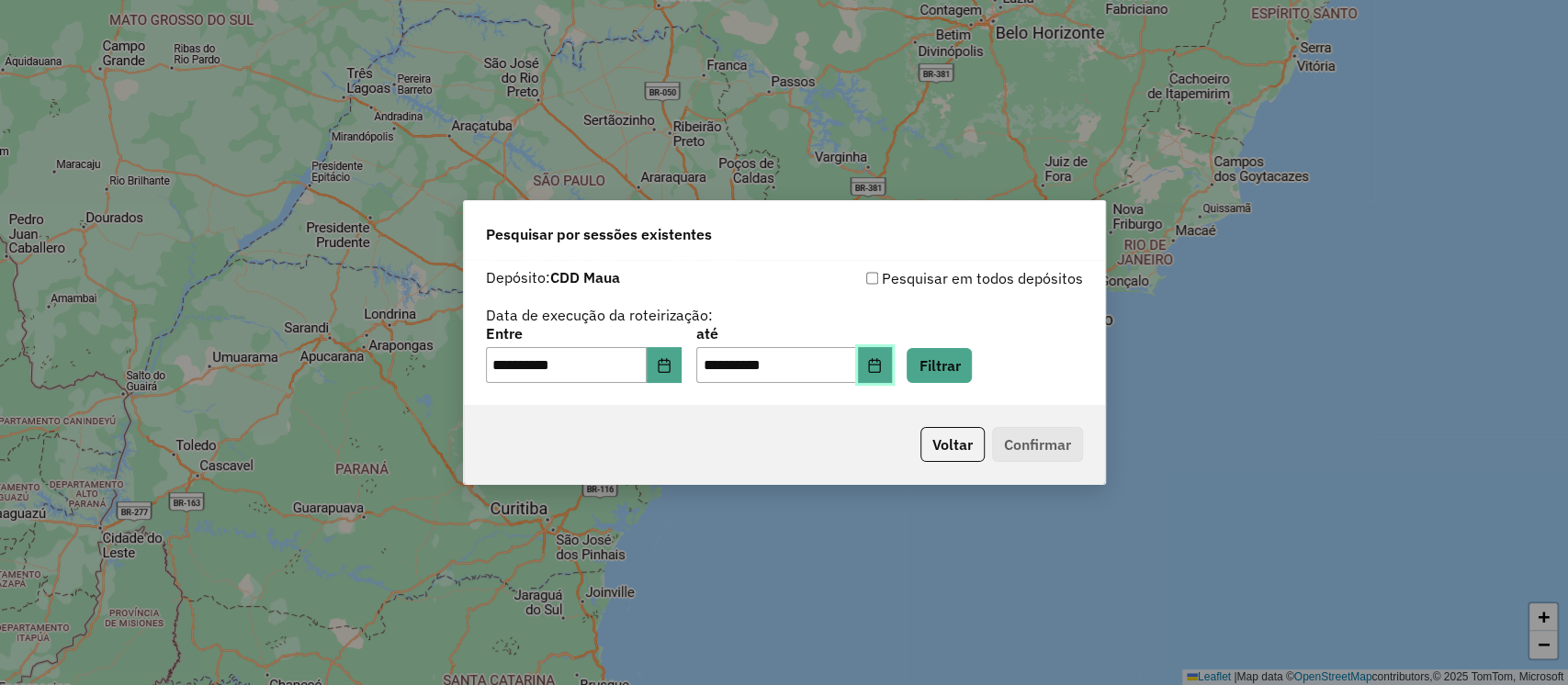
click at [882, 368] on icon "Choose Date" at bounding box center [874, 365] width 14 height 14
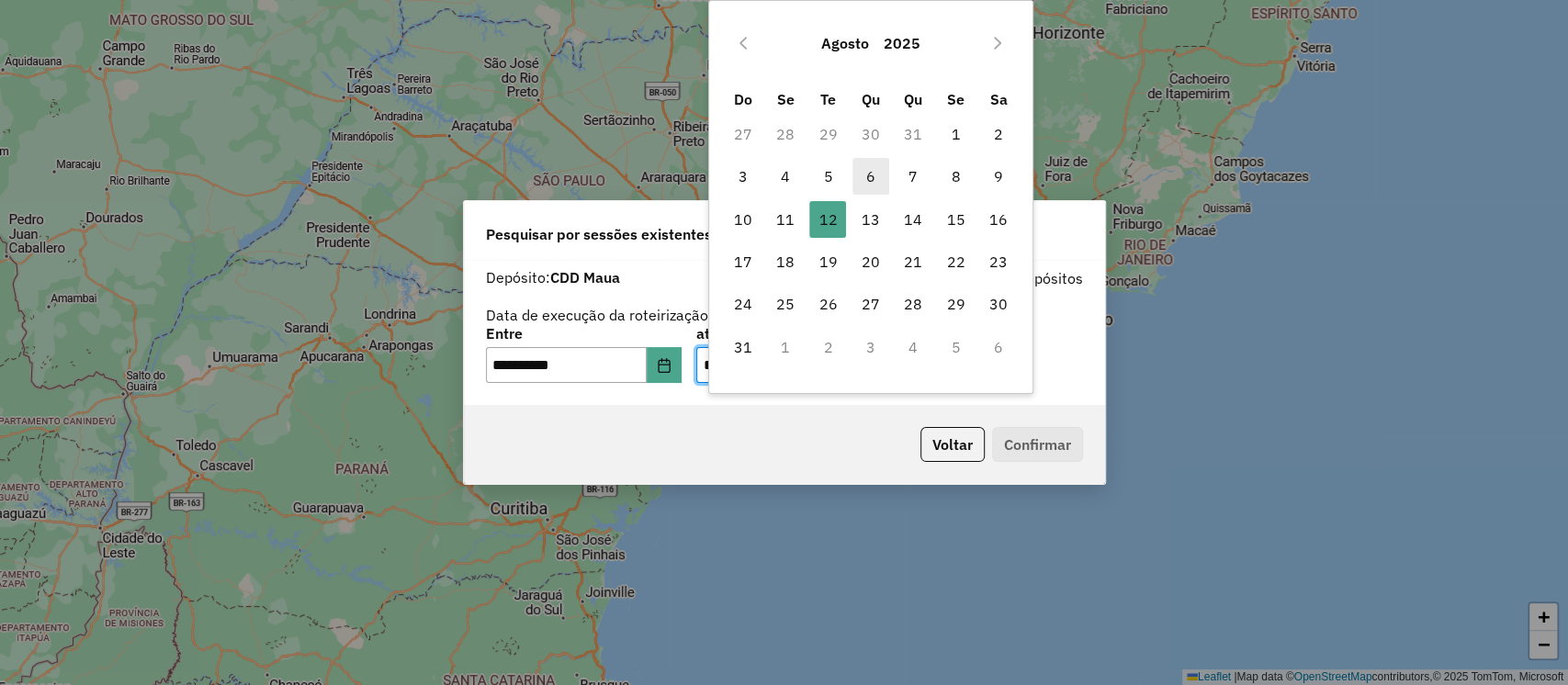
click at [866, 177] on span "6" at bounding box center [870, 176] width 37 height 37
type input "**********"
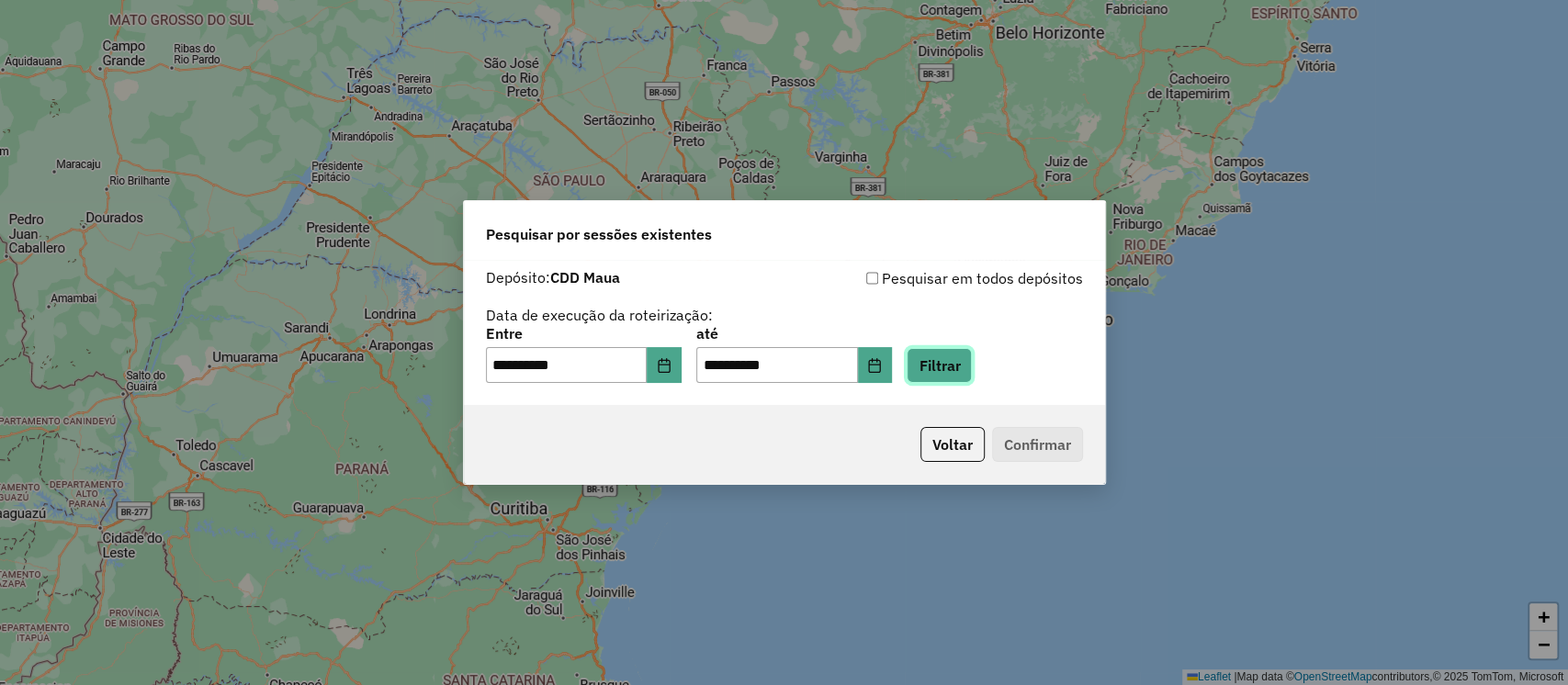
click at [971, 370] on button "Filtrar" at bounding box center [939, 365] width 65 height 35
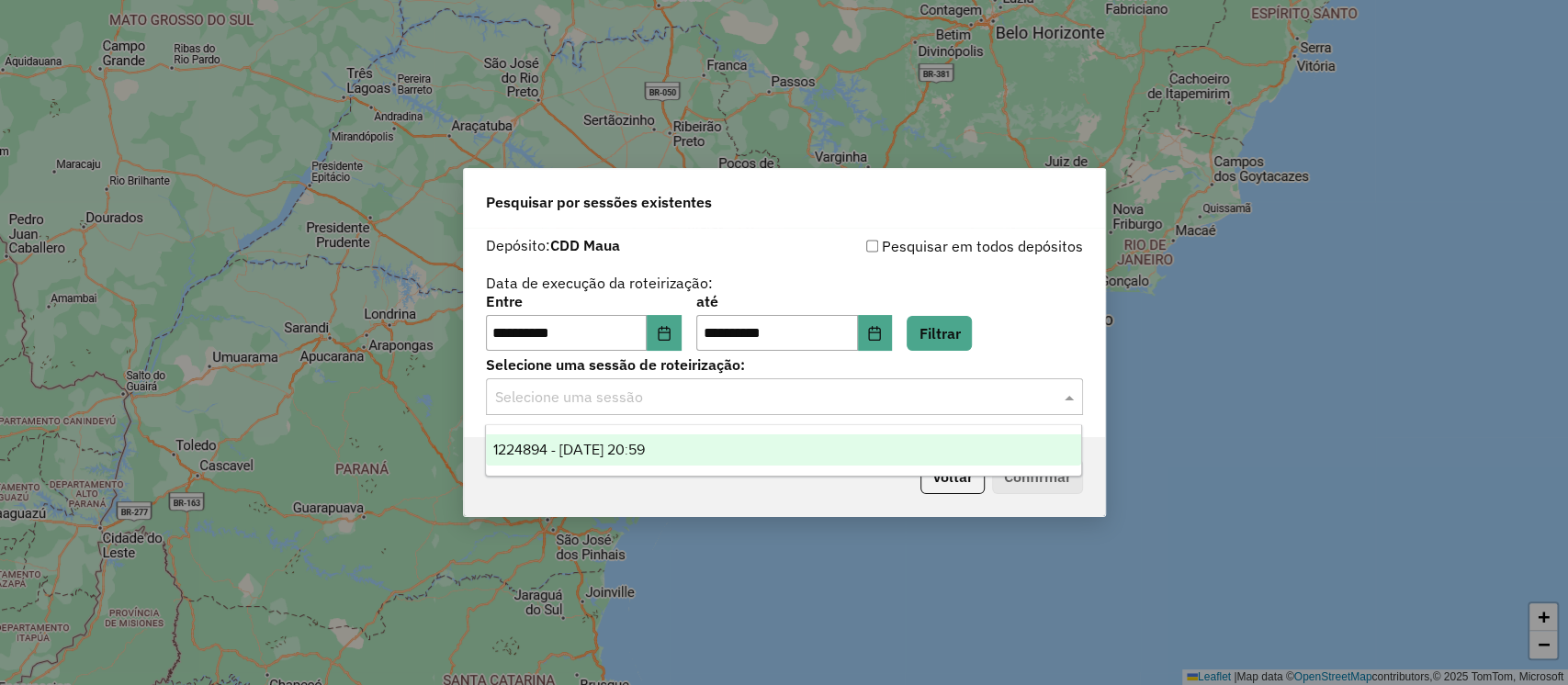
click at [709, 397] on input "text" at bounding box center [765, 397] width 542 height 22
click at [668, 438] on div "1224894 - [DATE] 20:59" at bounding box center [784, 450] width 595 height 31
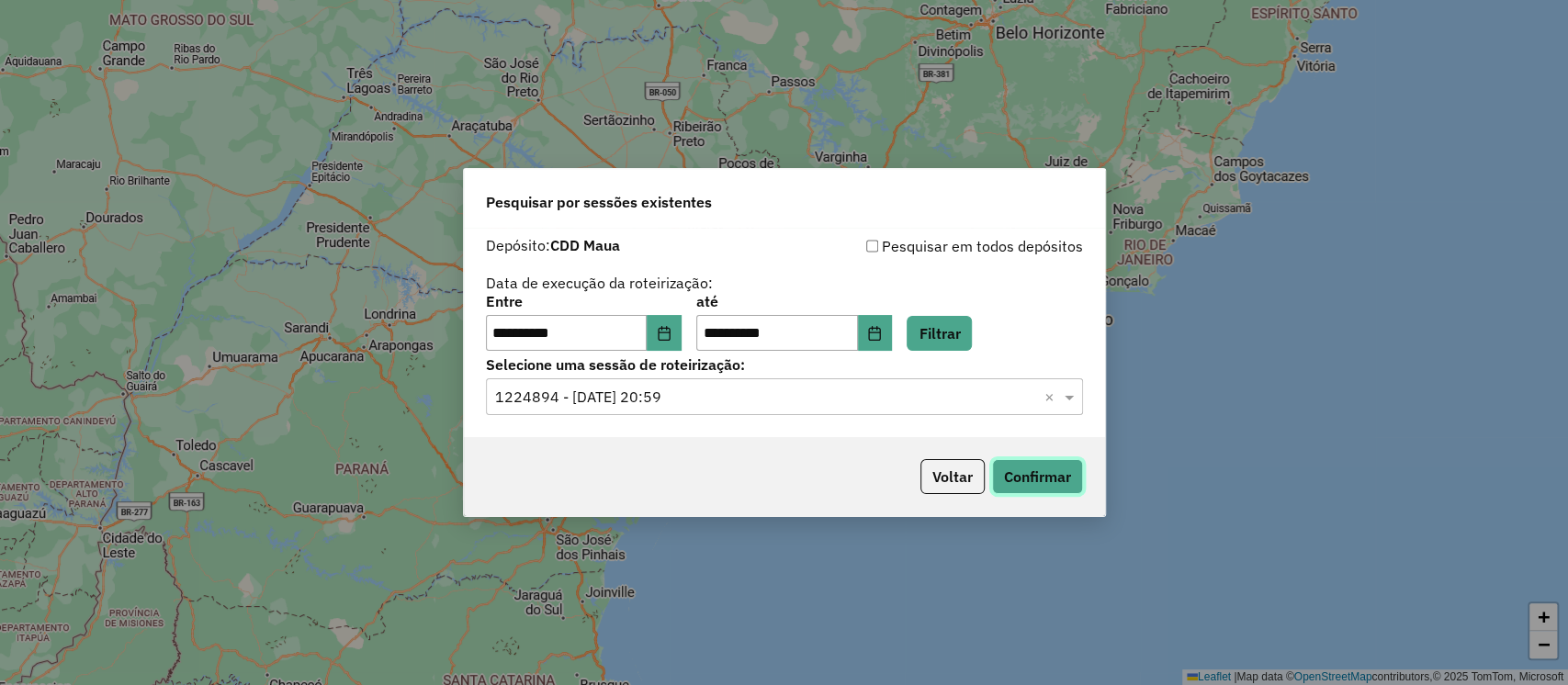
click at [1049, 459] on button "Confirmar" at bounding box center [1037, 476] width 91 height 35
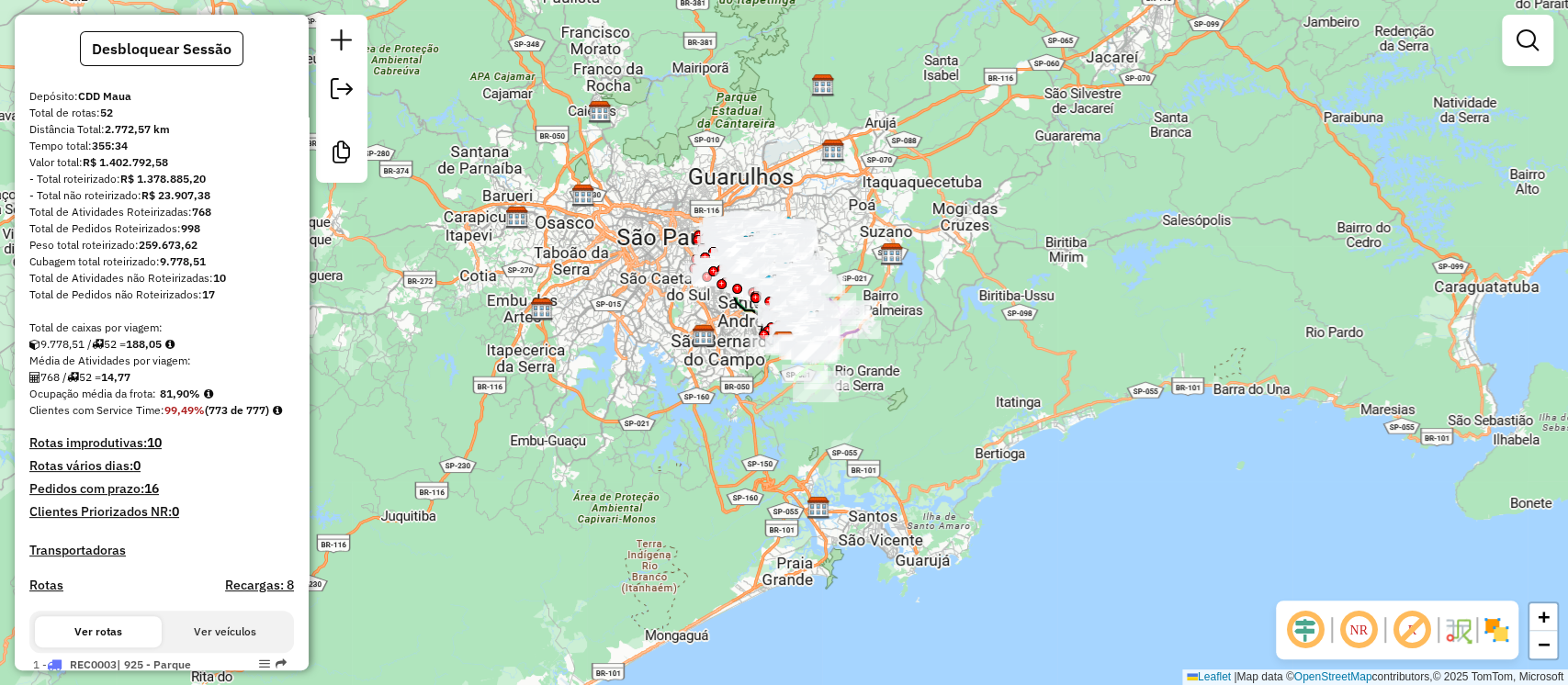
scroll to position [132, 0]
drag, startPoint x: 178, startPoint y: 239, endPoint x: 201, endPoint y: 239, distance: 23.0
click at [201, 236] on div "Total de Pedidos Roteirizados: 998" at bounding box center [162, 227] width 265 height 16
drag, startPoint x: 214, startPoint y: 290, endPoint x: 239, endPoint y: 290, distance: 25.0
click at [239, 286] on div "Total de Atividades não Roteirizadas: 10" at bounding box center [162, 276] width 265 height 16
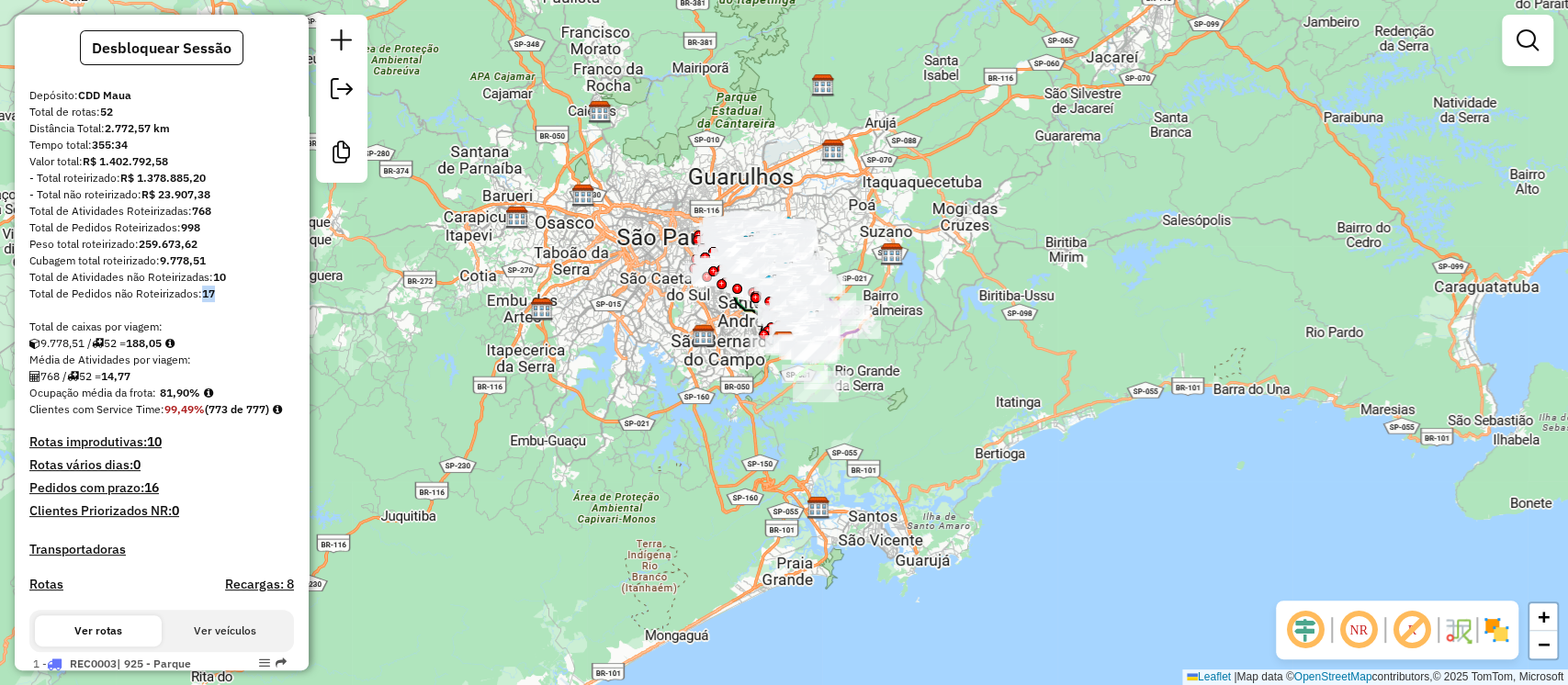
drag, startPoint x: 203, startPoint y: 309, endPoint x: 228, endPoint y: 312, distance: 25.2
click at [228, 302] on div "Total de Pedidos não Roteirizados: 17" at bounding box center [162, 293] width 265 height 16
